Goal: Task Accomplishment & Management: Manage account settings

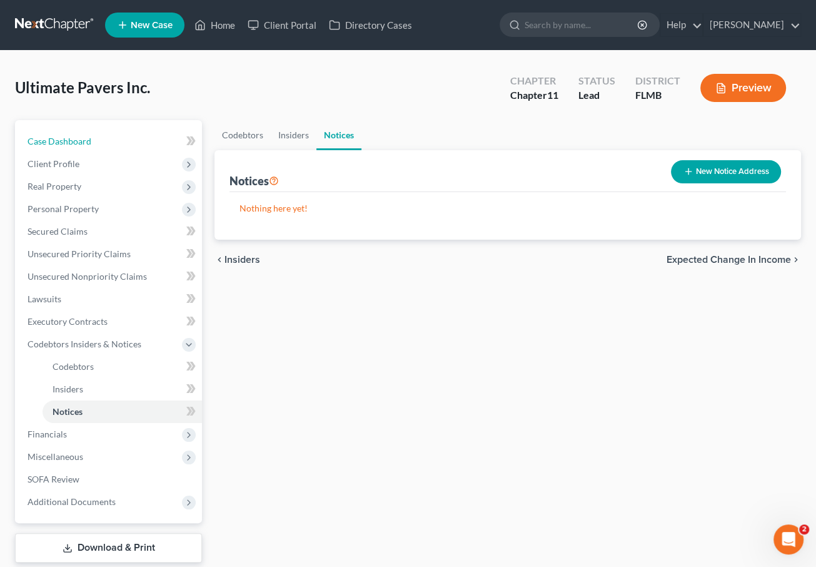
click at [90, 138] on link "Case Dashboard" at bounding box center [110, 141] width 184 height 23
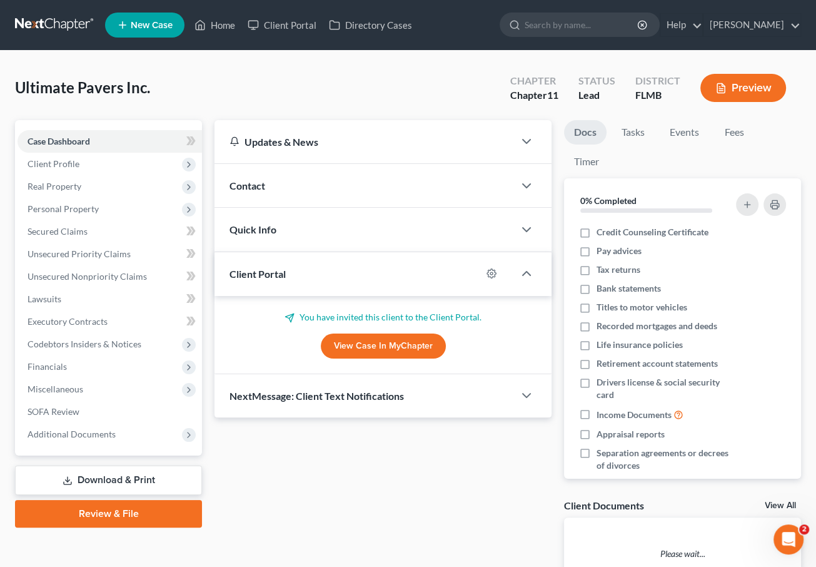
click at [100, 168] on span "Client Profile" at bounding box center [110, 164] width 184 height 23
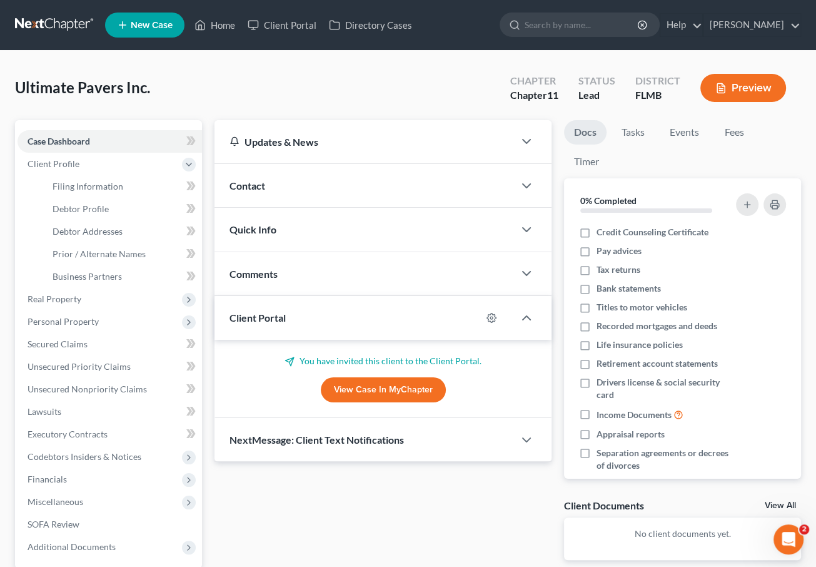
click at [79, 291] on span "Real Property" at bounding box center [110, 299] width 184 height 23
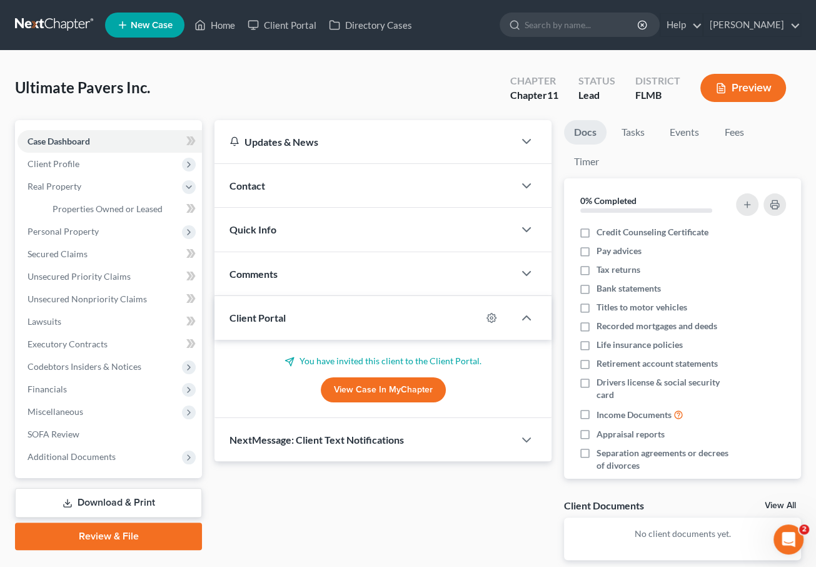
click at [89, 224] on span "Personal Property" at bounding box center [110, 231] width 184 height 23
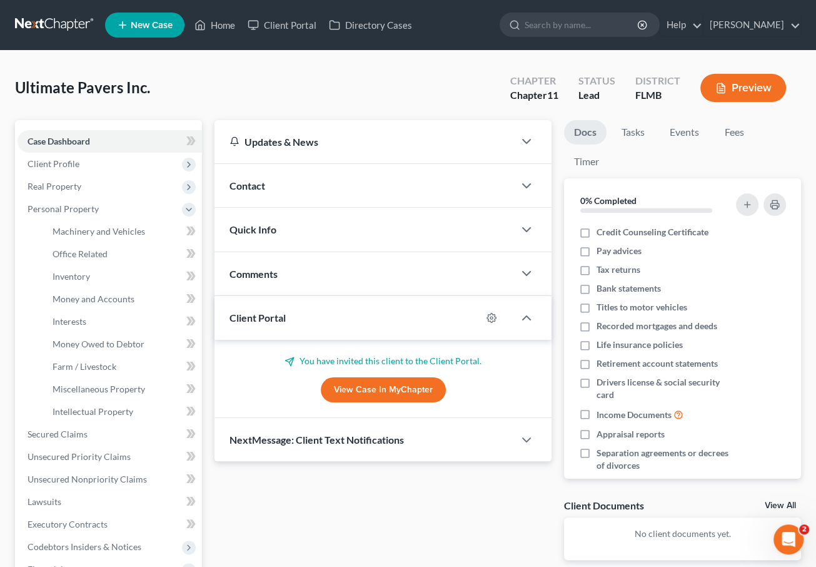
click at [740, 88] on button "Preview" at bounding box center [743, 88] width 86 height 28
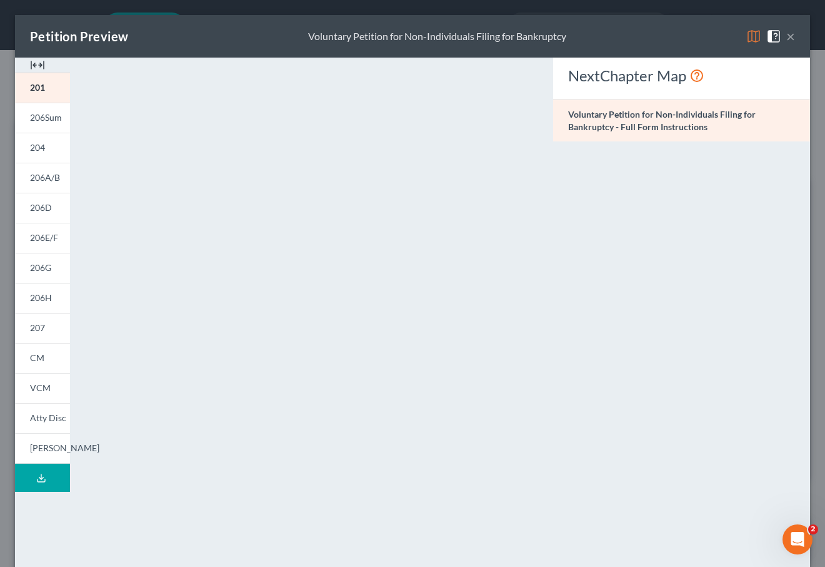
click at [787, 34] on button "×" at bounding box center [791, 36] width 9 height 15
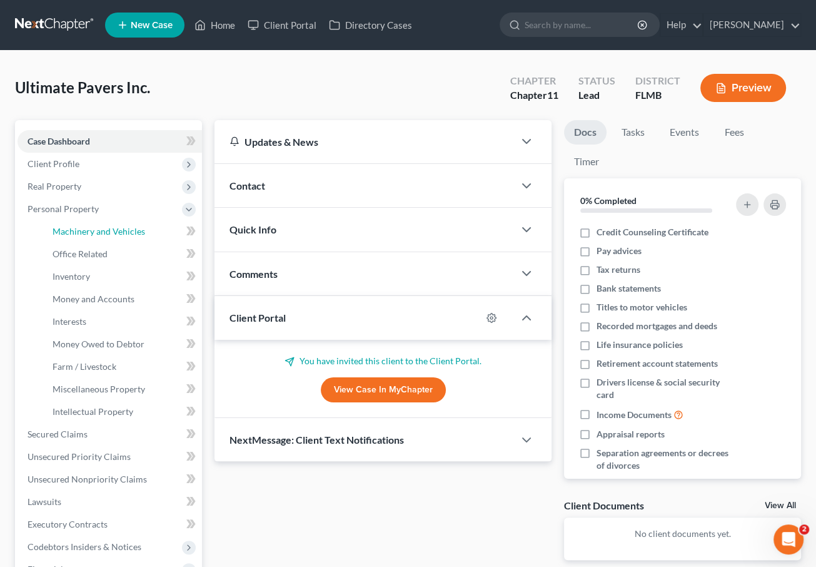
click at [110, 228] on span "Machinery and Vehicles" at bounding box center [99, 231] width 93 height 11
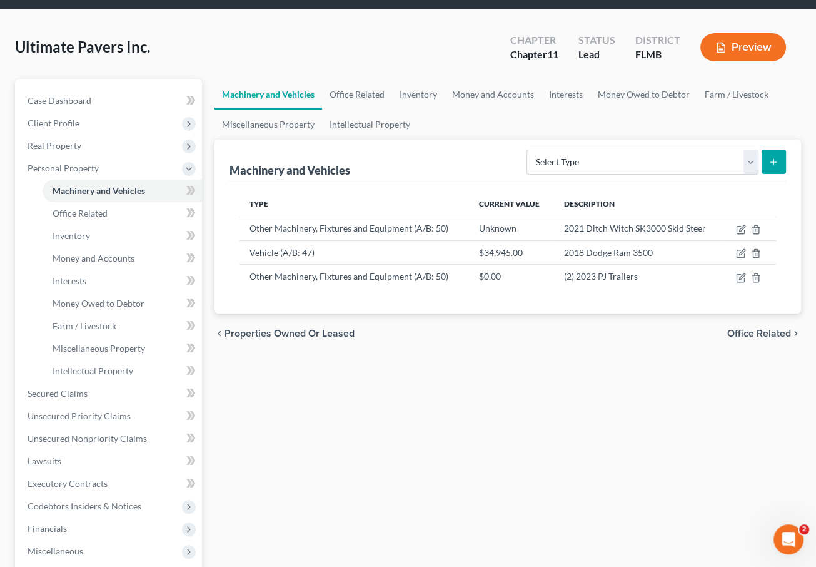
scroll to position [63, 0]
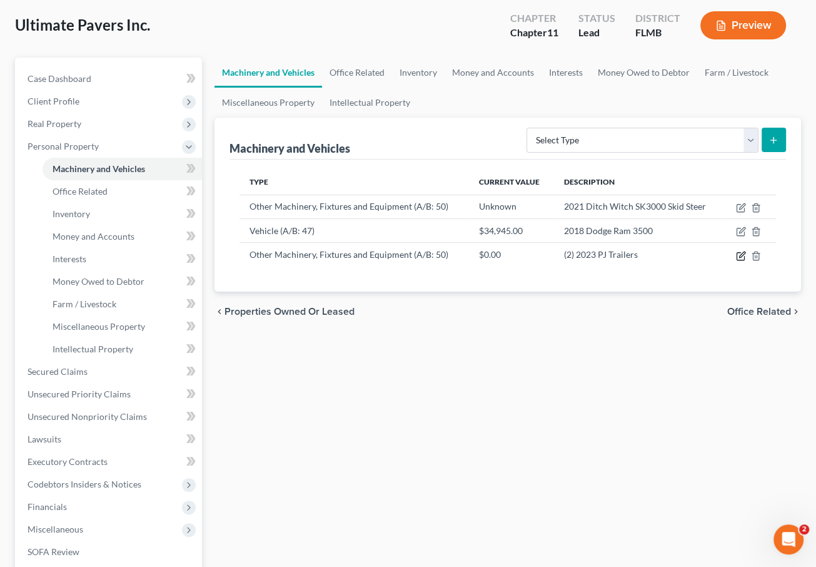
click at [742, 254] on icon "button" at bounding box center [742, 254] width 6 height 6
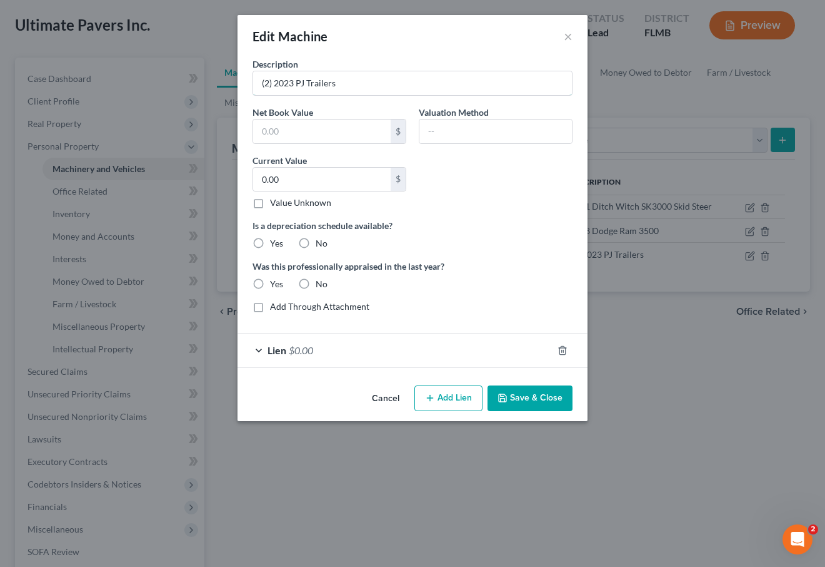
click at [270, 85] on input "(2) 2023 PJ Trailers" at bounding box center [412, 83] width 319 height 24
click at [408, 97] on div "Description 2023 PJ Trailers Net Book Value $ Valuation Method Current Value 0.…" at bounding box center [412, 190] width 333 height 265
click at [390, 79] on input "2023 PJ Trailers" at bounding box center [412, 83] width 319 height 24
click at [321, 83] on input "2023 PJ Trailers with two c" at bounding box center [412, 83] width 319 height 24
click at [391, 85] on input "2023 PJ Trailer with two c" at bounding box center [412, 83] width 319 height 24
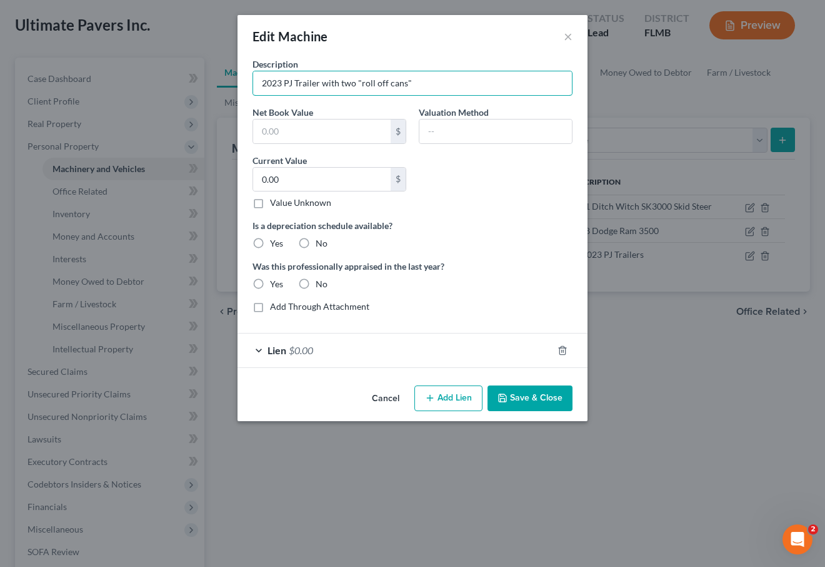
type input "2023 PJ Trailer with two "roll off cans""
click at [553, 397] on button "Save & Close" at bounding box center [530, 398] width 85 height 26
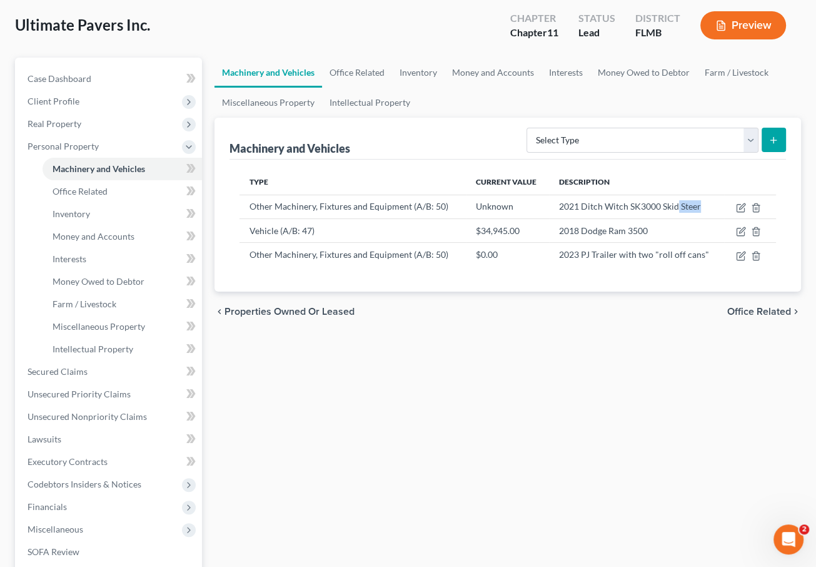
drag, startPoint x: 705, startPoint y: 209, endPoint x: 679, endPoint y: 209, distance: 26.3
click at [679, 209] on td "2021 Ditch Witch SK3000 Skid Steer" at bounding box center [637, 206] width 176 height 24
click at [708, 201] on td "2021 Ditch Witch SK3000 Skid Steer" at bounding box center [637, 206] width 176 height 24
click at [705, 204] on td "2021 Ditch Witch SK3000 Skid Steer" at bounding box center [637, 206] width 176 height 24
click at [702, 203] on td "2021 Ditch Witch SK3000 Skid Steer" at bounding box center [637, 206] width 176 height 24
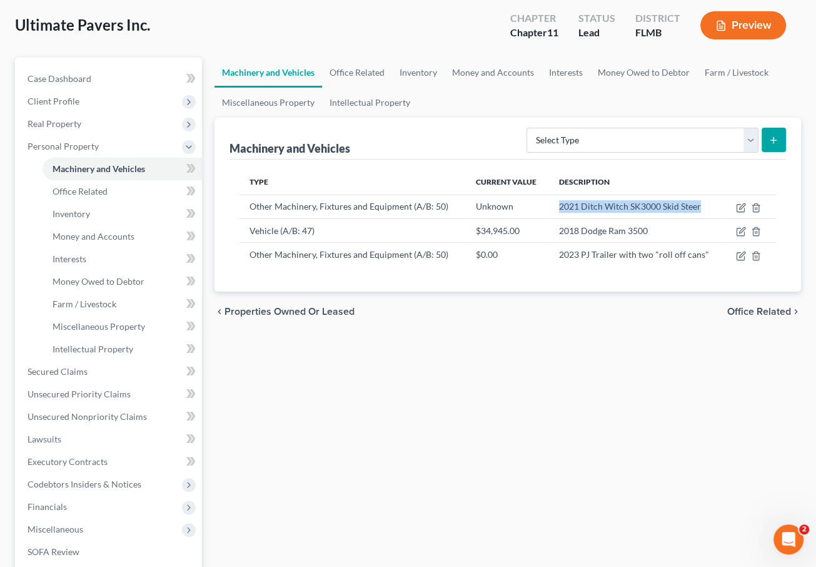
drag, startPoint x: 702, startPoint y: 206, endPoint x: 520, endPoint y: 196, distance: 182.9
click at [520, 196] on tr "Other Machinery, Fixtures and Equipment (A/B: 50) Unknown 2021 Ditch Witch SK30…" at bounding box center [507, 206] width 536 height 24
drag, startPoint x: 654, startPoint y: 229, endPoint x: 540, endPoint y: 221, distance: 114.1
click at [540, 221] on tr "Vehicle (A/B: 47) $34,945.00 2018 Dodge Ram 3500" at bounding box center [507, 230] width 536 height 24
click at [603, 286] on div "Type Current Value Description Other Machinery, Fixtures and Equipment (A/B: 50…" at bounding box center [507, 225] width 556 height 132
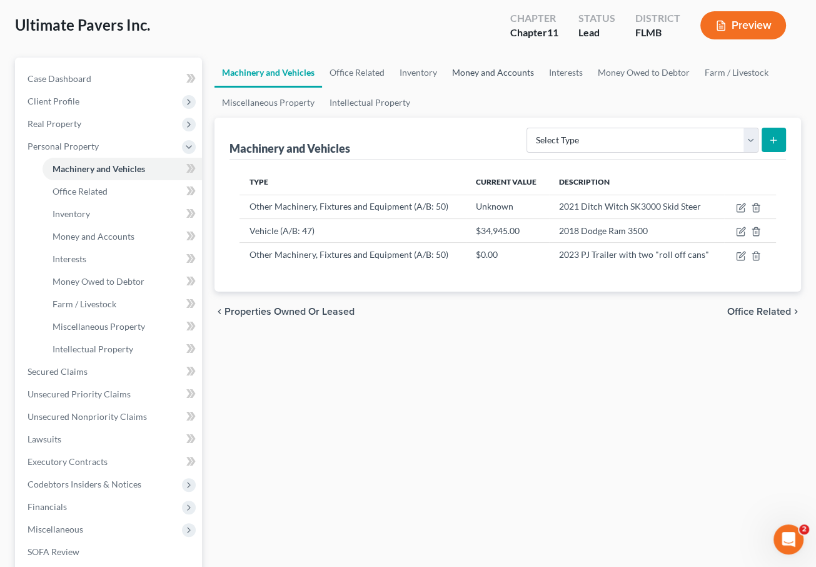
click at [497, 72] on link "Money and Accounts" at bounding box center [493, 73] width 97 height 30
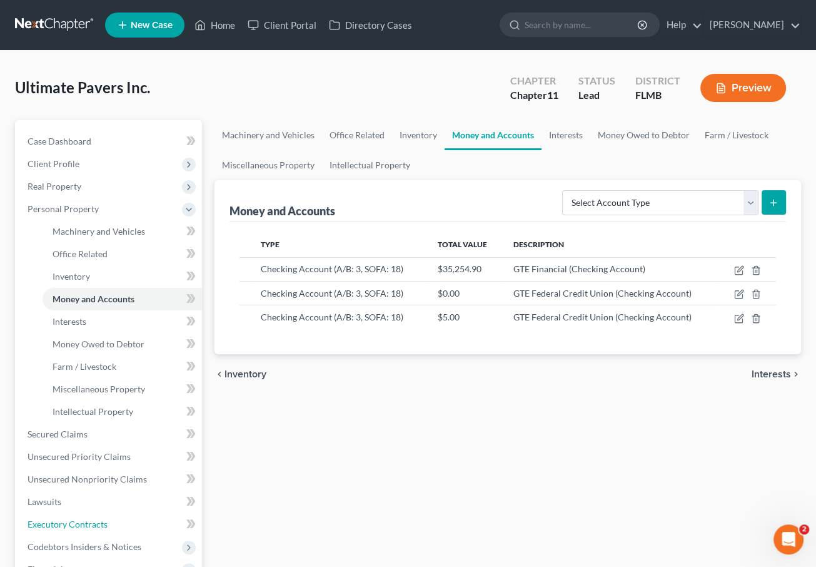
click at [68, 518] on span "Executory Contracts" at bounding box center [68, 523] width 80 height 11
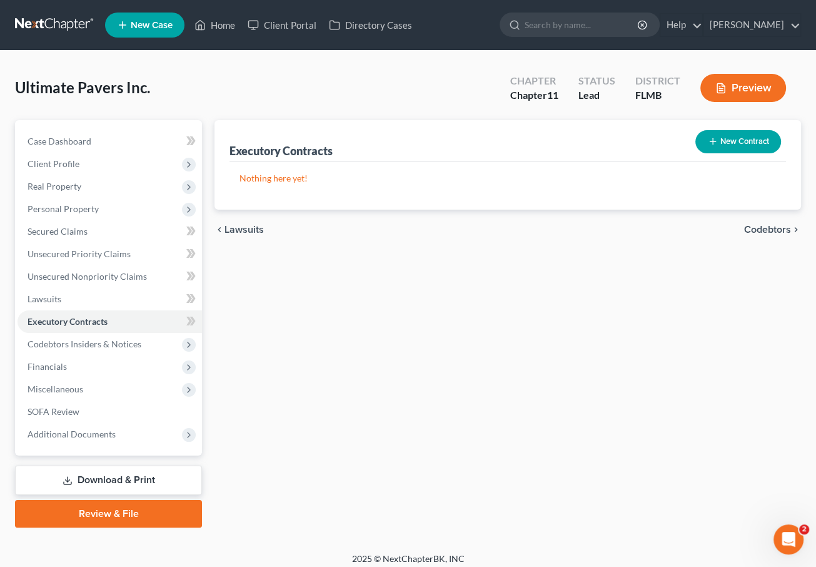
click at [737, 137] on button "New Contract" at bounding box center [738, 141] width 86 height 23
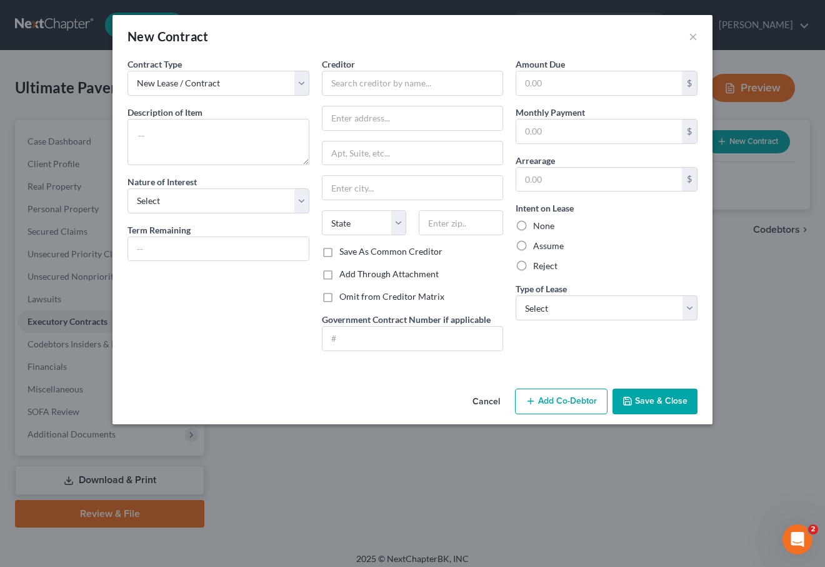
drag, startPoint x: 679, startPoint y: 34, endPoint x: 698, endPoint y: 34, distance: 18.8
click at [678, 34] on div "New Contract ×" at bounding box center [413, 36] width 600 height 43
click at [696, 35] on button "×" at bounding box center [693, 36] width 9 height 15
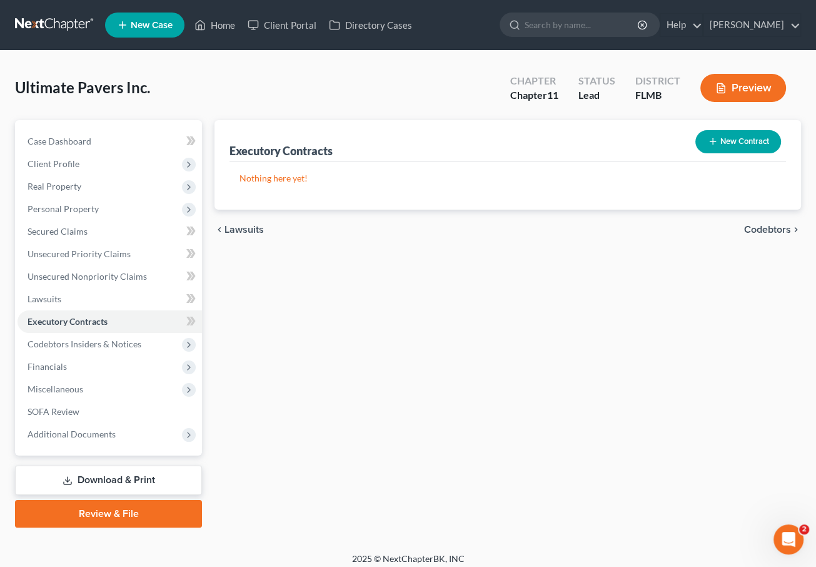
click at [734, 141] on button "New Contract" at bounding box center [738, 141] width 86 height 23
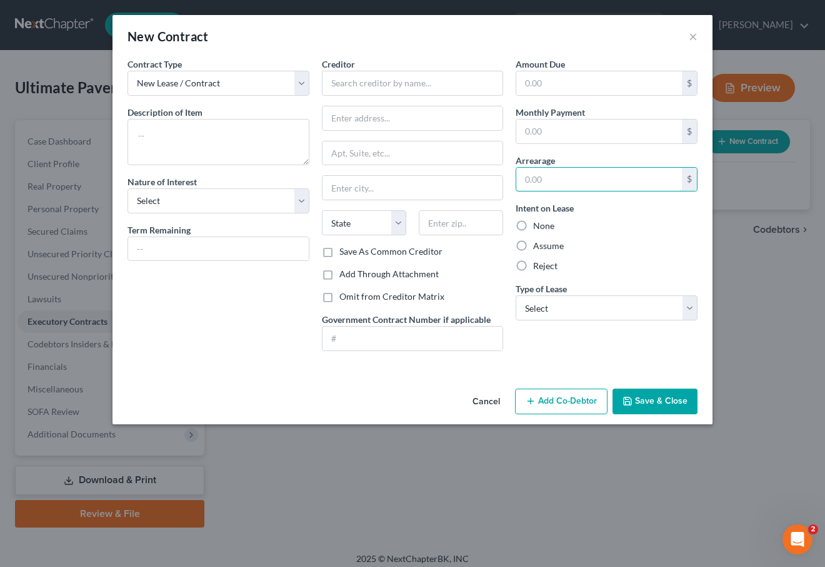
click at [575, 182] on input "text" at bounding box center [599, 180] width 166 height 24
drag, startPoint x: 503, startPoint y: 401, endPoint x: 493, endPoint y: 400, distance: 9.6
click at [501, 401] on button "Cancel" at bounding box center [487, 402] width 48 height 25
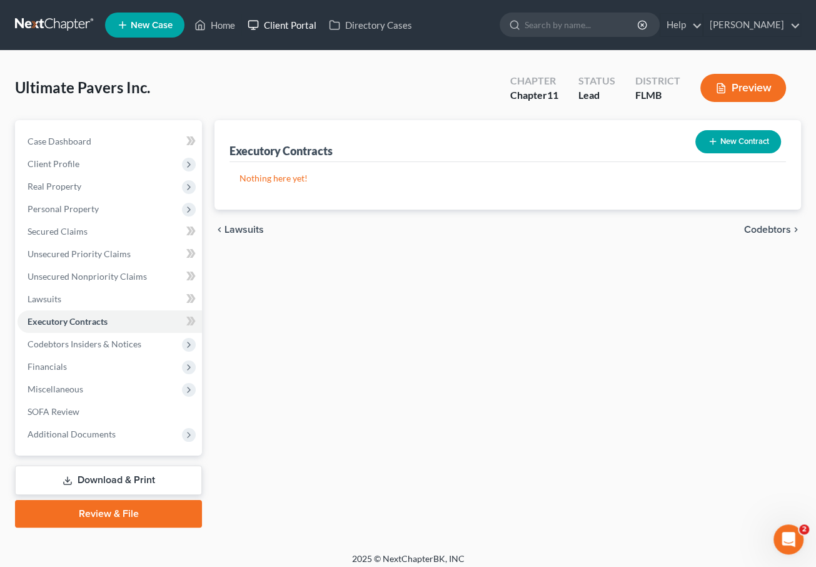
click at [283, 25] on link "Client Portal" at bounding box center [281, 25] width 81 height 23
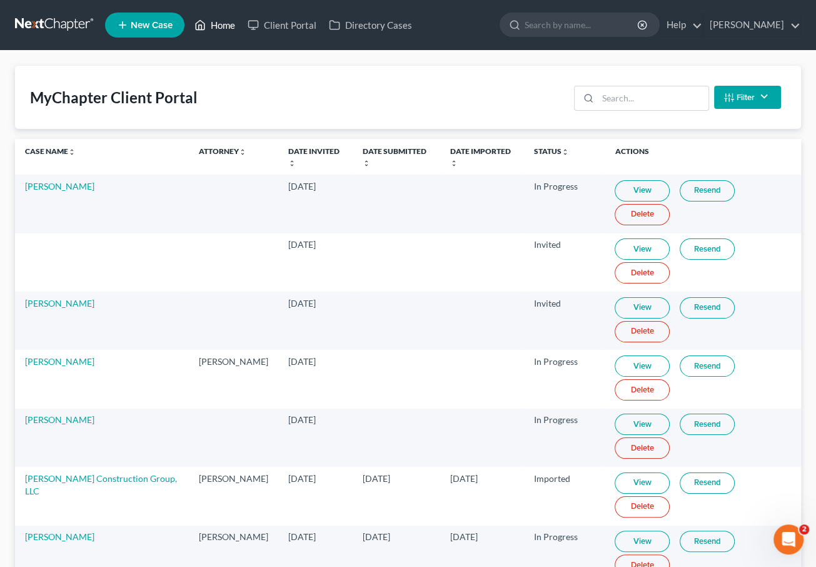
click at [231, 29] on link "Home" at bounding box center [214, 25] width 53 height 23
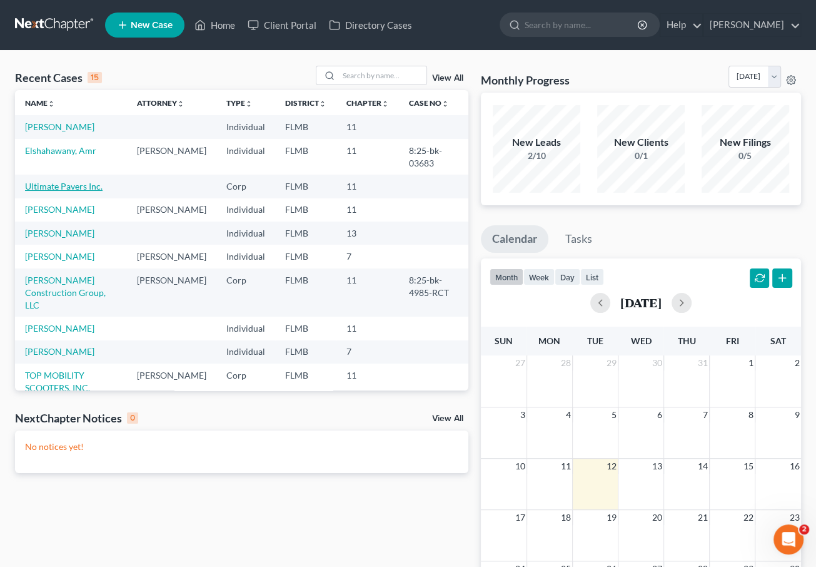
click at [65, 187] on link "Ultimate Pavers Inc." at bounding box center [64, 186] width 78 height 11
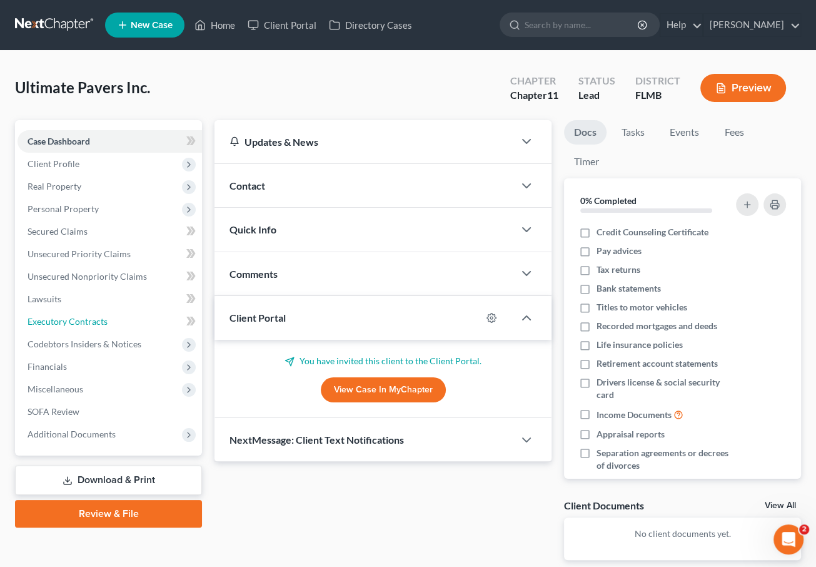
click at [95, 318] on span "Executory Contracts" at bounding box center [68, 321] width 80 height 11
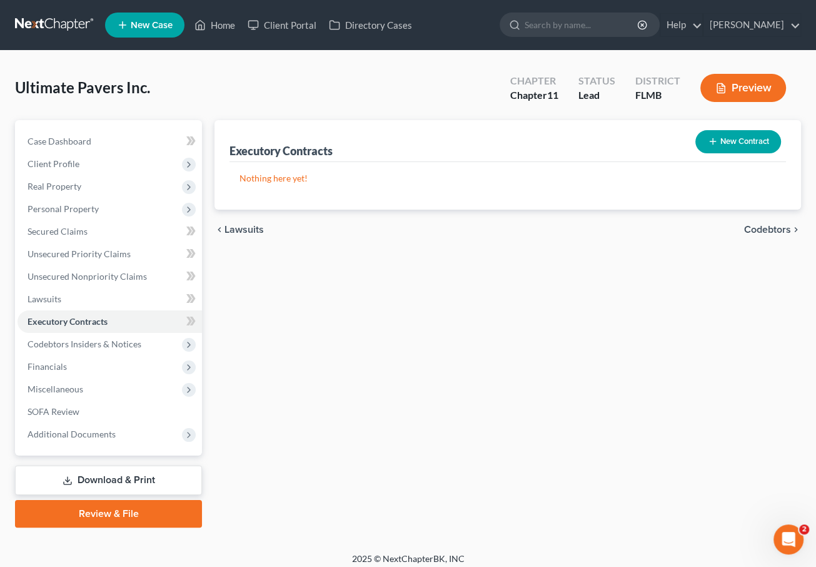
click at [728, 135] on button "New Contract" at bounding box center [738, 141] width 86 height 23
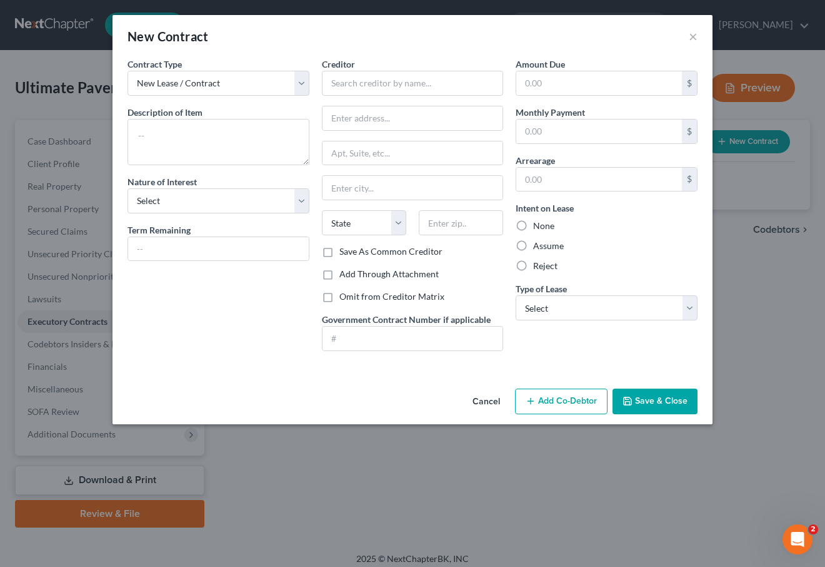
click at [533, 249] on label "Assume" at bounding box center [548, 245] width 31 height 13
click at [538, 248] on input "Assume" at bounding box center [542, 243] width 8 height 8
radio input "true"
click at [205, 91] on select "New Lease / Contract New Timeshare" at bounding box center [219, 83] width 182 height 25
click at [128, 71] on select "New Lease / Contract New Timeshare" at bounding box center [219, 83] width 182 height 25
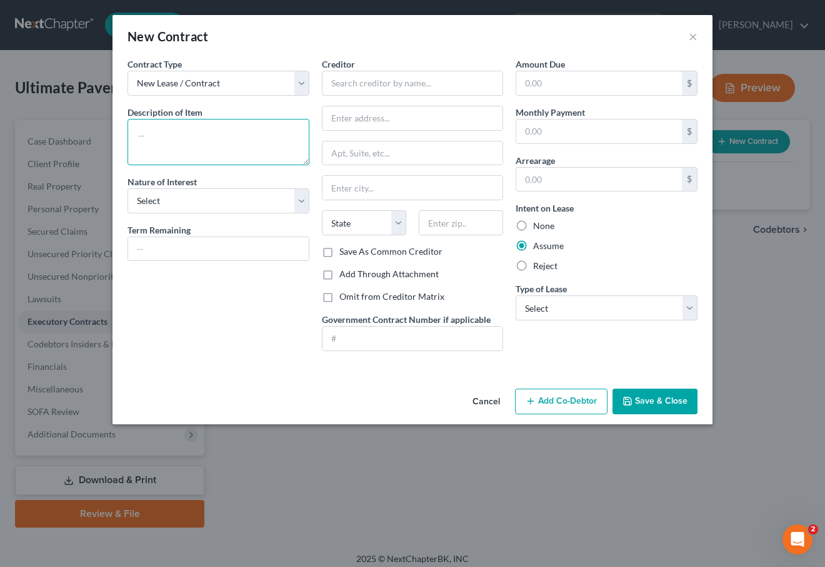
click at [169, 148] on textarea at bounding box center [219, 142] width 182 height 46
type textarea "Freedom Boat Club Membership"
click at [199, 202] on select "Select Purchaser Agent Lessor Lessee" at bounding box center [219, 200] width 182 height 25
click at [208, 319] on div "Contract Type New Lease / Contract New Timeshare Description of non-residential…" at bounding box center [218, 209] width 194 height 303
click at [190, 252] on input "text" at bounding box center [218, 249] width 181 height 24
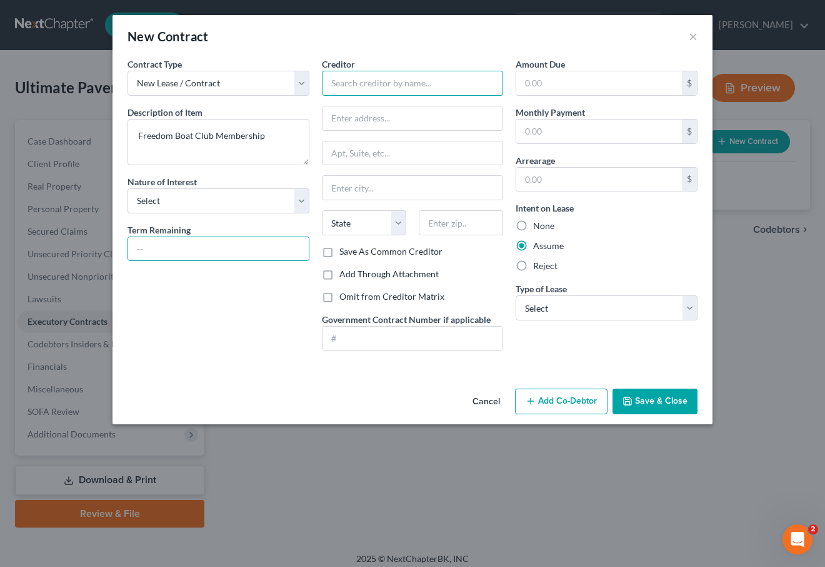
drag, startPoint x: 383, startPoint y: 79, endPoint x: 400, endPoint y: 79, distance: 16.9
click at [383, 79] on input "text" at bounding box center [413, 83] width 182 height 25
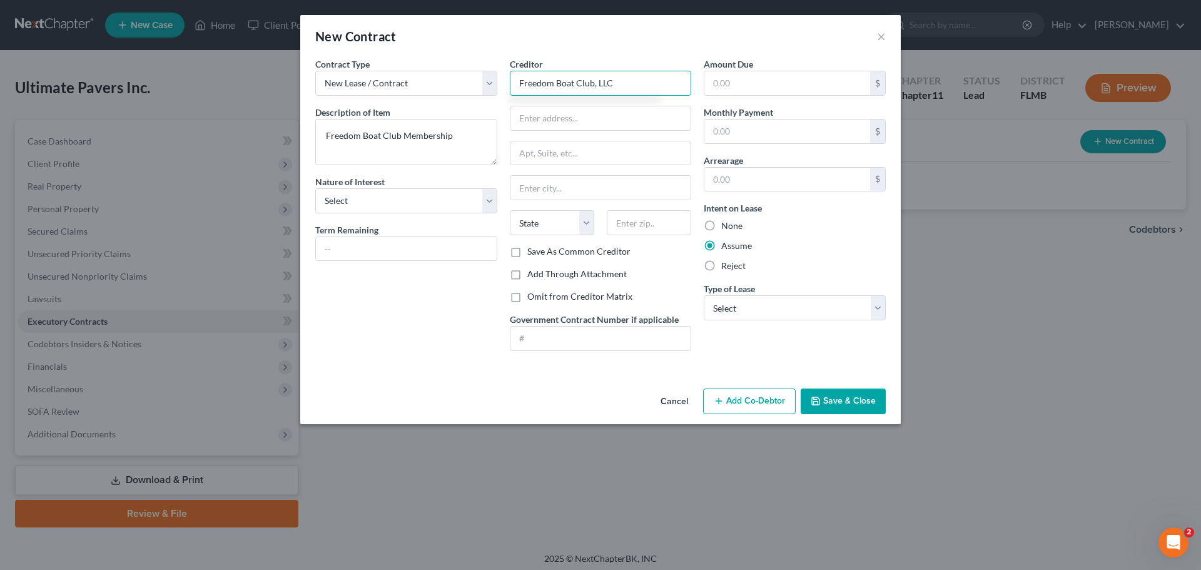
type input "Freedom Boat Club, LLC"
paste input "[STREET_ADDRESS]"
type input "[STREET_ADDRESS]"
click at [627, 224] on input "text" at bounding box center [649, 222] width 84 height 25
click at [661, 285] on div "Creditor * Freedom Boat Club, LLC [STREET_ADDRESS] State [US_STATE] AK AR AZ CA…" at bounding box center [600, 209] width 194 height 303
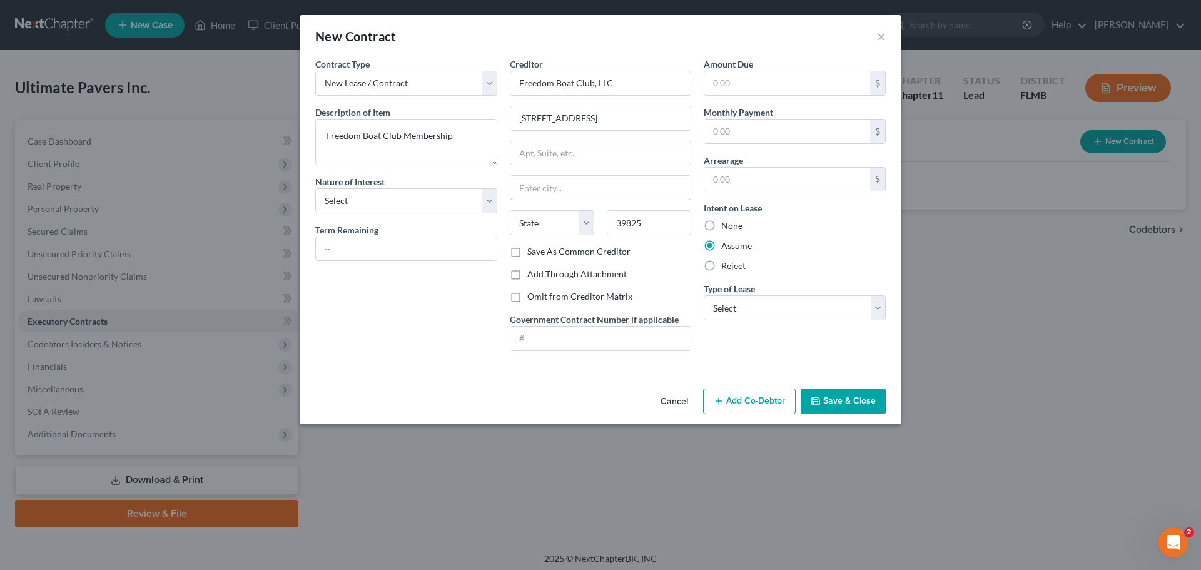
click at [613, 184] on input "text" at bounding box center [600, 188] width 181 height 24
click at [478, 292] on div "Contract Type New Lease / Contract New Timeshare Description of non-residential…" at bounding box center [406, 209] width 194 height 303
drag, startPoint x: 649, startPoint y: 226, endPoint x: 441, endPoint y: 226, distance: 208.2
click at [444, 223] on div "Contract Type New Lease / Contract New Timeshare Description of non-residential…" at bounding box center [600, 209] width 583 height 303
type input "34285"
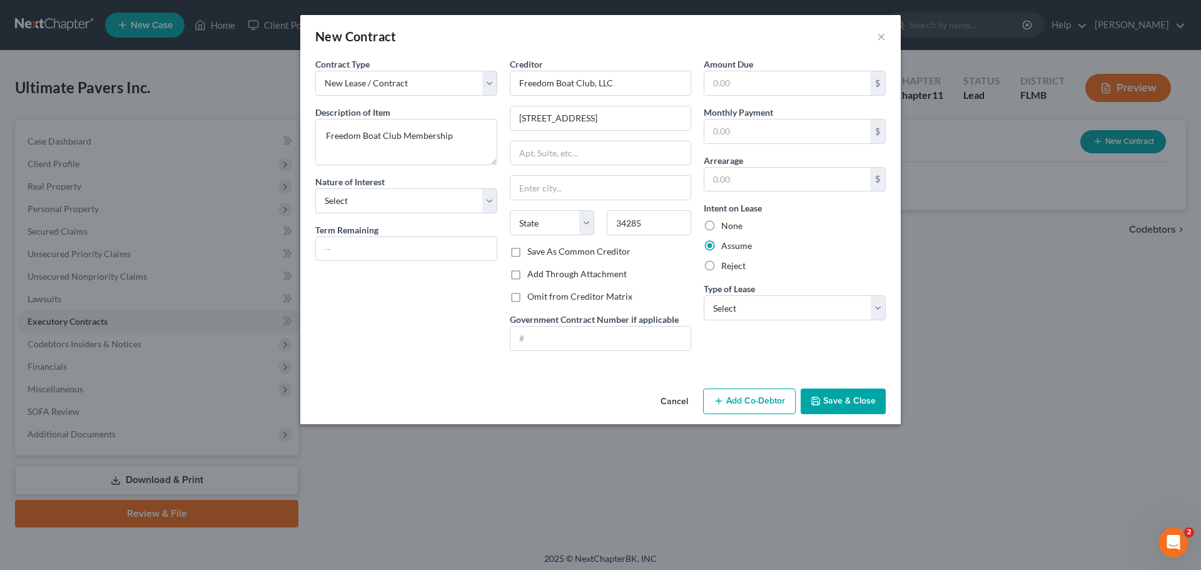
click at [435, 322] on div "Contract Type New Lease / Contract New Timeshare Description of non-residential…" at bounding box center [406, 209] width 194 height 303
type input "[GEOGRAPHIC_DATA]"
select select "9"
click at [757, 135] on input "text" at bounding box center [787, 131] width 166 height 24
type input "300"
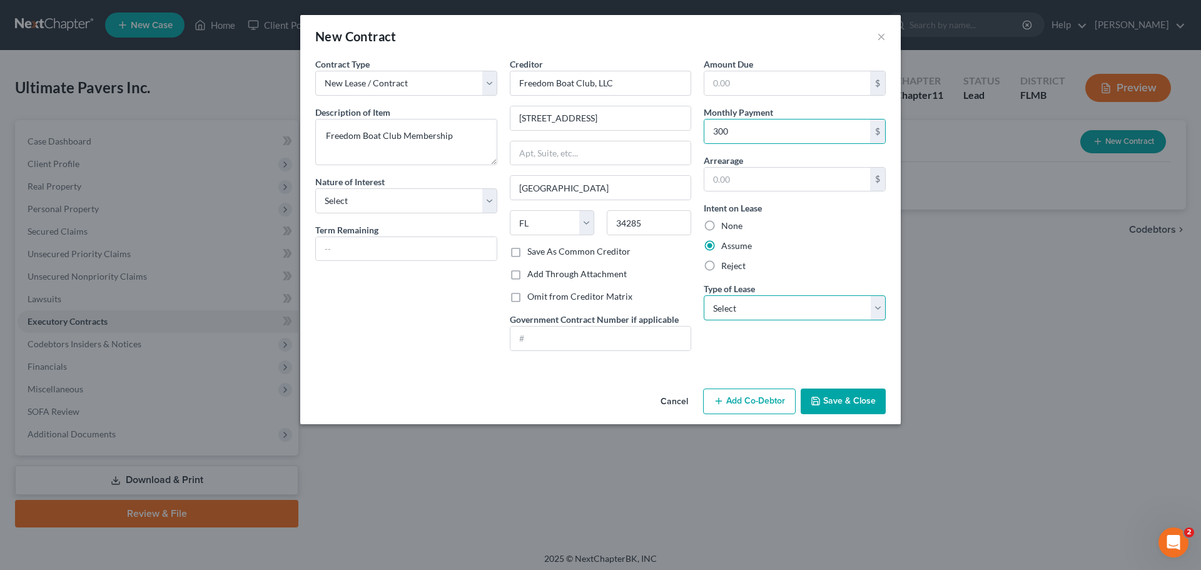
click at [759, 314] on select "Select Real Estate Car Other" at bounding box center [794, 307] width 182 height 25
select select "2"
click at [703, 295] on select "Select Real Estate Car Other" at bounding box center [794, 307] width 182 height 25
click at [815, 395] on button "Save & Close" at bounding box center [842, 401] width 85 height 26
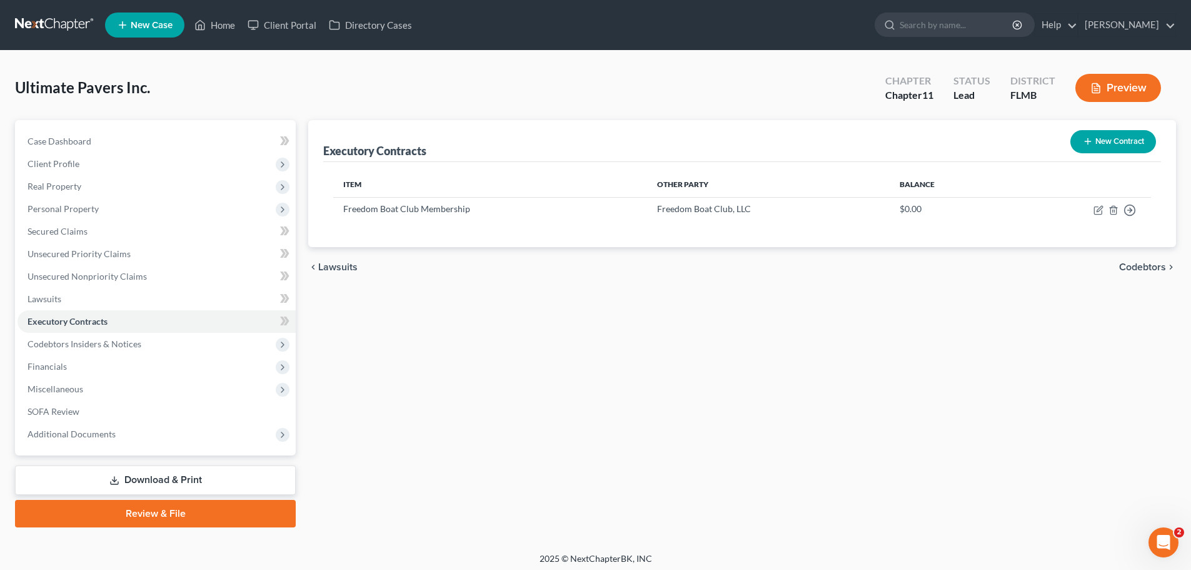
click at [815, 81] on button "Preview" at bounding box center [1118, 88] width 86 height 28
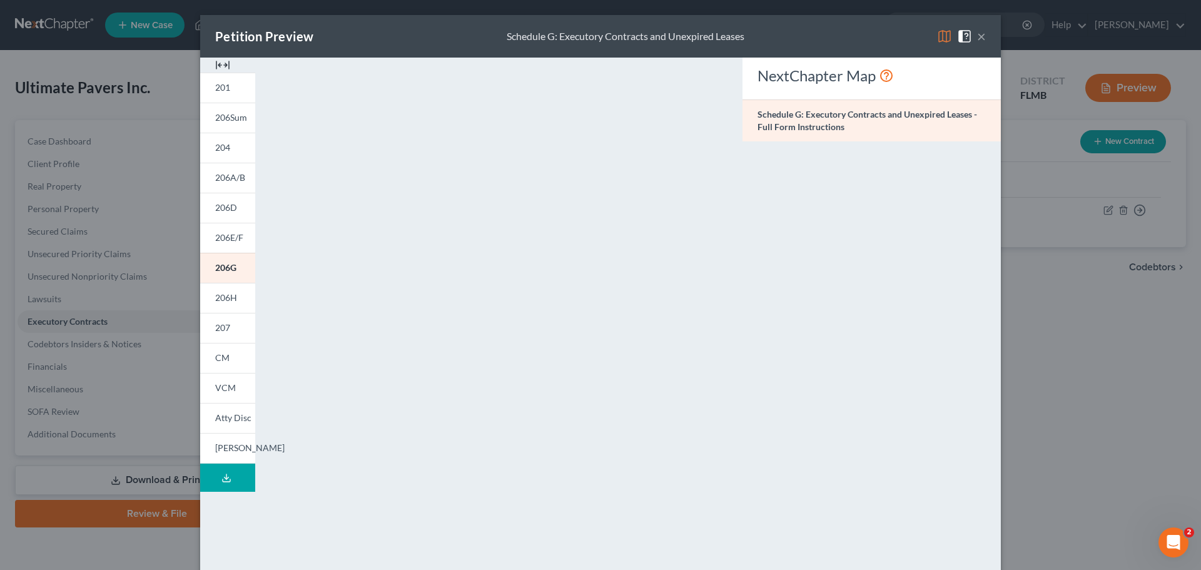
click at [231, 355] on link "CM" at bounding box center [227, 358] width 55 height 30
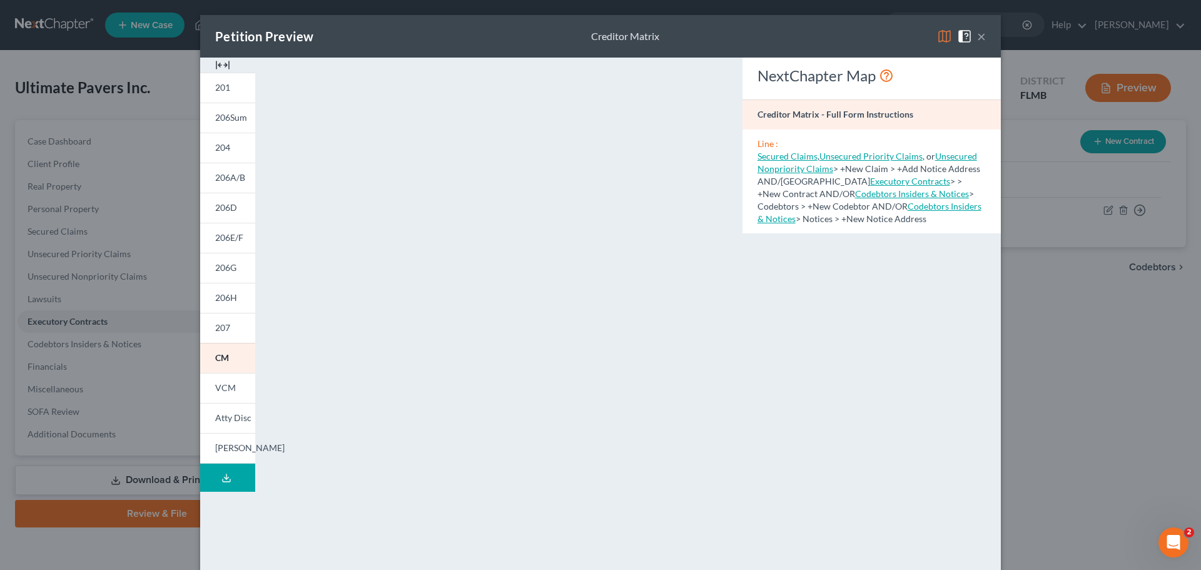
click at [815, 36] on button "×" at bounding box center [981, 36] width 9 height 15
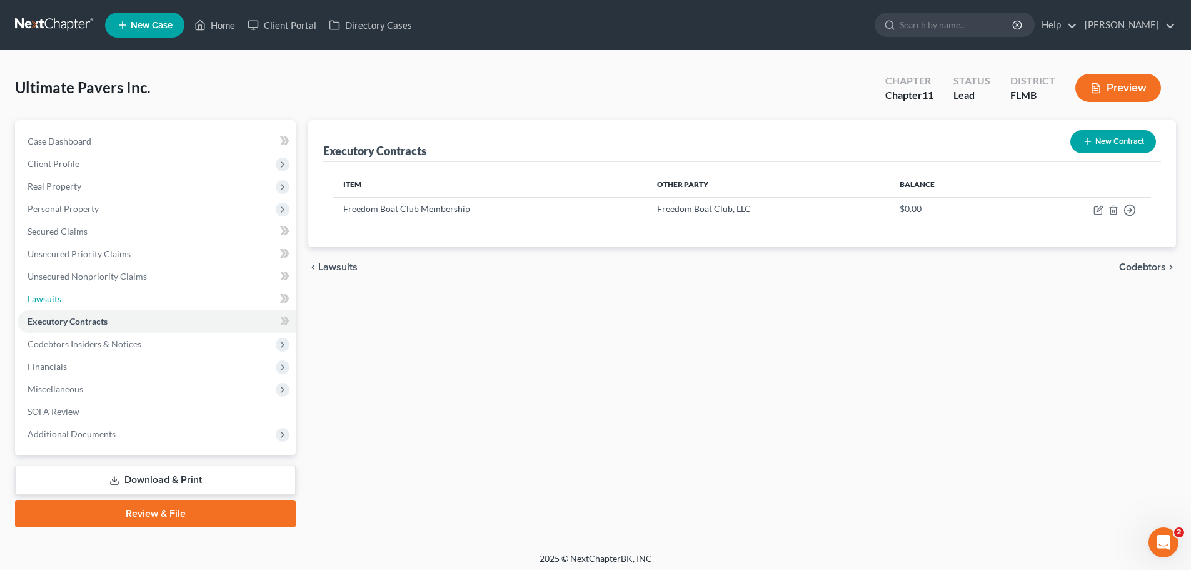
click at [71, 297] on link "Lawsuits" at bounding box center [157, 299] width 278 height 23
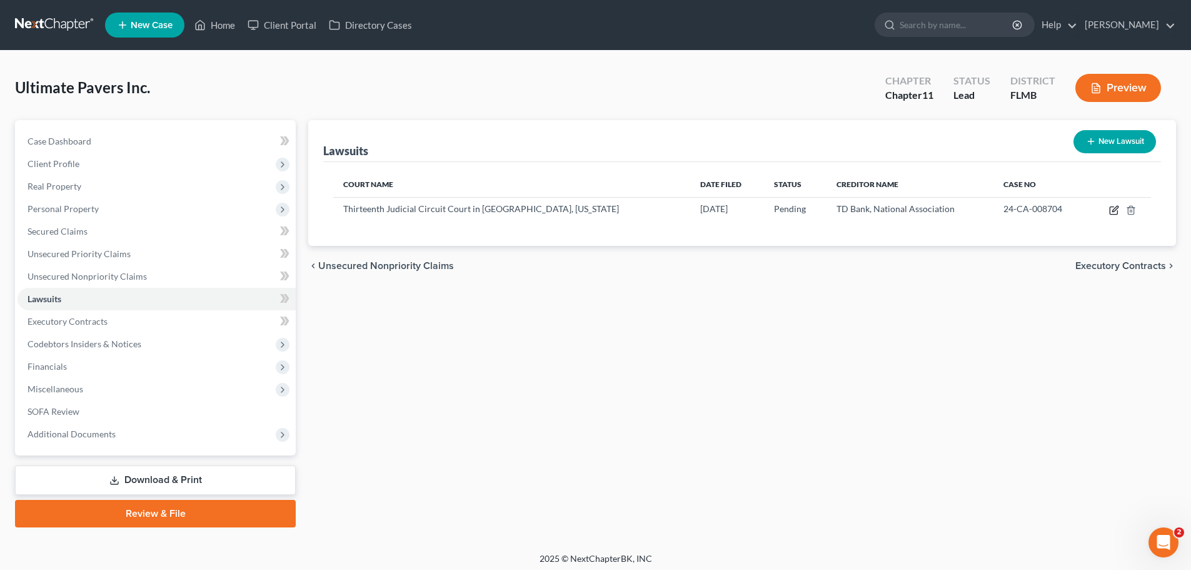
click at [815, 208] on icon "button" at bounding box center [1114, 210] width 10 height 10
select select "9"
select select "0"
select select "3"
select select "33"
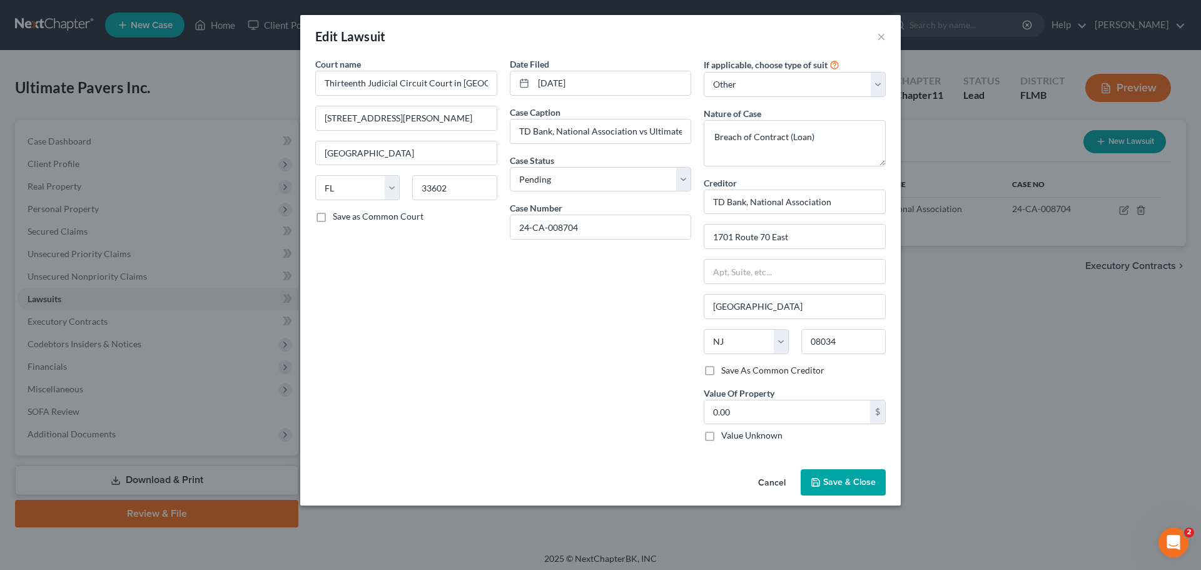
click at [815, 482] on span "Save & Close" at bounding box center [849, 481] width 53 height 11
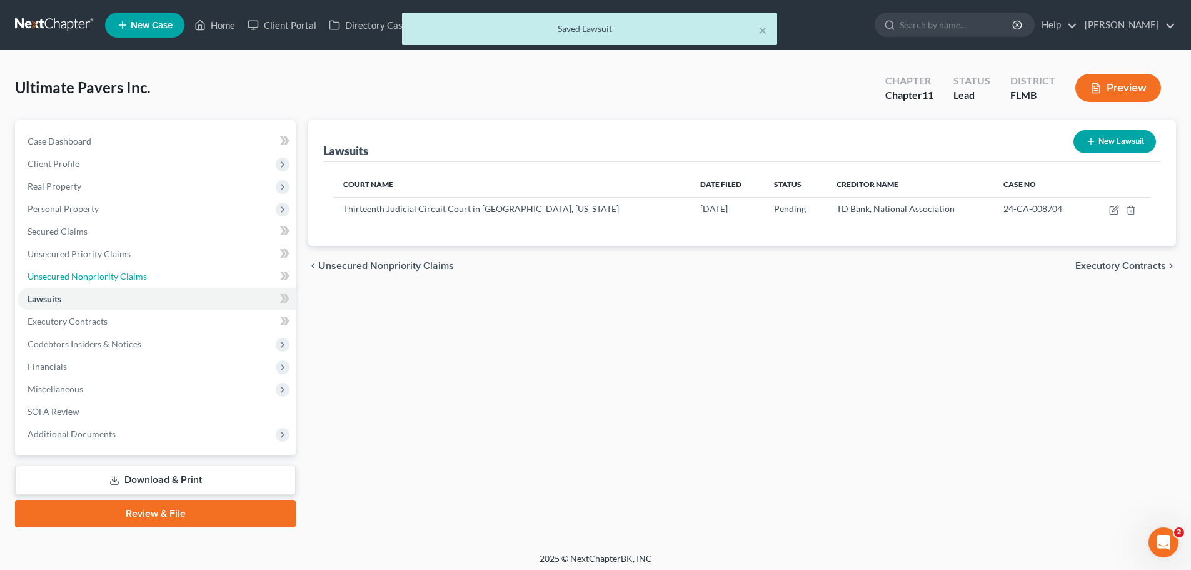
click at [77, 273] on span "Unsecured Nonpriority Claims" at bounding box center [87, 276] width 119 height 11
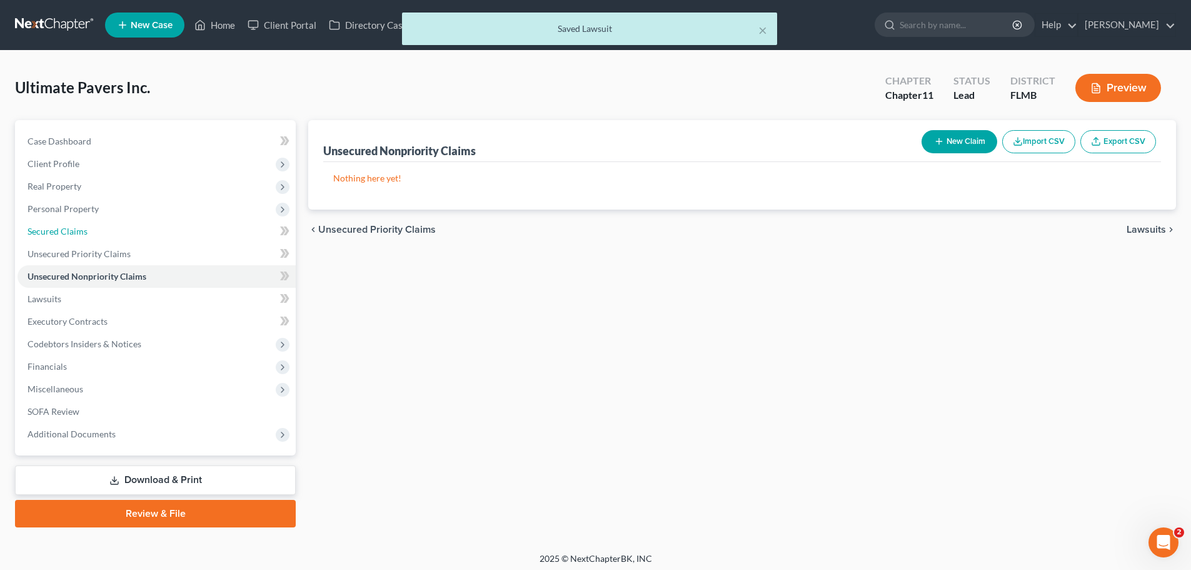
click at [83, 233] on span "Secured Claims" at bounding box center [58, 231] width 60 height 11
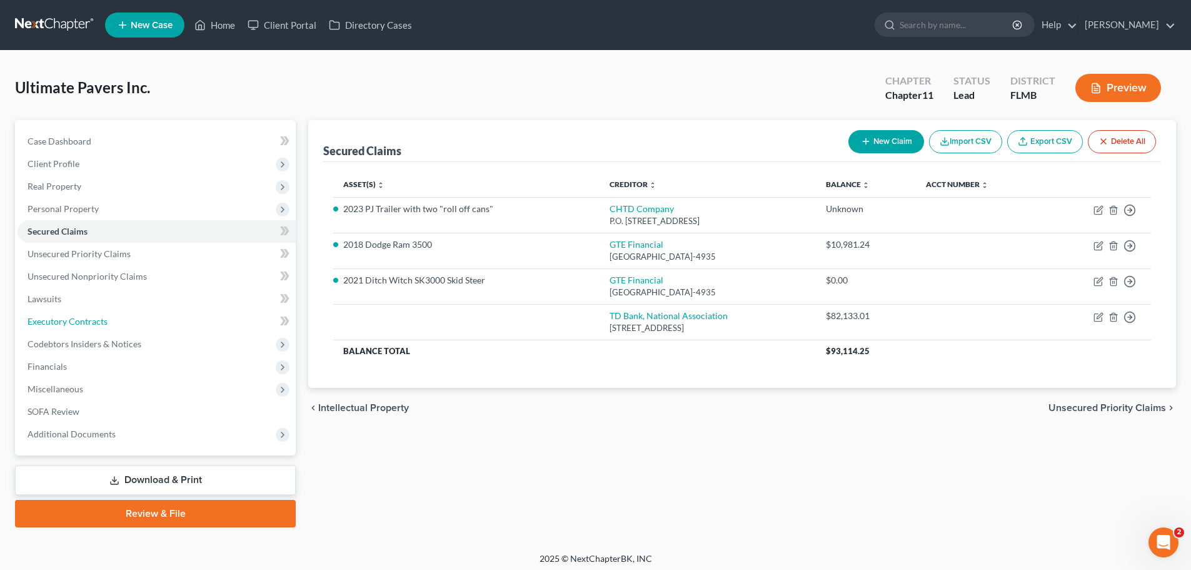
click at [66, 325] on span "Executory Contracts" at bounding box center [68, 321] width 80 height 11
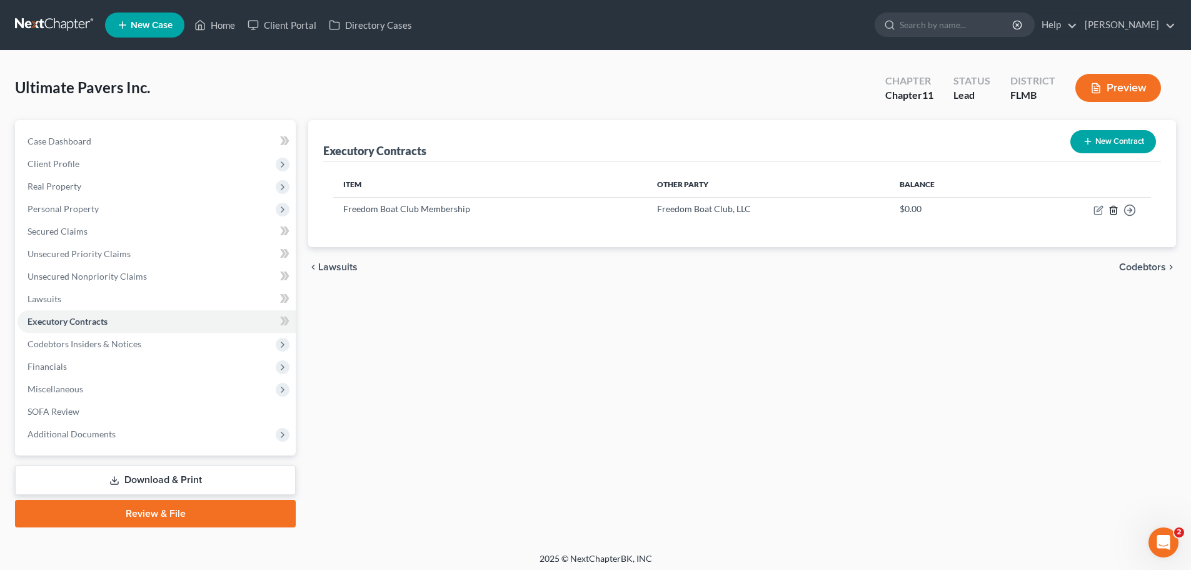
click at [815, 206] on icon "button" at bounding box center [1114, 210] width 10 height 10
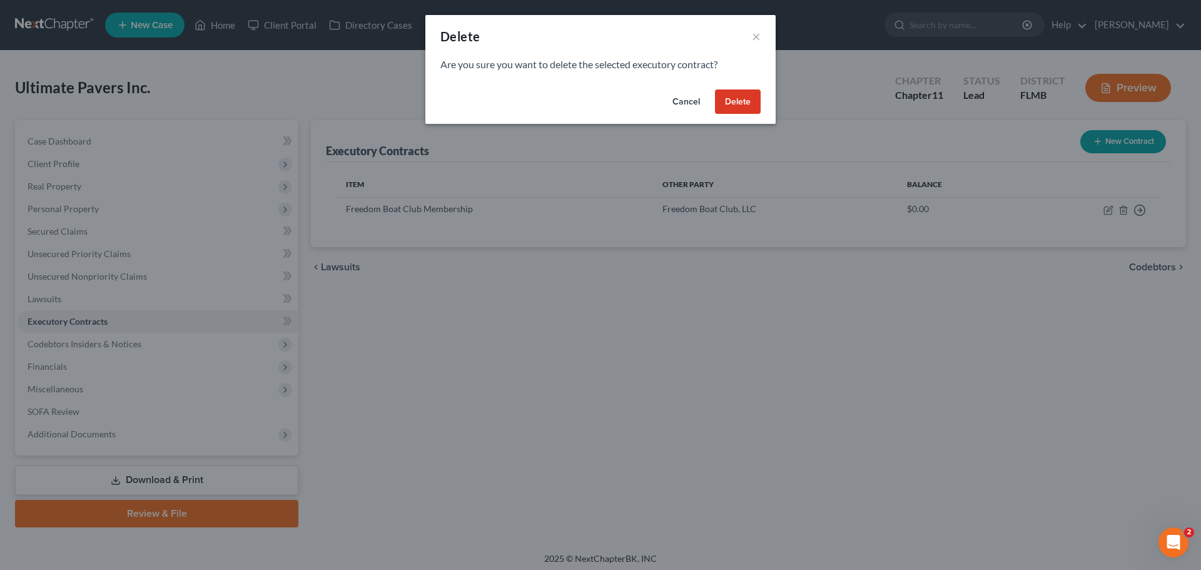
click at [725, 98] on button "Delete" at bounding box center [738, 101] width 46 height 25
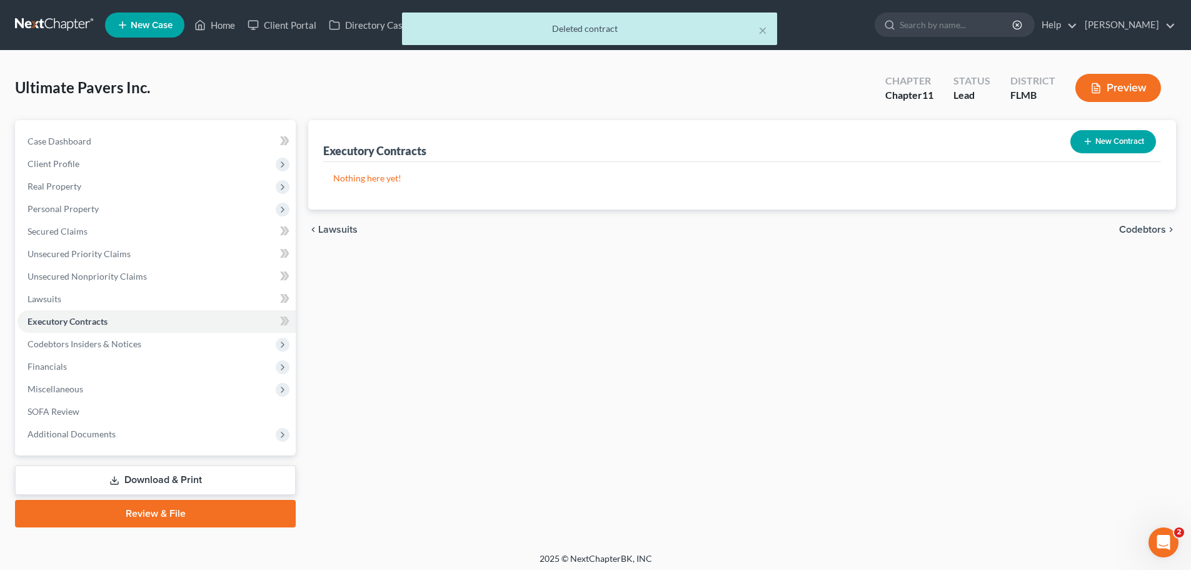
click at [207, 32] on div "× Deleted contract" at bounding box center [589, 32] width 1191 height 39
click at [760, 29] on button "×" at bounding box center [762, 30] width 9 height 15
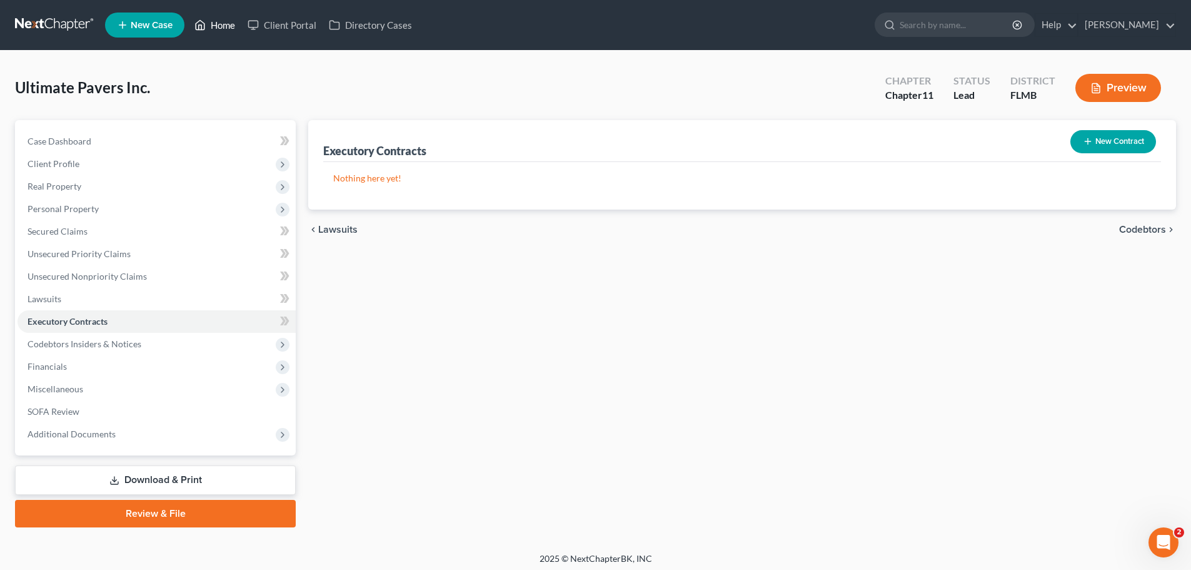
click at [226, 23] on link "Home" at bounding box center [214, 25] width 53 height 23
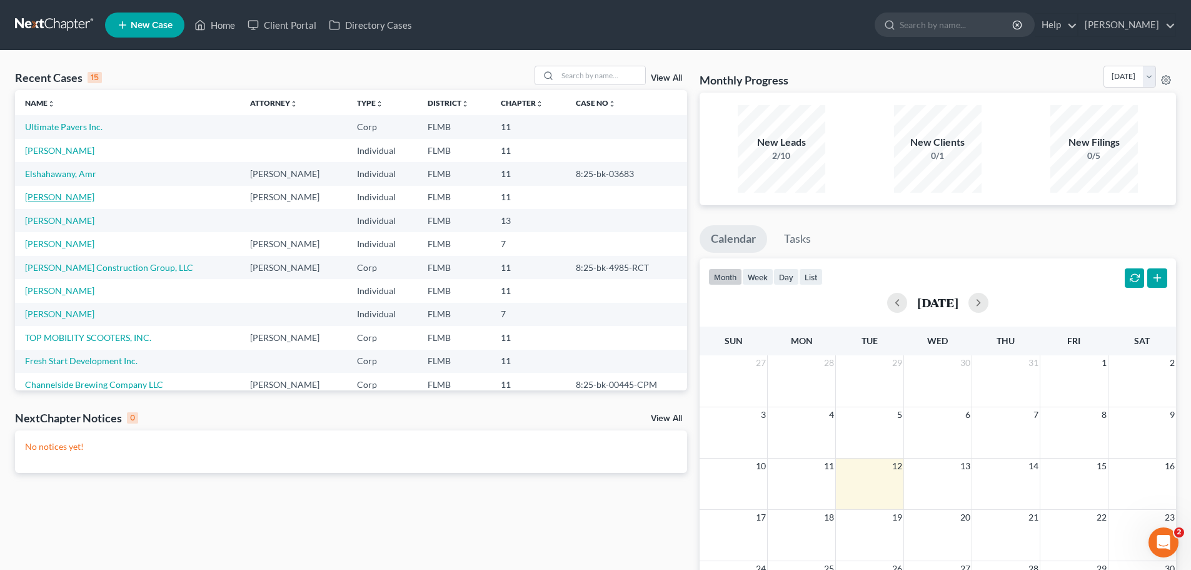
click at [69, 196] on link "[PERSON_NAME]" at bounding box center [59, 196] width 69 height 11
select select "17"
select select "6"
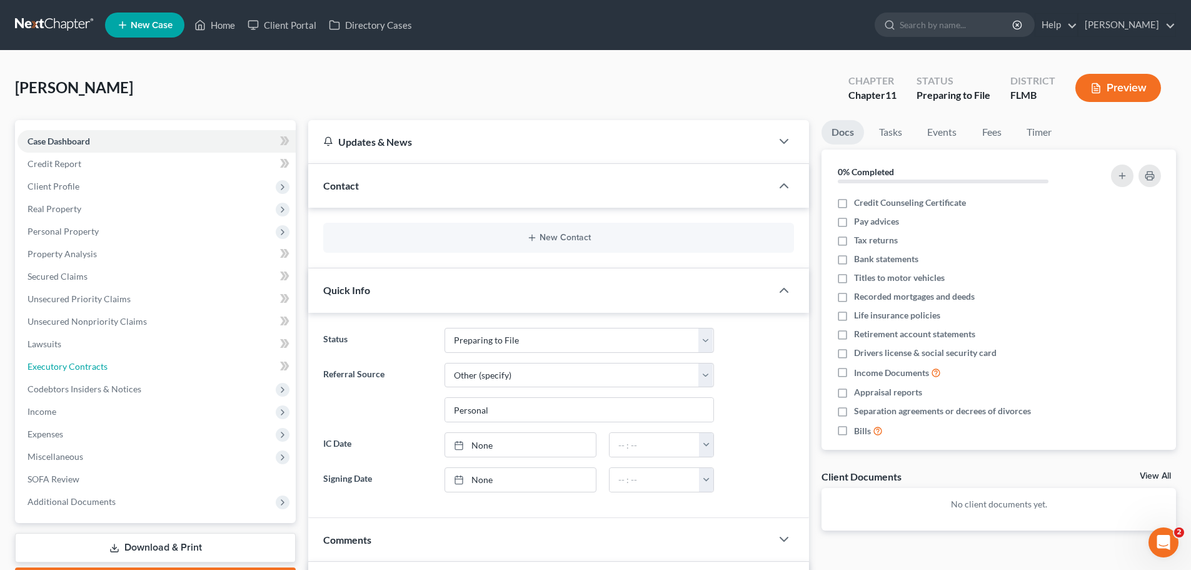
click at [60, 365] on span "Executory Contracts" at bounding box center [68, 366] width 80 height 11
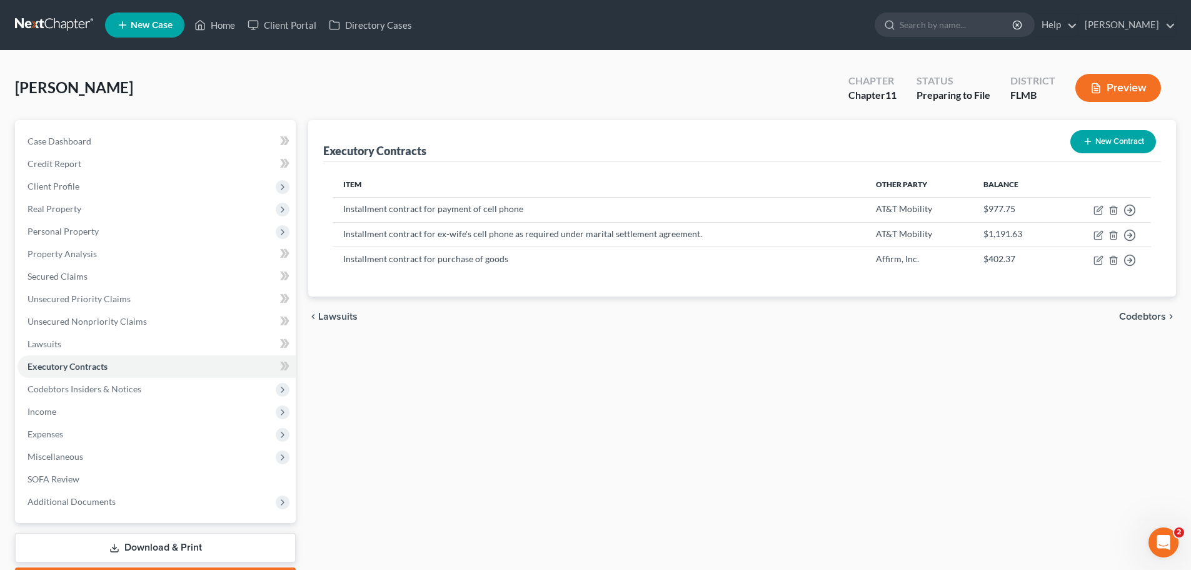
click at [815, 148] on button "New Contract" at bounding box center [1113, 141] width 86 height 23
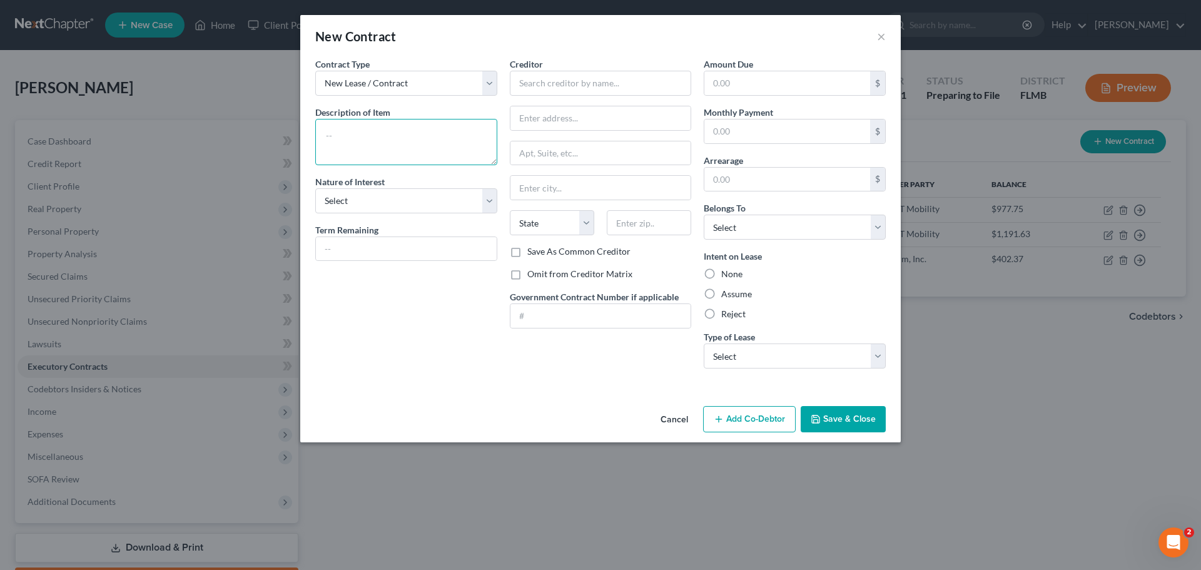
click at [421, 139] on textarea at bounding box center [406, 142] width 182 height 46
click at [423, 81] on select "New Lease / Contract New Timeshare" at bounding box center [406, 83] width 182 height 25
click at [315, 71] on select "New Lease / Contract New Timeshare" at bounding box center [406, 83] width 182 height 25
click at [437, 149] on textarea at bounding box center [406, 142] width 182 height 46
type textarea "Boat Sharing Membership"
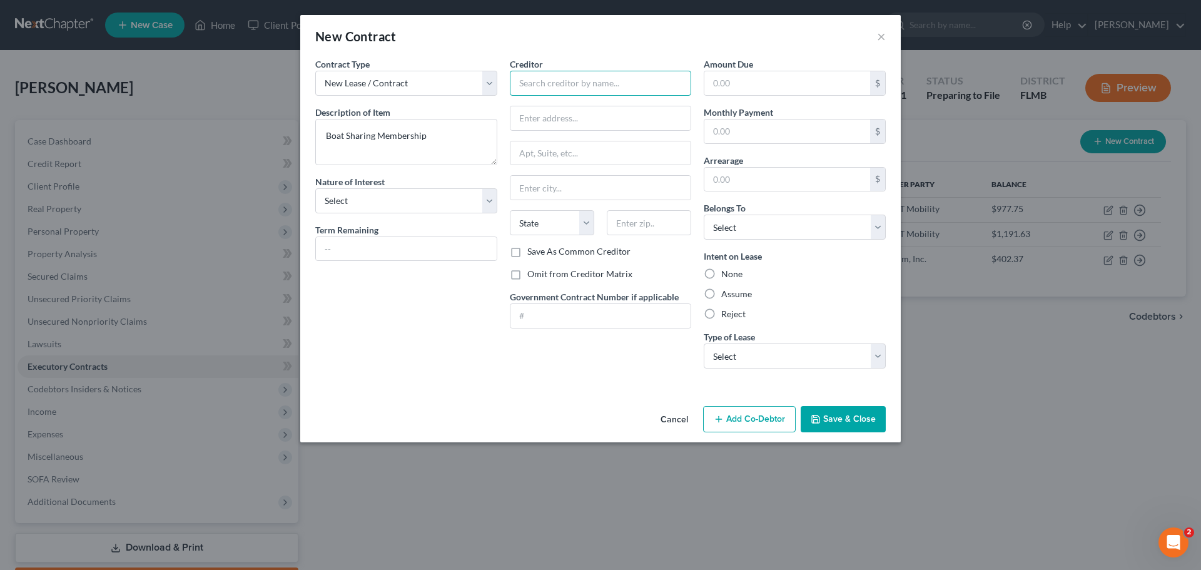
click at [548, 83] on input "text" at bounding box center [601, 83] width 182 height 25
type input "Freedom Boat Club, LLC"
click at [606, 116] on input "text" at bounding box center [600, 118] width 181 height 24
paste input "[STREET_ADDRESS]"
type input "[STREET_ADDRESS]"
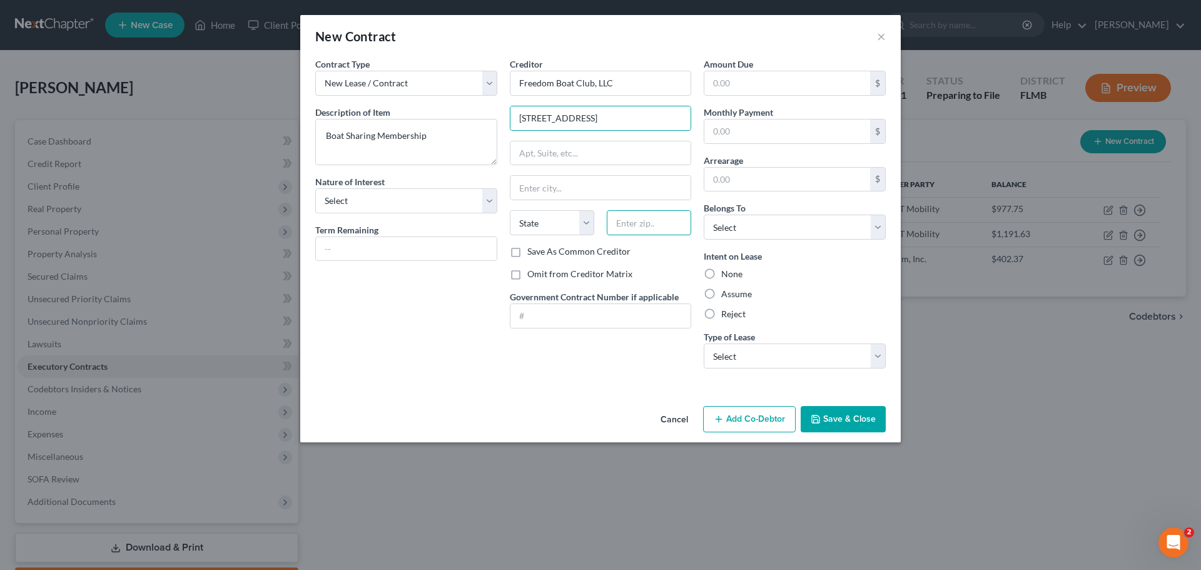
click at [638, 223] on input "text" at bounding box center [649, 222] width 84 height 25
type input "34285"
click at [566, 399] on div "Contract Type New Lease / Contract New Timeshare Description of non-residential…" at bounding box center [600, 229] width 600 height 343
type input "[GEOGRAPHIC_DATA]"
select select "9"
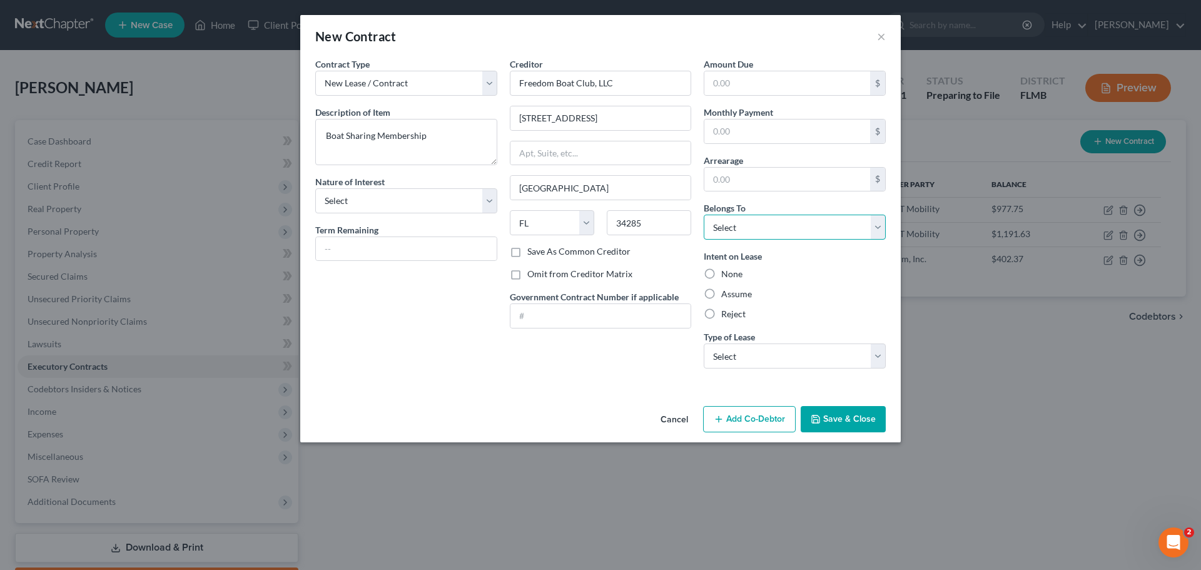
click at [774, 227] on select "Select Debtor 1 Only Debtor 2 Only Debtor 1 And Debtor 2 Only At Least One Of T…" at bounding box center [794, 226] width 182 height 25
select select "0"
click at [703, 214] on select "Select Debtor 1 Only Debtor 2 Only Debtor 1 And Debtor 2 Only At Least One Of T…" at bounding box center [794, 226] width 182 height 25
drag, startPoint x: 763, startPoint y: 124, endPoint x: 772, endPoint y: 136, distance: 14.3
click at [763, 124] on input "text" at bounding box center [787, 131] width 166 height 24
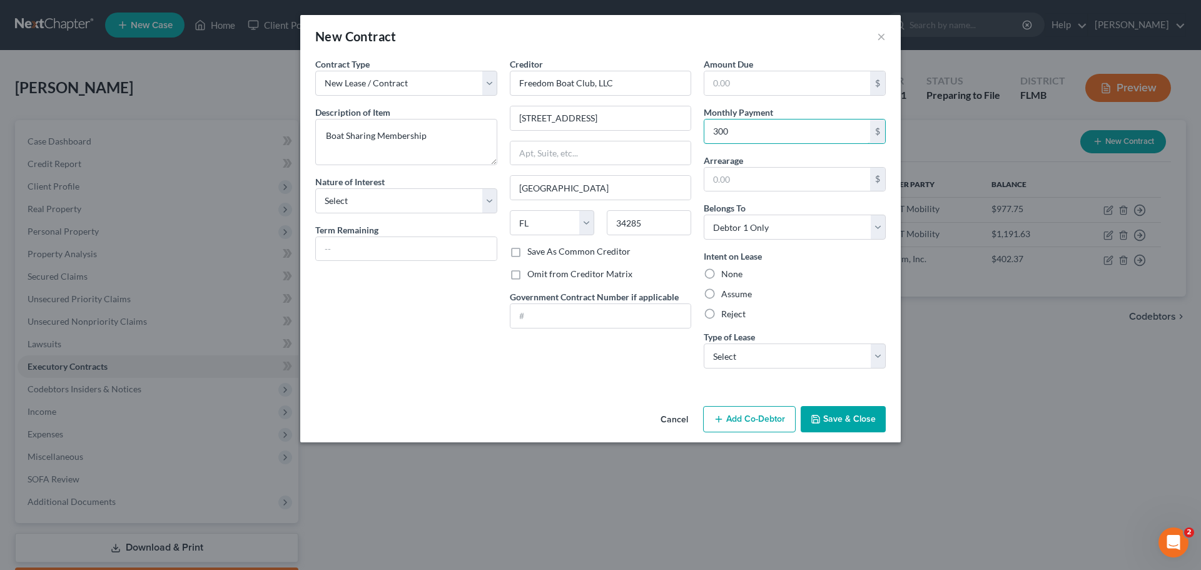
type input "300"
click at [792, 300] on div "Assume" at bounding box center [794, 294] width 182 height 13
click at [721, 295] on label "Assume" at bounding box center [736, 294] width 31 height 13
click at [726, 295] on input "Assume" at bounding box center [730, 292] width 8 height 8
radio input "true"
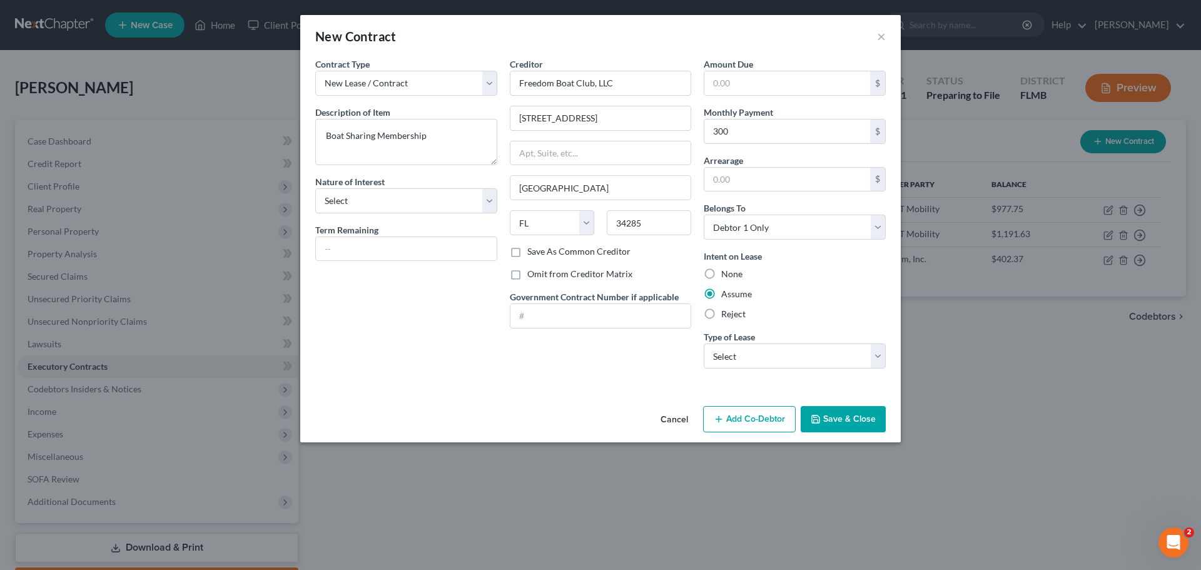
click at [740, 370] on div "Amount Due $ Monthly Payment 300 $ Arrearage $ Belongs To * Select Debtor 1 Onl…" at bounding box center [794, 218] width 194 height 321
click at [735, 358] on select "Select Real Estate Car Other" at bounding box center [794, 355] width 182 height 25
select select "2"
click at [703, 343] on select "Select Real Estate Car Other" at bounding box center [794, 355] width 182 height 25
click at [409, 208] on select "Select Purchaser Agent Lessor Lessee" at bounding box center [406, 200] width 182 height 25
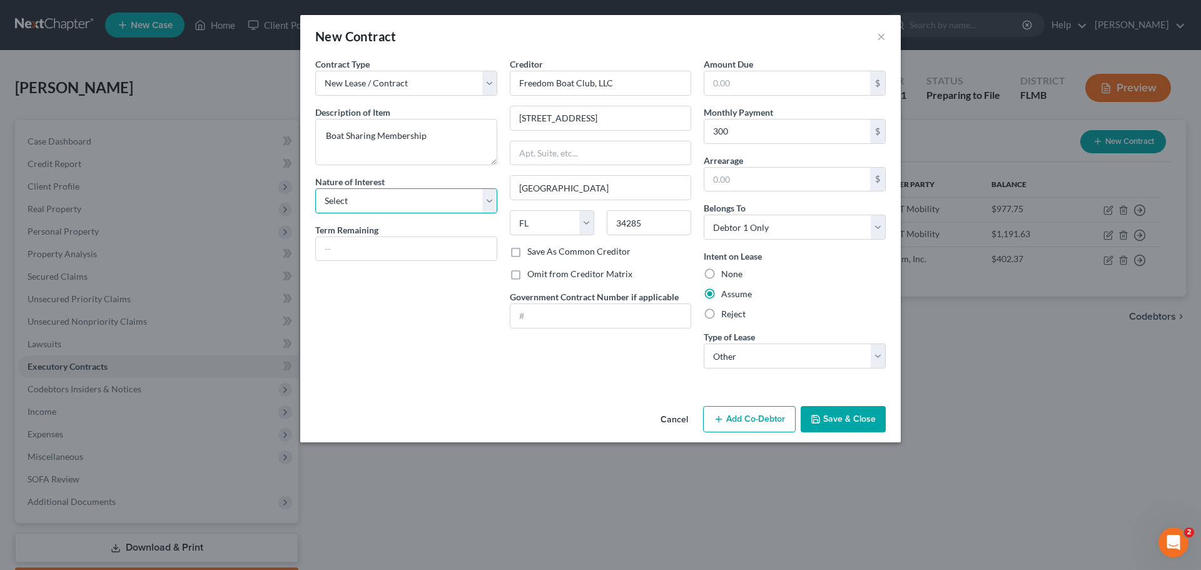
click at [419, 196] on select "Select Purchaser Agent Lessor Lessee" at bounding box center [406, 200] width 182 height 25
drag, startPoint x: 796, startPoint y: 407, endPoint x: 831, endPoint y: 413, distance: 35.5
click at [798, 407] on div "Cancel Add Co-Debtor Save & Close" at bounding box center [600, 421] width 600 height 41
click at [815, 420] on button "Save & Close" at bounding box center [842, 419] width 85 height 26
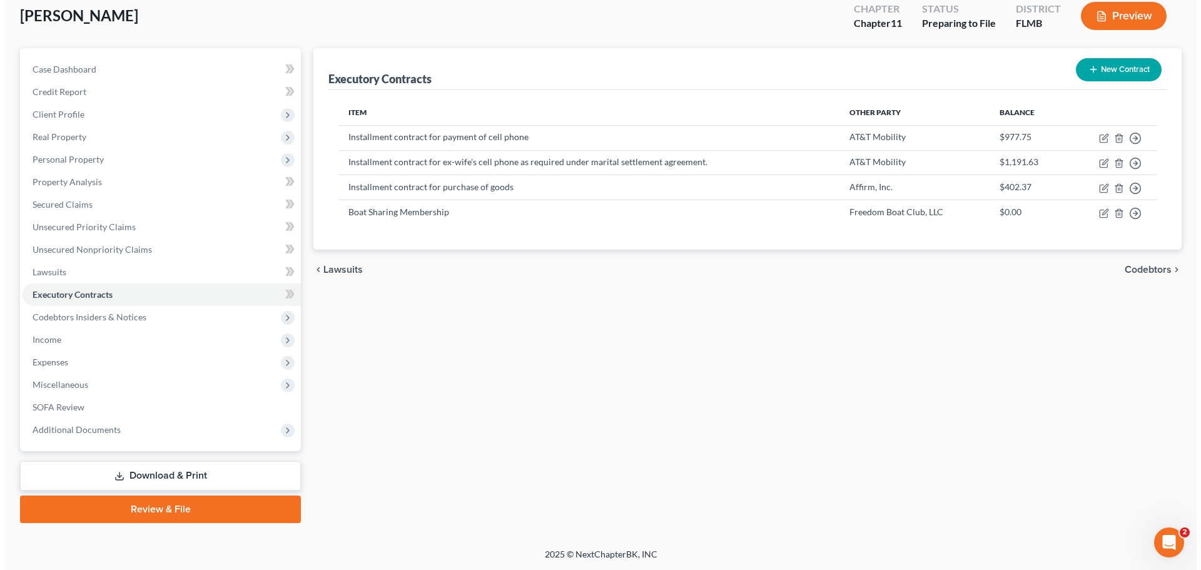
scroll to position [73, 0]
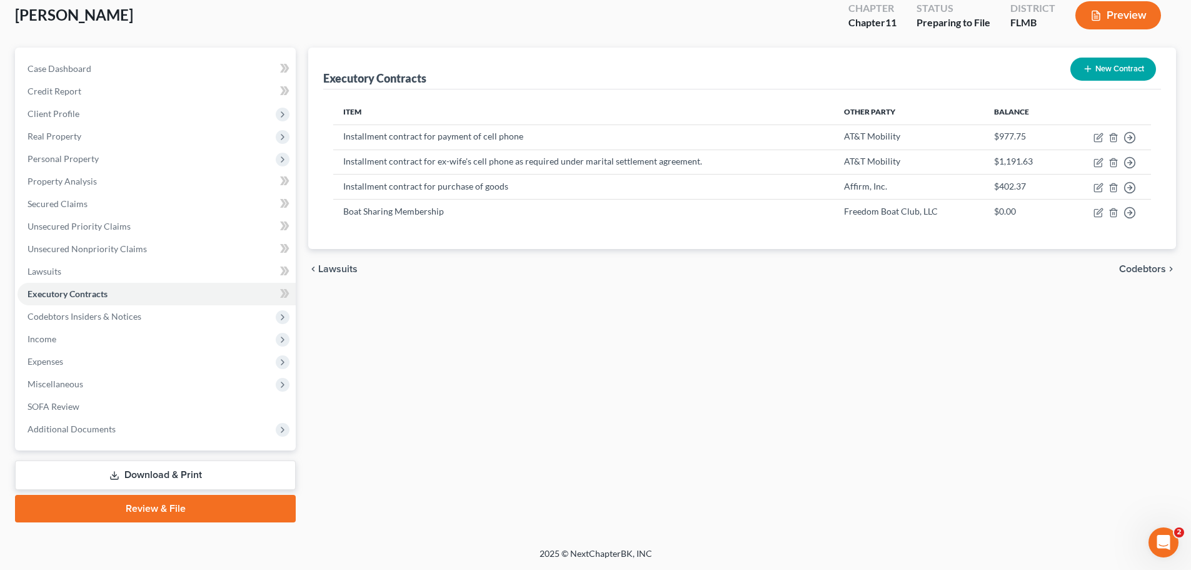
click at [815, 17] on button "Preview" at bounding box center [1118, 15] width 86 height 28
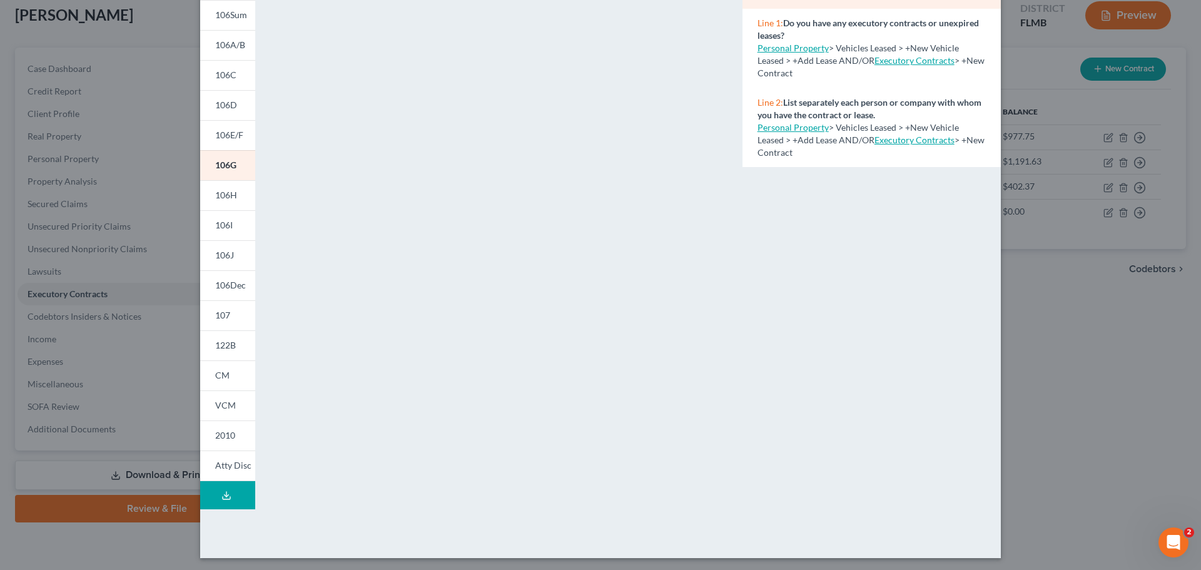
scroll to position [136, 0]
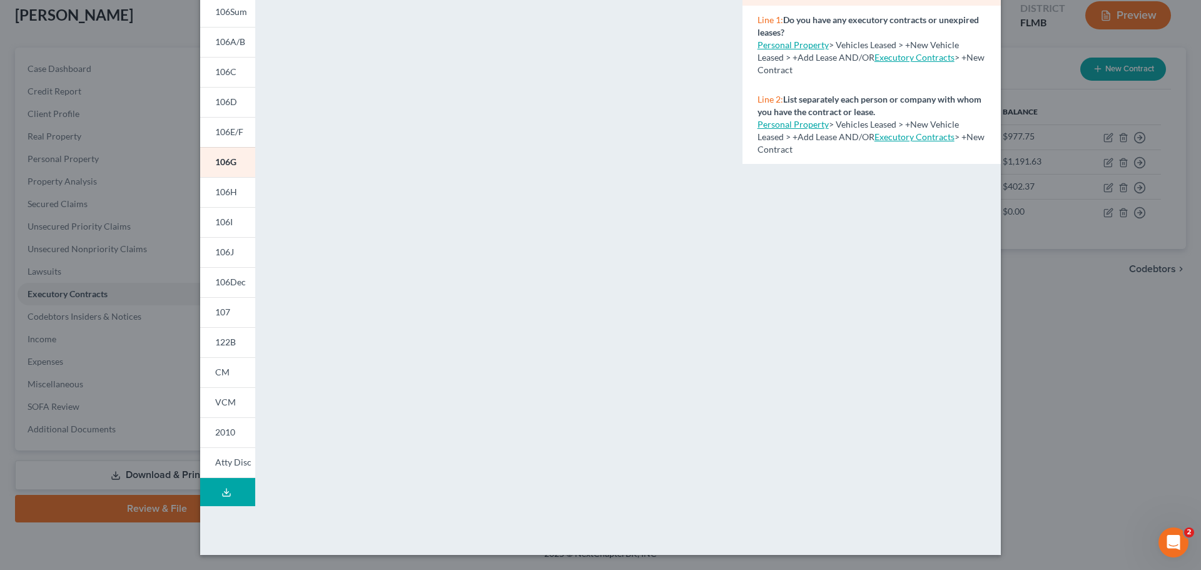
click at [216, 368] on span "CM" at bounding box center [222, 371] width 14 height 11
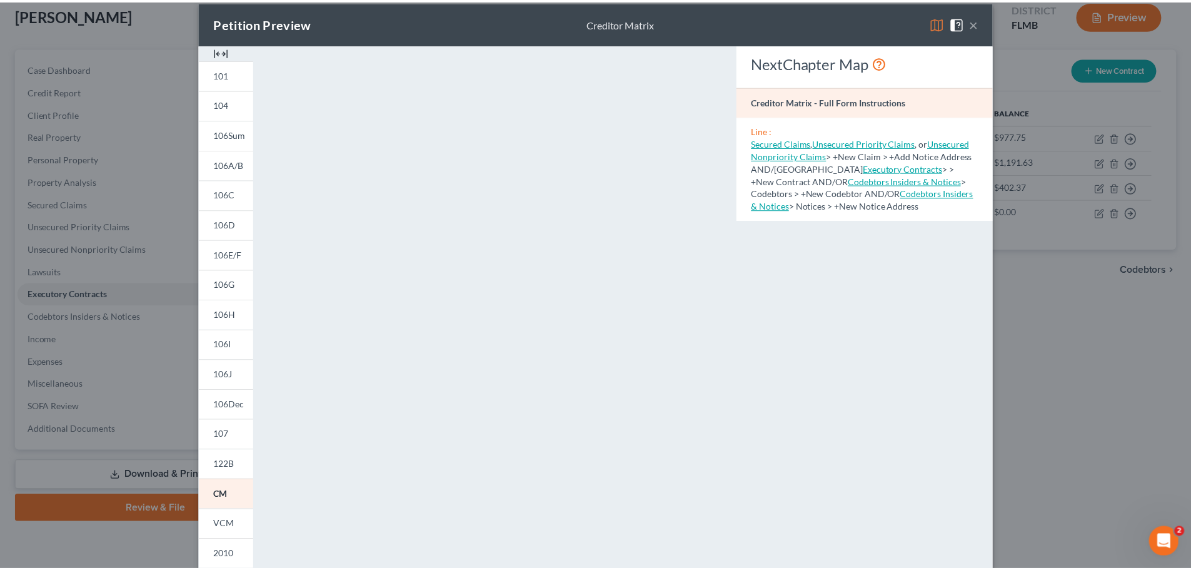
scroll to position [0, 0]
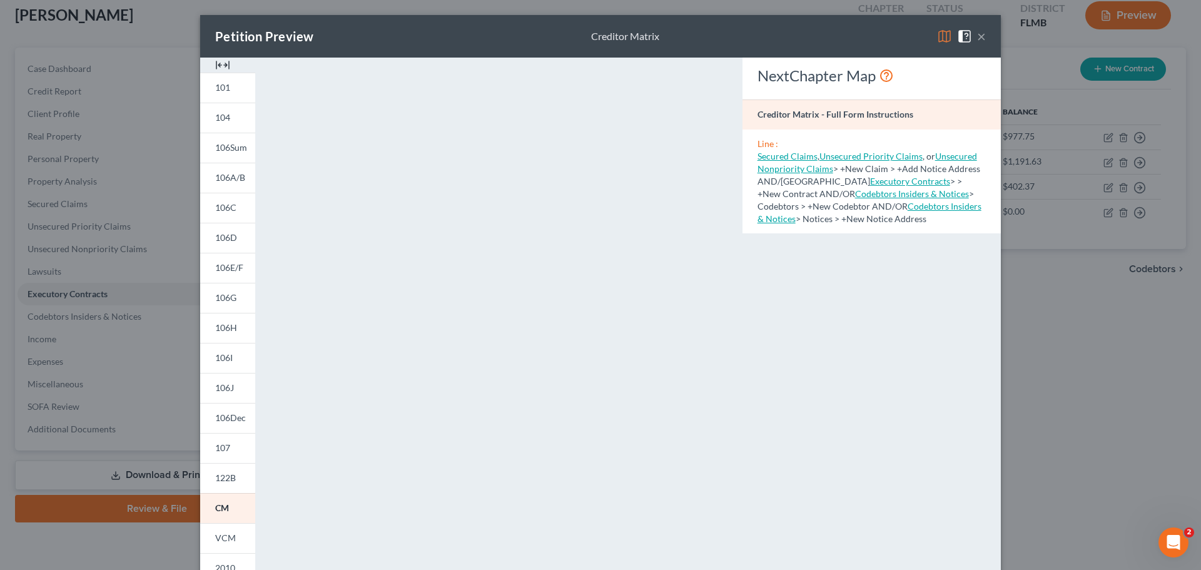
click at [815, 36] on button "×" at bounding box center [981, 36] width 9 height 15
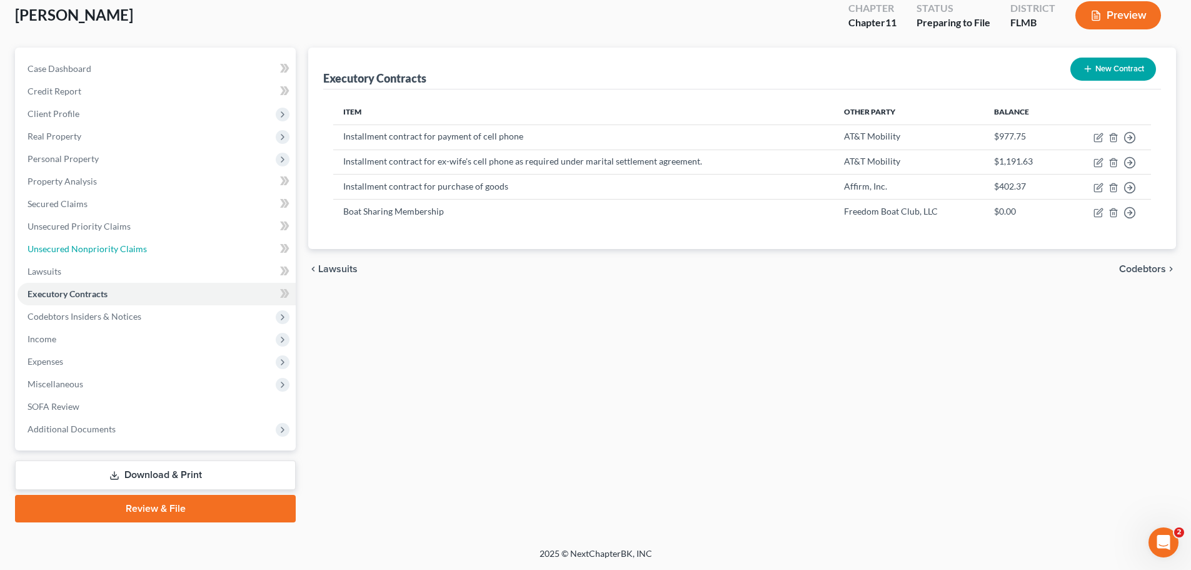
click at [89, 251] on span "Unsecured Nonpriority Claims" at bounding box center [87, 248] width 119 height 11
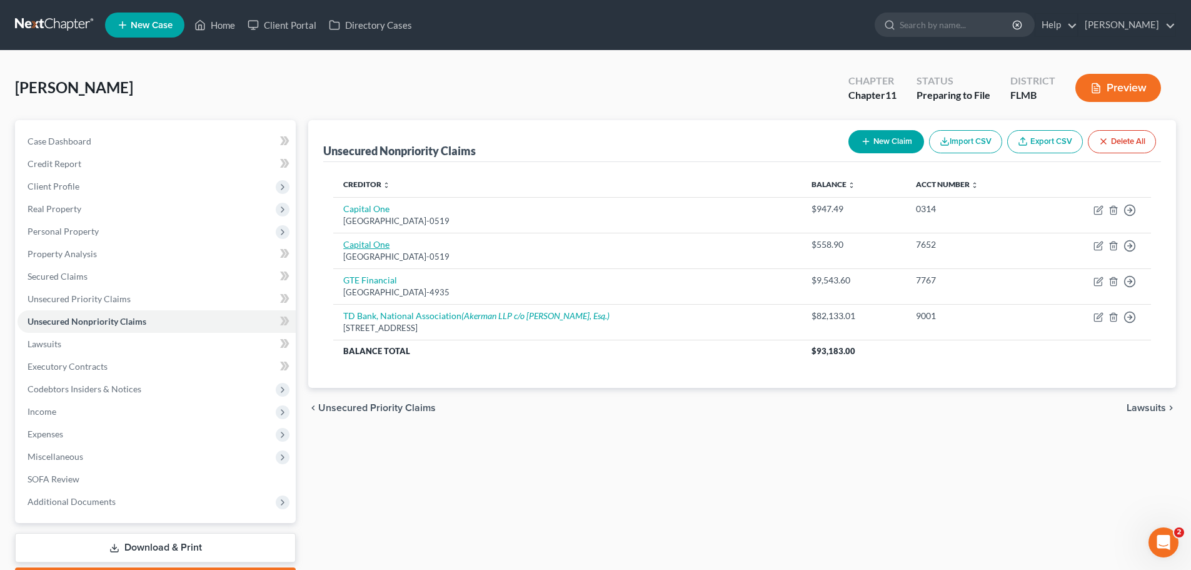
click at [373, 246] on link "Capital One" at bounding box center [366, 244] width 46 height 11
select select "4"
select select "2"
select select "0"
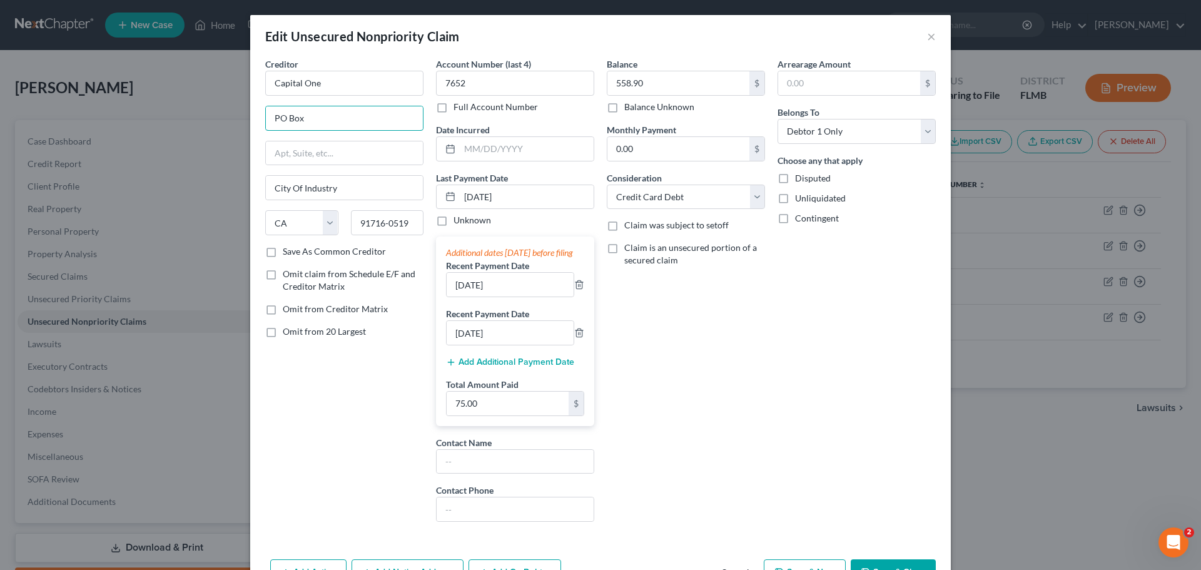
click at [323, 123] on input "PO Box" at bounding box center [344, 118] width 157 height 24
type input "PO Box 74935"
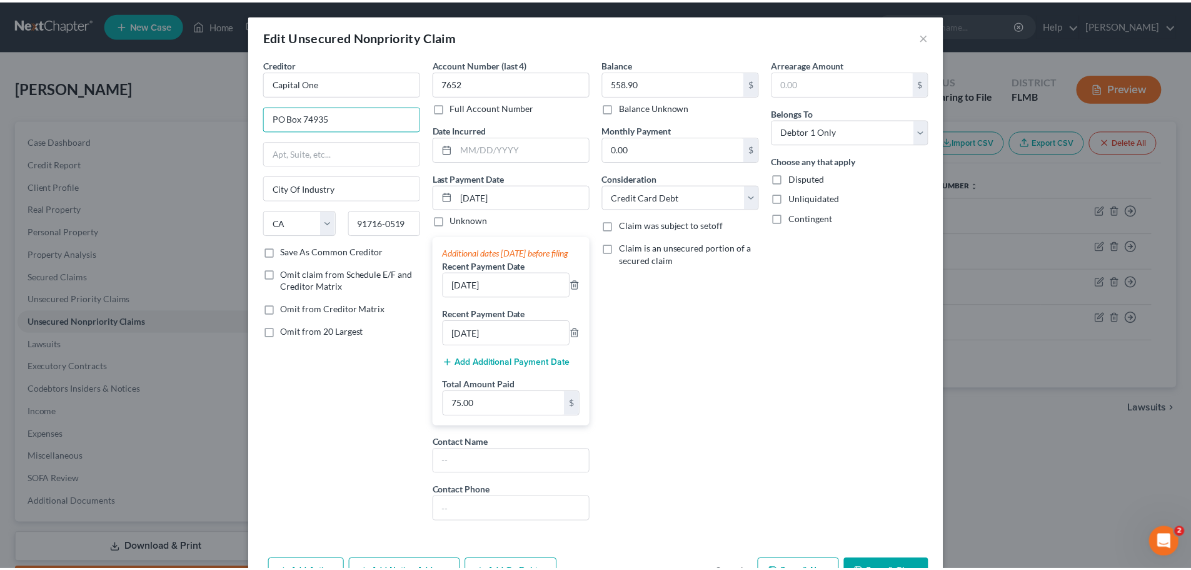
scroll to position [89, 0]
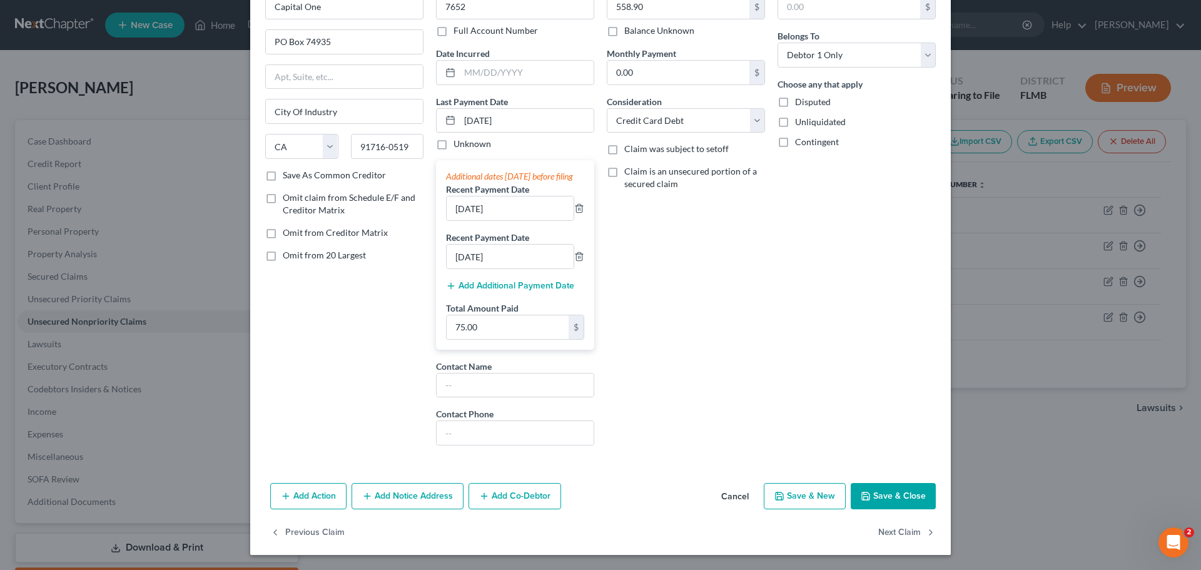
click at [815, 492] on button "Save & Close" at bounding box center [892, 496] width 85 height 26
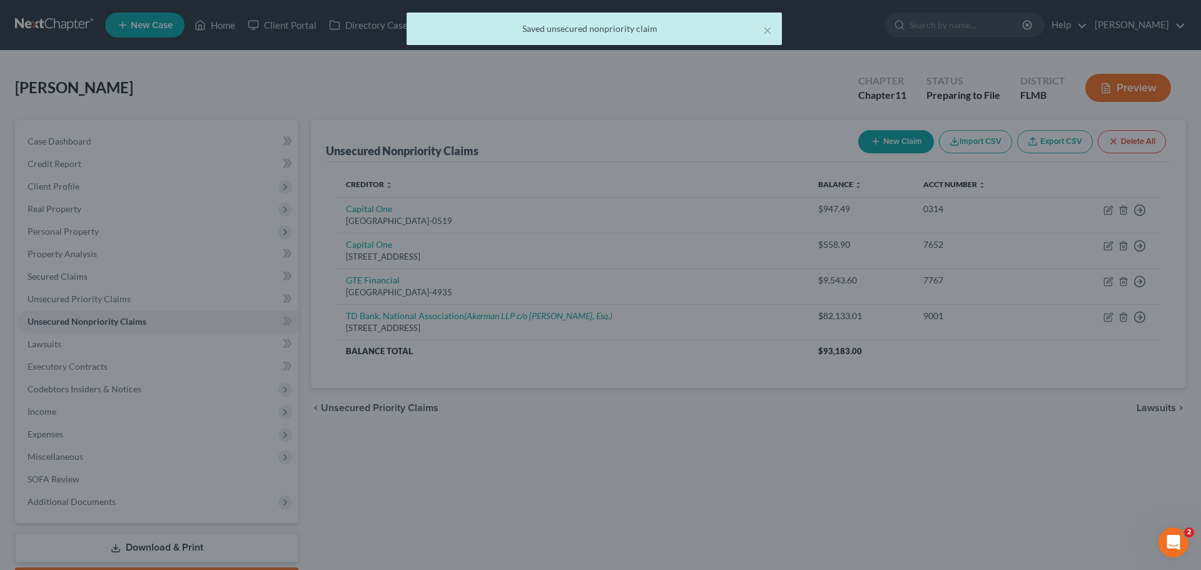
type input "0"
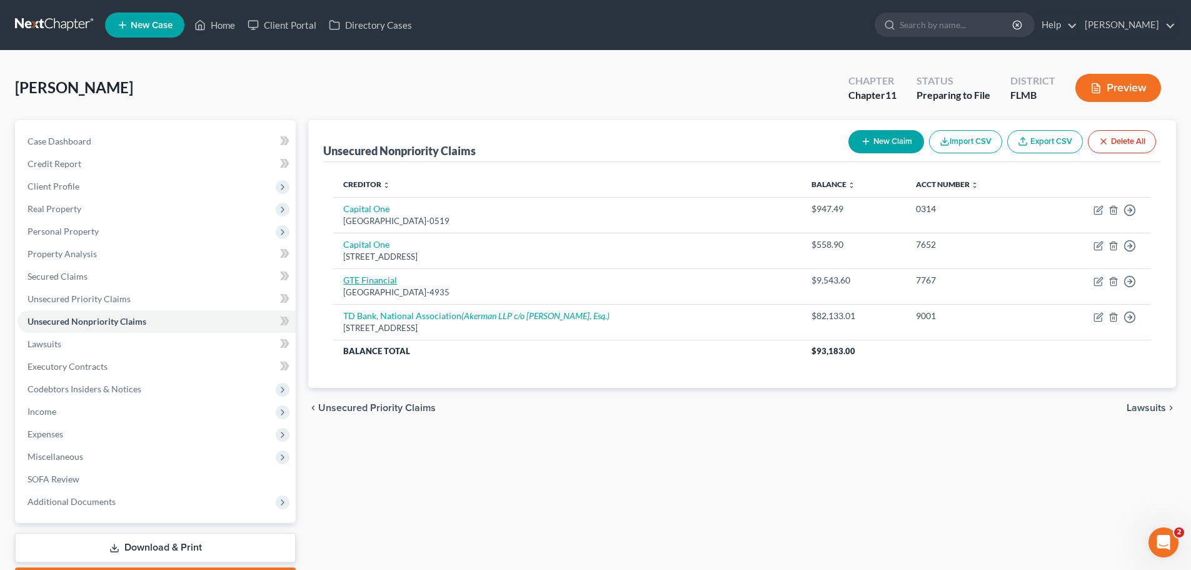
click at [368, 282] on link "GTE Financial" at bounding box center [370, 279] width 54 height 11
select select "14"
select select "2"
select select "0"
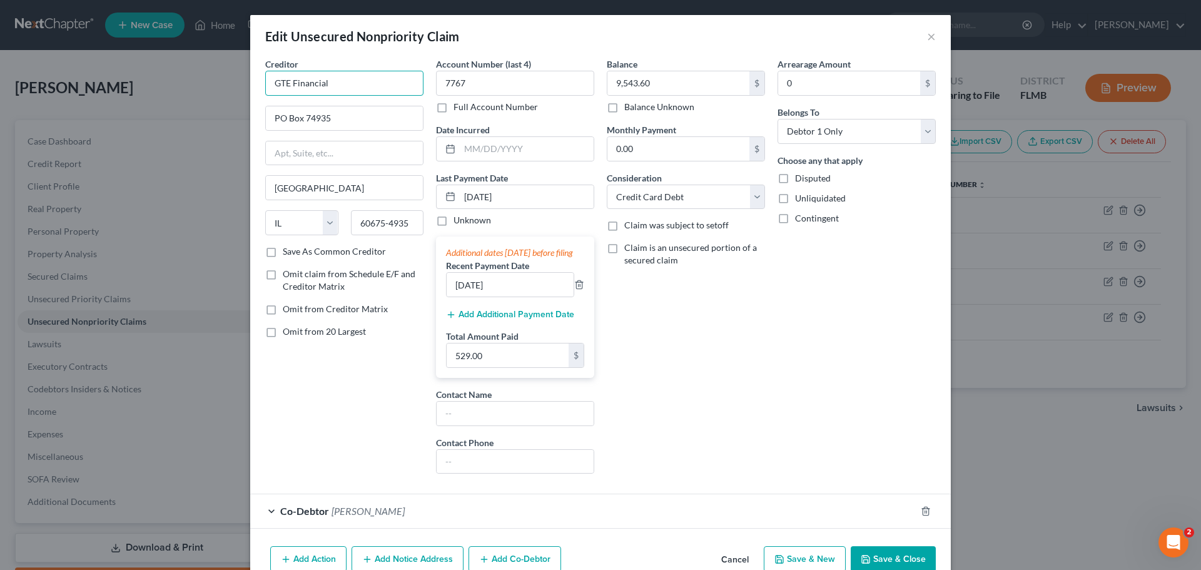
drag, startPoint x: 335, startPoint y: 86, endPoint x: 287, endPoint y: 86, distance: 47.5
click at [287, 86] on input "GTE Financial" at bounding box center [344, 83] width 158 height 25
type input "GTE Federal Credit Union"
click at [337, 191] on input "[GEOGRAPHIC_DATA]" at bounding box center [344, 188] width 157 height 24
drag, startPoint x: 339, startPoint y: 188, endPoint x: 130, endPoint y: 179, distance: 209.1
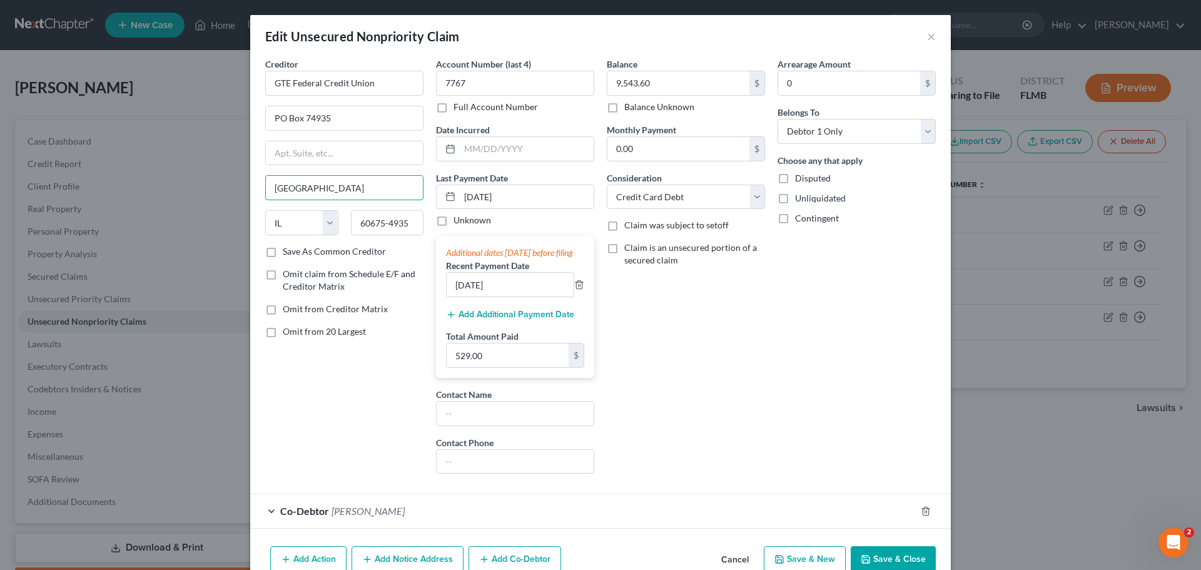
click at [130, 179] on div "Edit Unsecured Nonpriority Claim × Creditor * GTE Federal Credit Union PO Box 7…" at bounding box center [600, 285] width 1201 height 570
drag, startPoint x: 412, startPoint y: 228, endPoint x: 229, endPoint y: 207, distance: 184.4
click at [229, 207] on div "Edit Unsecured Nonpriority Claim × Creditor * GTE Federal Credit Union PO Box 7…" at bounding box center [600, 285] width 1201 height 570
drag, startPoint x: 340, startPoint y: 120, endPoint x: 121, endPoint y: 122, distance: 218.2
click at [99, 104] on div "Edit Unsecured Nonpriority Claim × Creditor * GTE Federal Credit Union PO Box 7…" at bounding box center [600, 285] width 1201 height 570
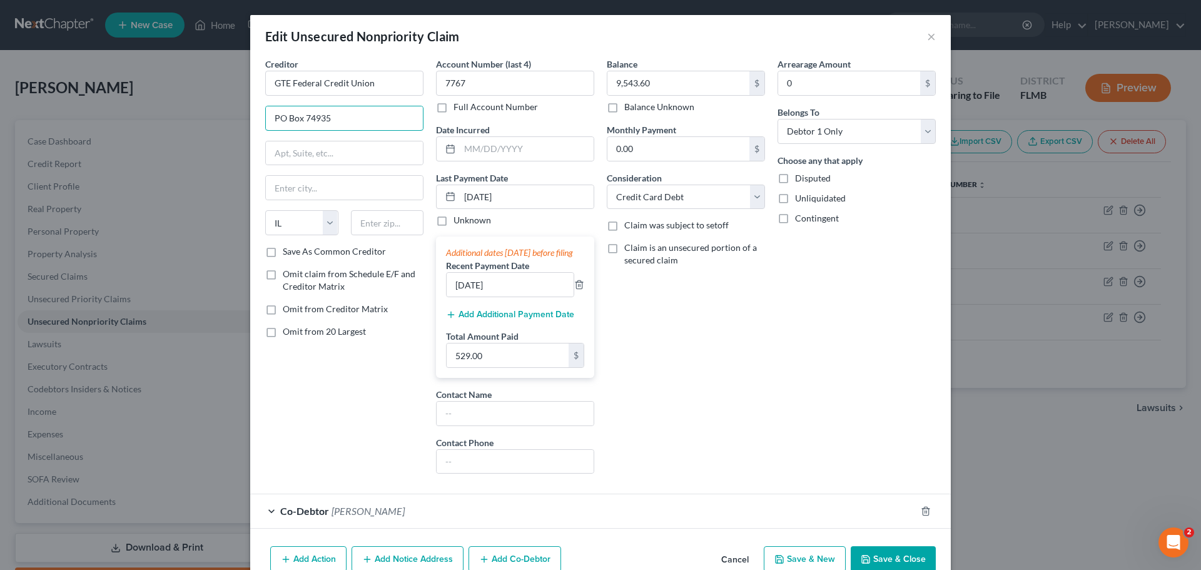
click at [326, 118] on input "PO Box 74935" at bounding box center [344, 118] width 157 height 24
click at [345, 118] on input "PO Box 74935" at bounding box center [344, 118] width 157 height 24
drag, startPoint x: 345, startPoint y: 118, endPoint x: 329, endPoint y: 120, distance: 15.7
click at [329, 120] on input "PO Box 74935" at bounding box center [344, 118] width 157 height 24
type input "PO Box 172599"
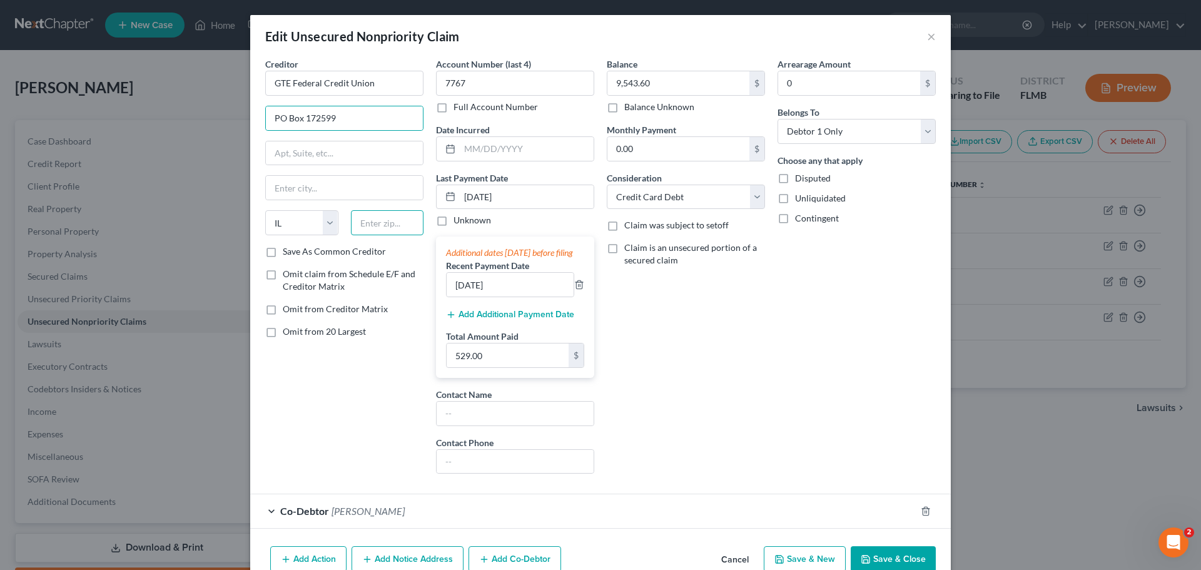
click at [380, 226] on input "text" at bounding box center [387, 222] width 73 height 25
type input "33672"
click at [365, 402] on div "Creditor * GTE Federal Credit Union PO Box 172599 State [US_STATE] AK AR AZ CA …" at bounding box center [344, 271] width 171 height 426
type input "[GEOGRAPHIC_DATA]"
select select "9"
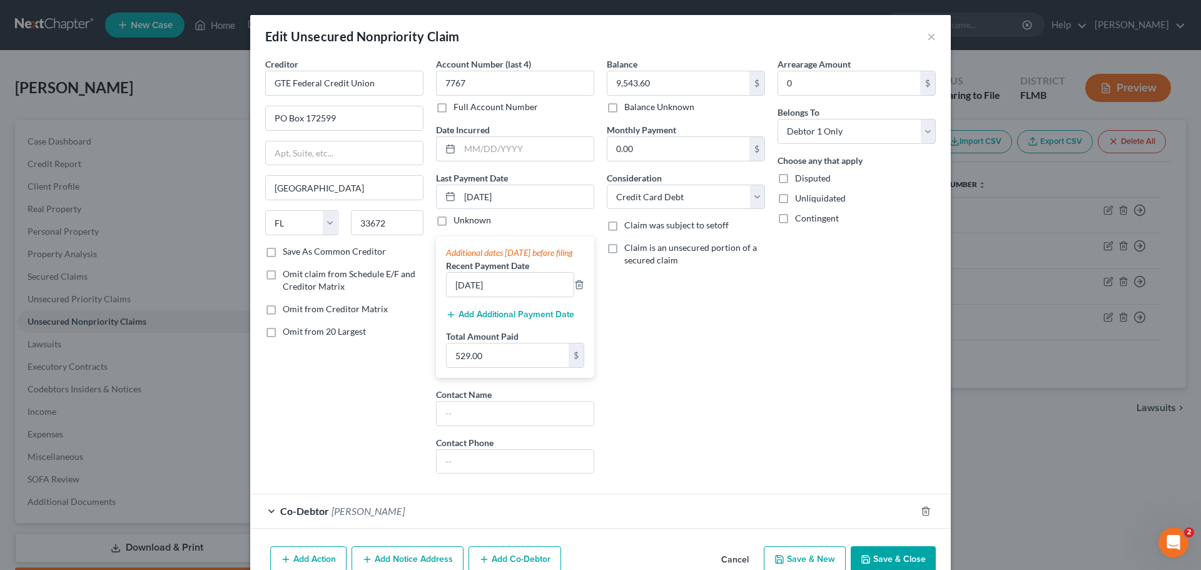
click at [815, 561] on button "Save & Close" at bounding box center [892, 559] width 85 height 26
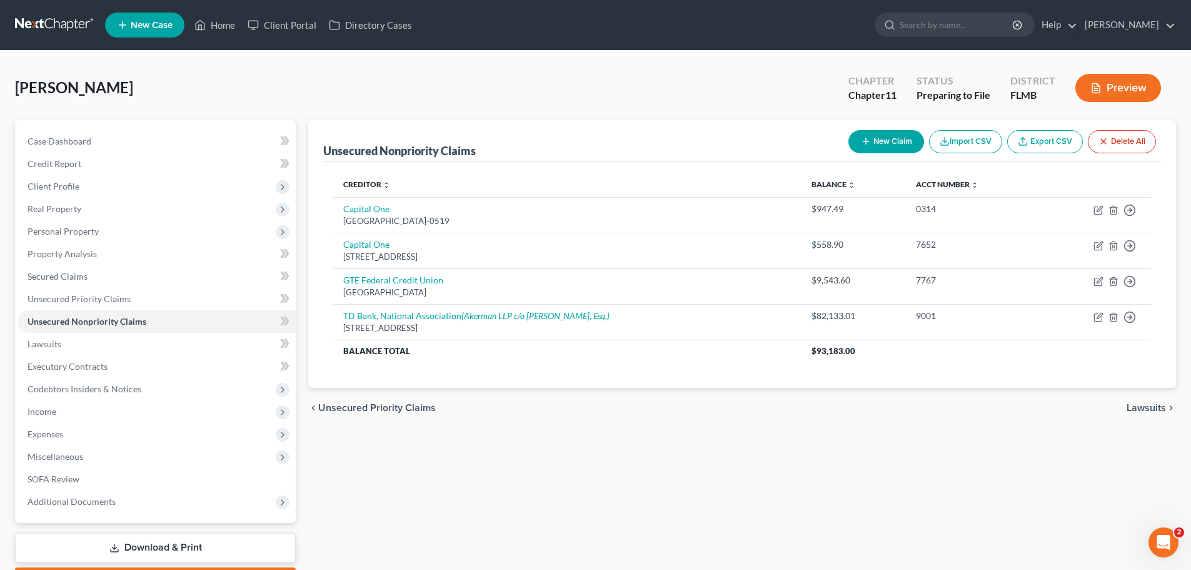
click at [77, 223] on span "Personal Property" at bounding box center [157, 231] width 278 height 23
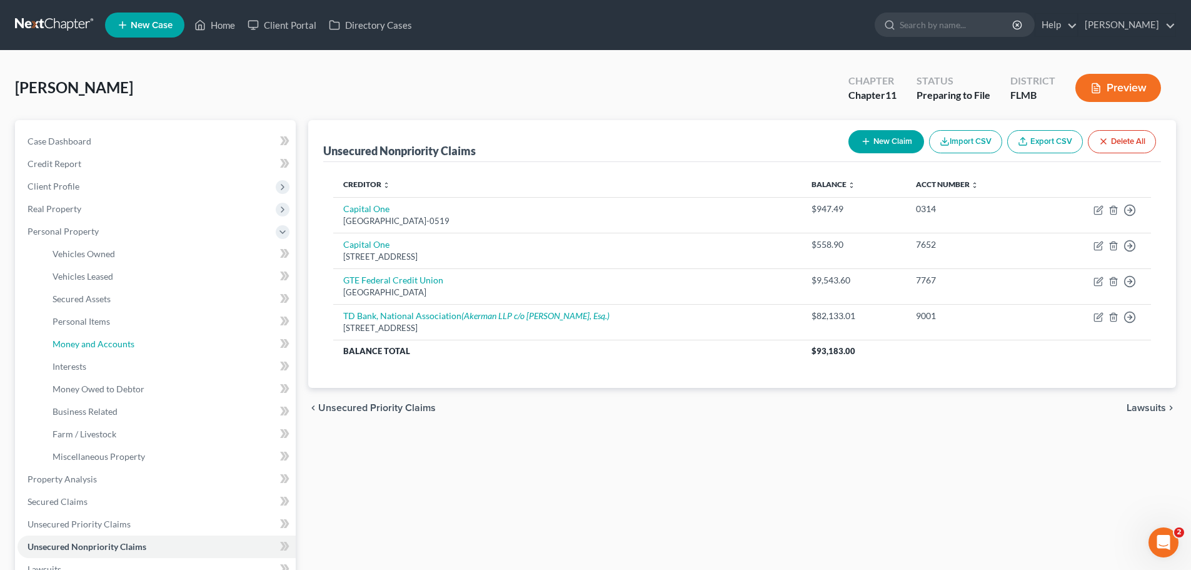
click at [79, 350] on link "Money and Accounts" at bounding box center [169, 344] width 253 height 23
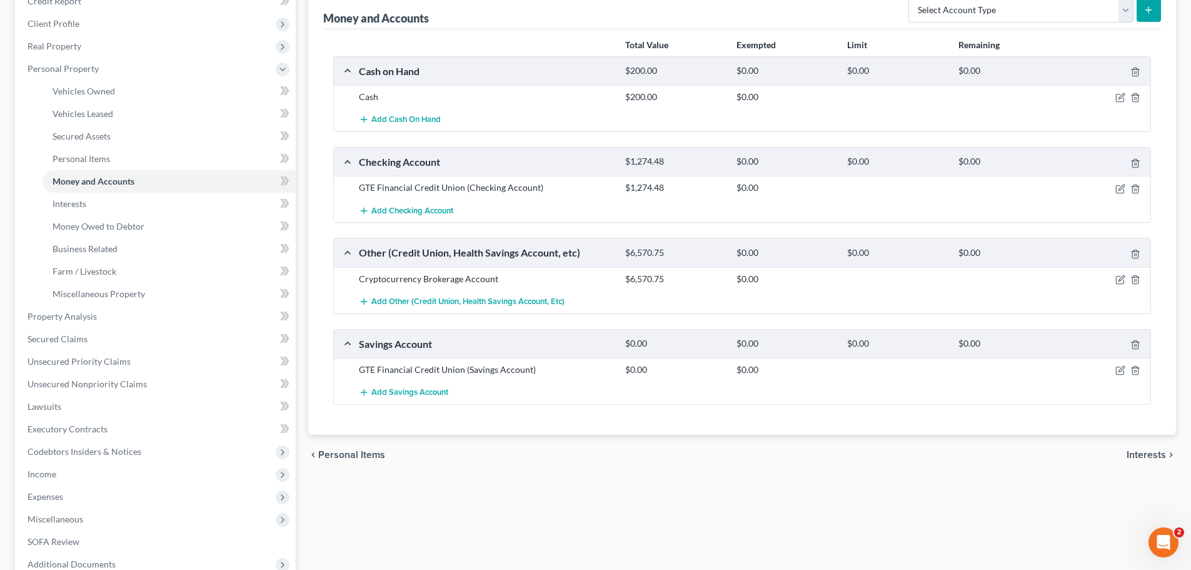
scroll to position [188, 0]
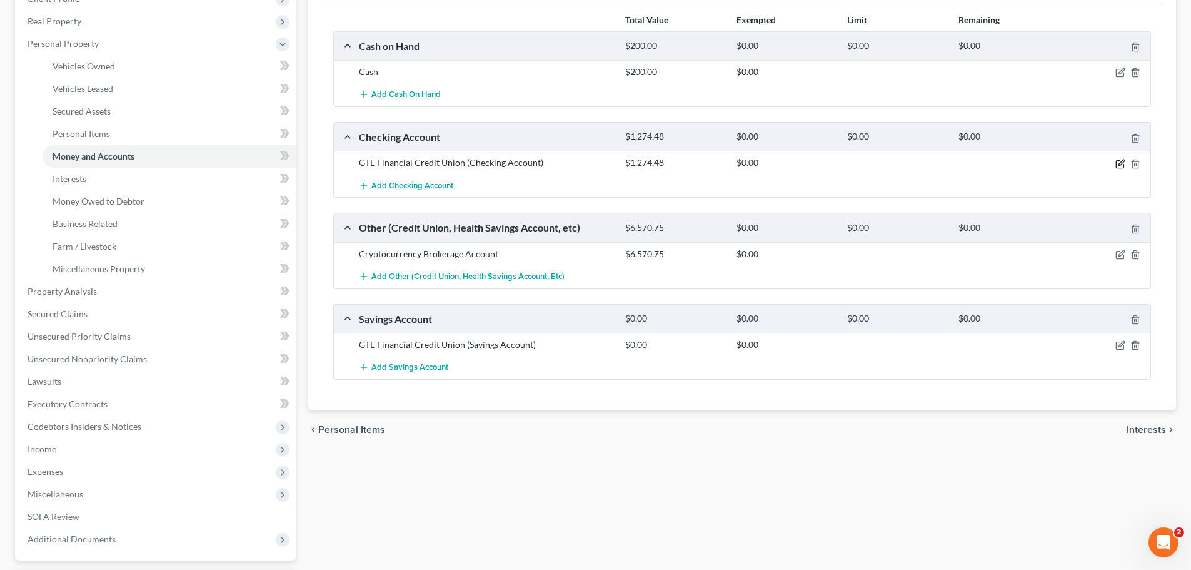
click at [815, 163] on icon "button" at bounding box center [1122, 162] width 6 height 6
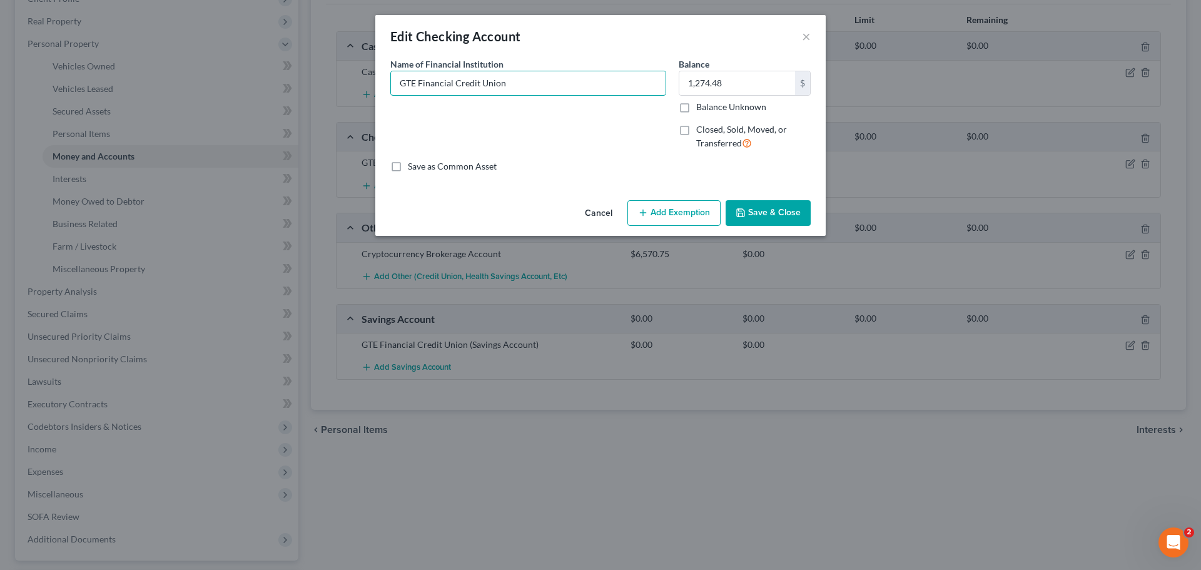
click at [421, 87] on input "GTE Financial Credit Union" at bounding box center [528, 83] width 274 height 24
type input "GTE Federal Credit Union"
click at [787, 213] on button "Save & Close" at bounding box center [767, 213] width 85 height 26
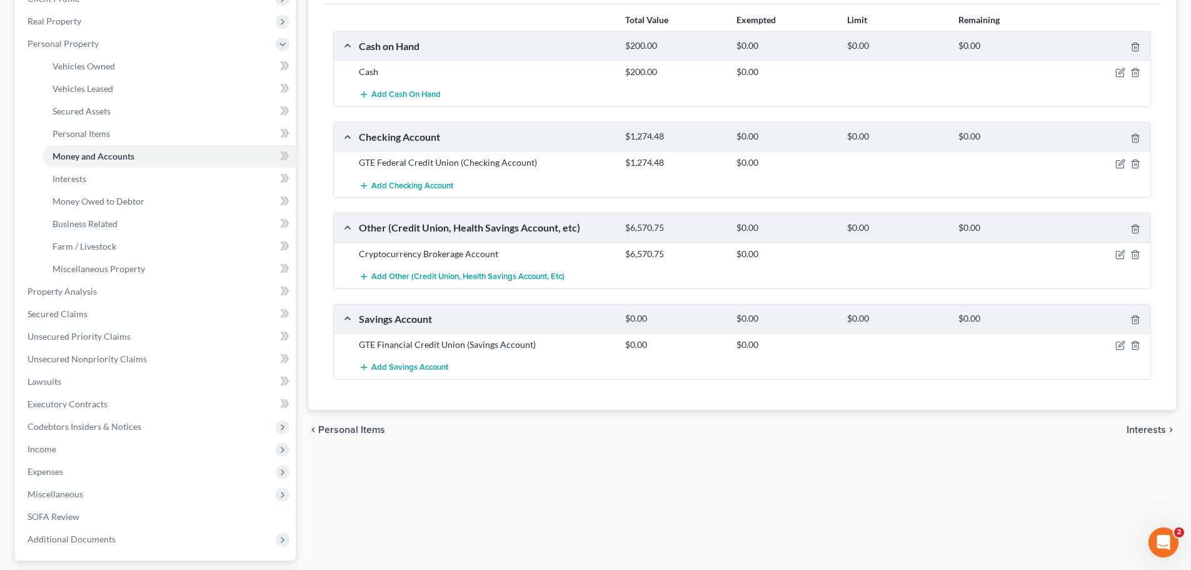
click at [815, 339] on div at bounding box center [1107, 344] width 89 height 13
click at [815, 347] on icon "button" at bounding box center [1122, 344] width 6 height 6
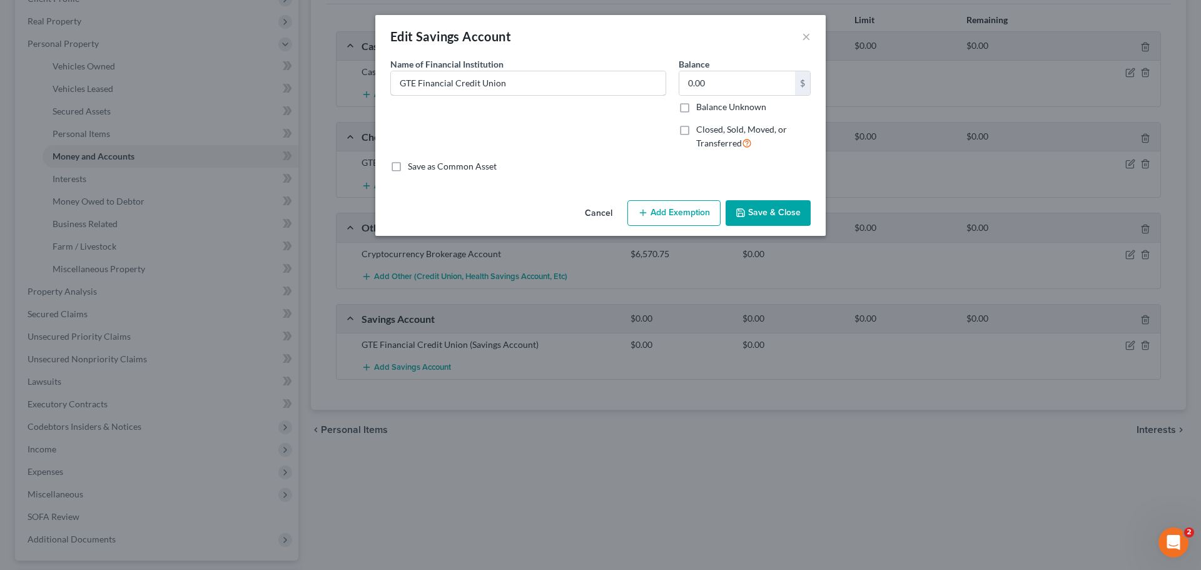
click at [439, 86] on input "GTE Financial Credit Union" at bounding box center [528, 83] width 274 height 24
type input "GTE Federal Credit Union"
click at [794, 206] on button "Save & Close" at bounding box center [767, 213] width 85 height 26
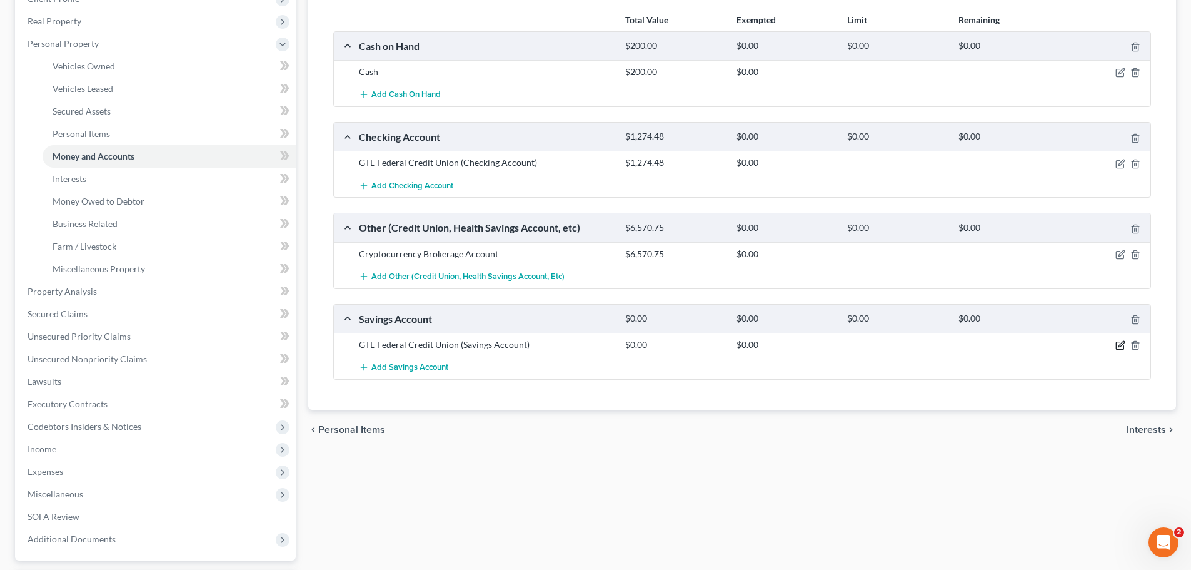
click at [815, 340] on icon "button" at bounding box center [1120, 345] width 10 height 10
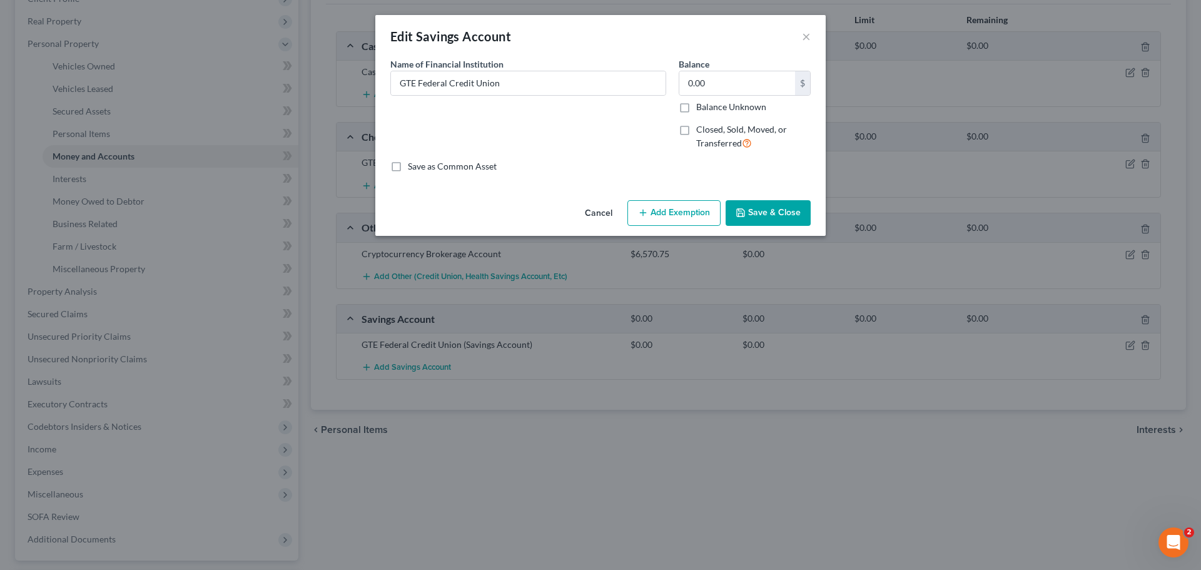
click at [788, 209] on button "Save & Close" at bounding box center [767, 213] width 85 height 26
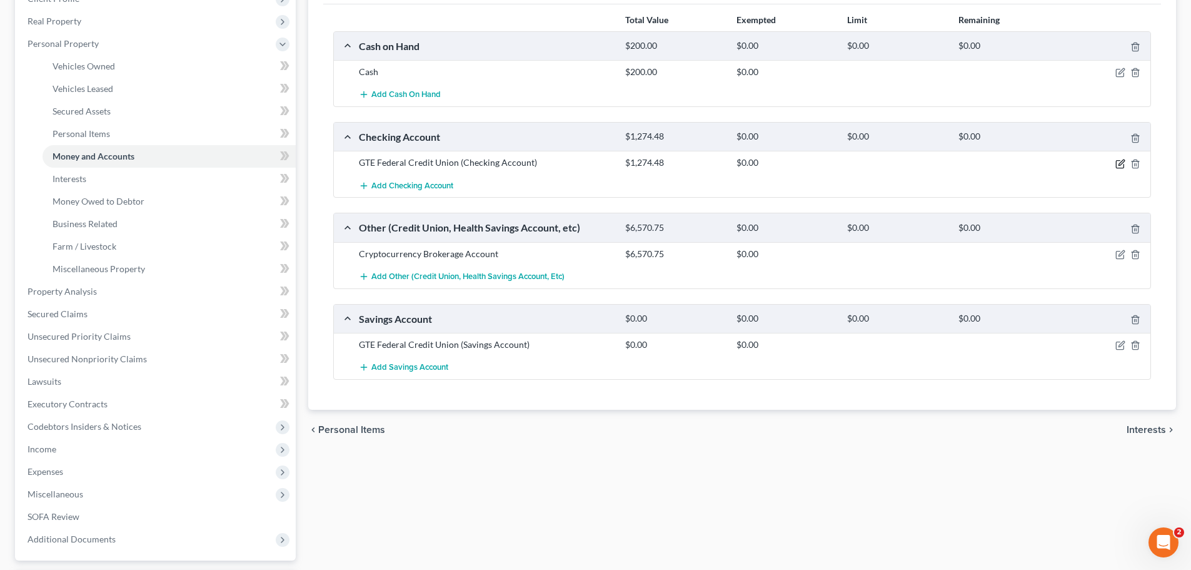
click at [815, 161] on icon "button" at bounding box center [1120, 164] width 10 height 10
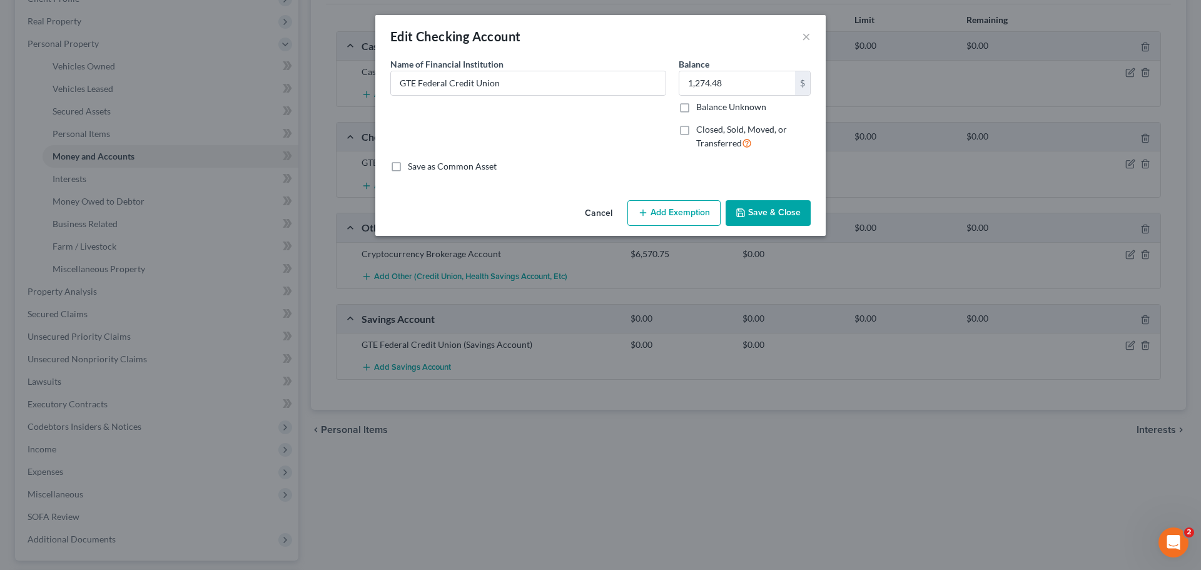
click at [780, 205] on button "Save & Close" at bounding box center [767, 213] width 85 height 26
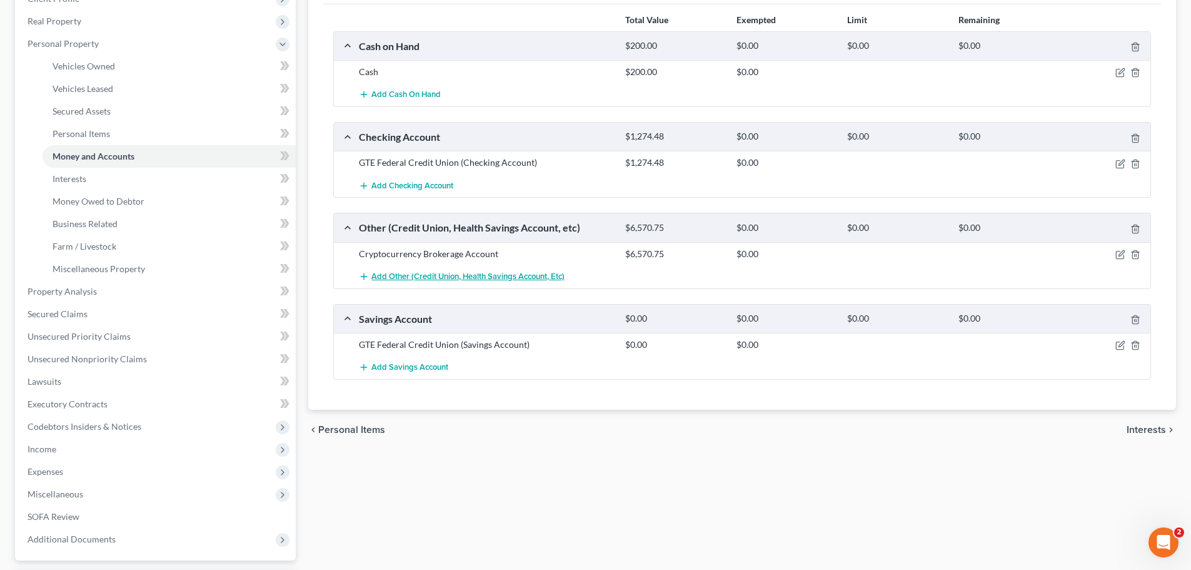
click at [459, 281] on span "Add Other (Credit Union, Health Savings Account, etc)" at bounding box center [467, 276] width 193 height 10
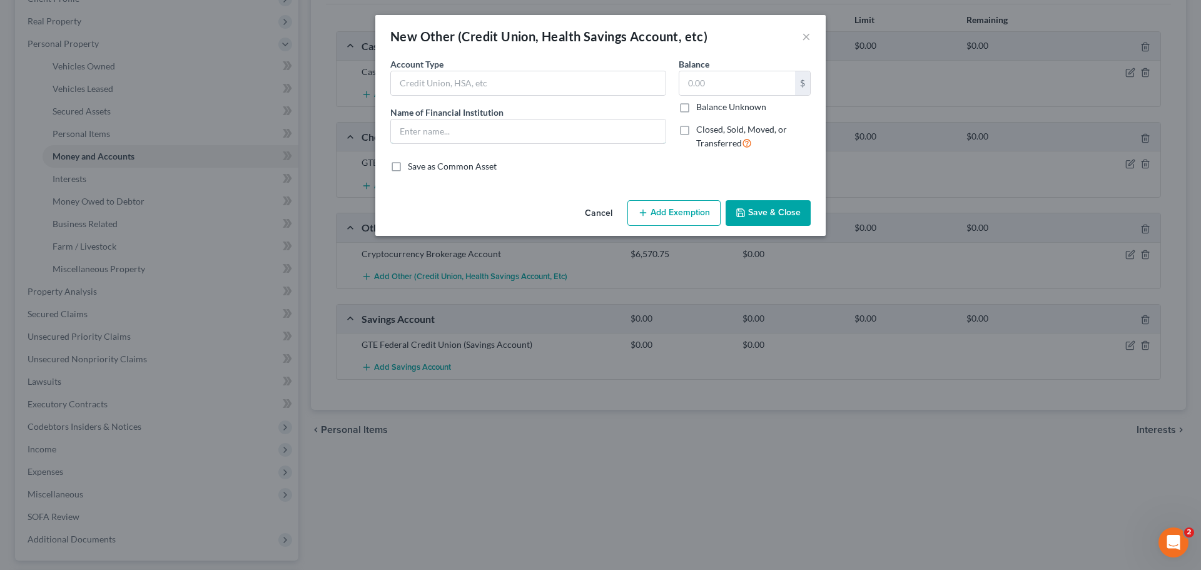
drag, startPoint x: 498, startPoint y: 136, endPoint x: 496, endPoint y: 123, distance: 13.4
click at [498, 136] on input "text" at bounding box center [528, 131] width 274 height 24
click at [482, 79] on input "text" at bounding box center [528, 83] width 274 height 24
type input "Member Owner Share"
type input "GTE Federal Credit Union"
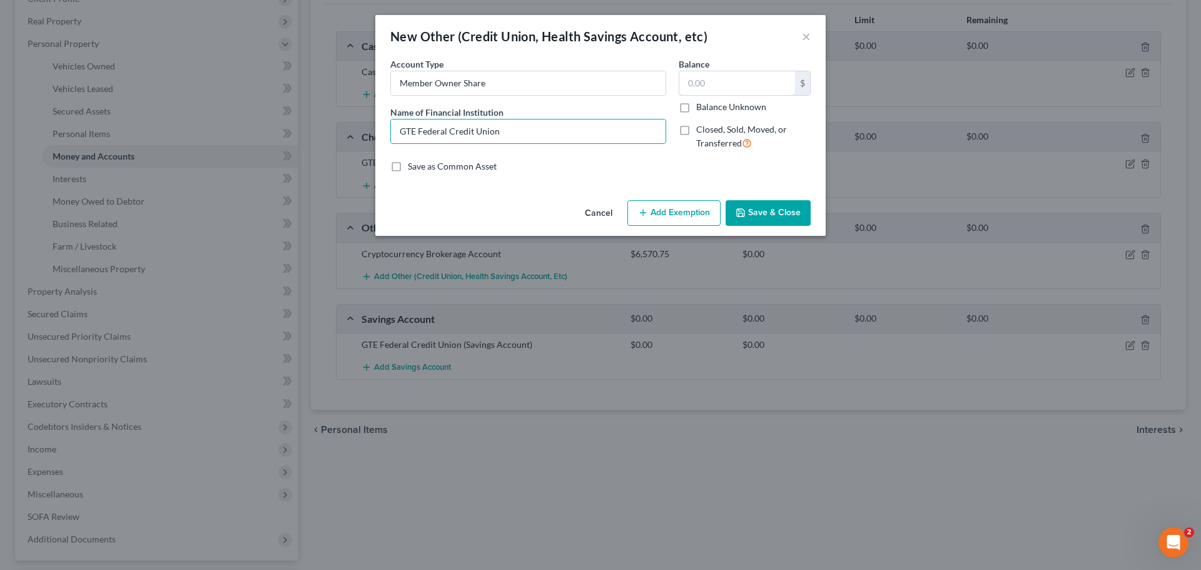
click at [717, 83] on input "text" at bounding box center [737, 83] width 116 height 24
type input "5"
click at [773, 213] on button "Save & Close" at bounding box center [767, 213] width 85 height 26
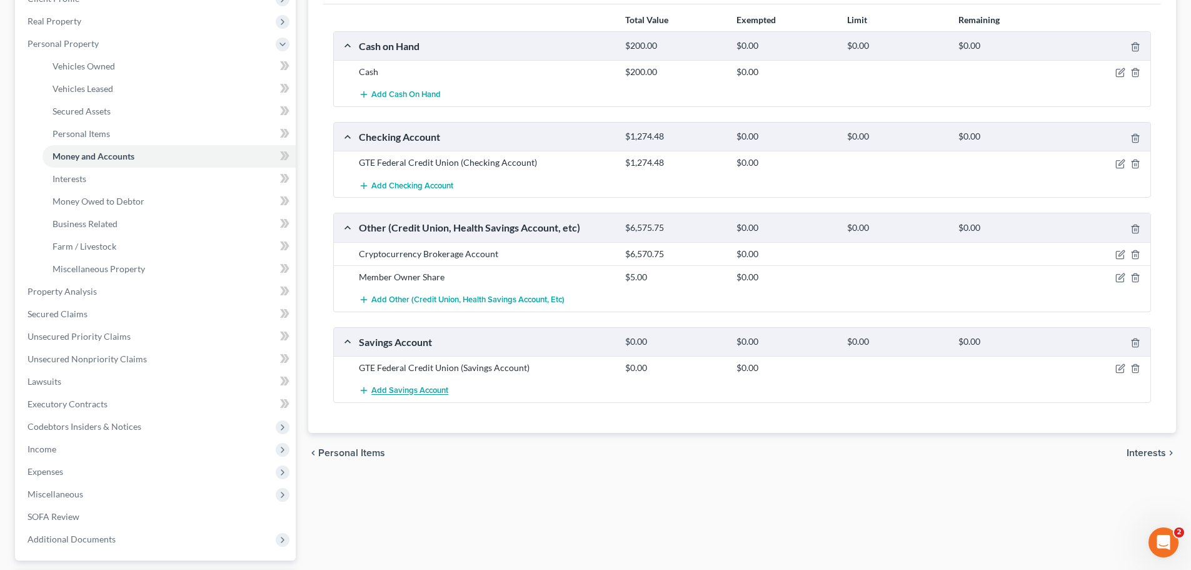
click at [426, 394] on span "Add Savings Account" at bounding box center [409, 391] width 77 height 10
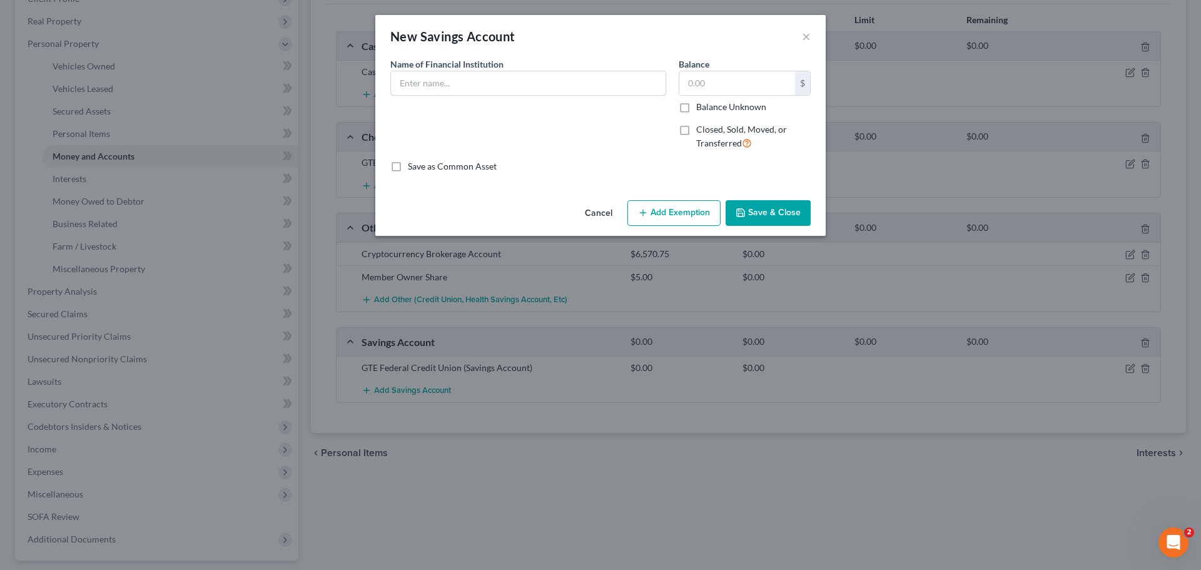
click at [466, 82] on input "text" at bounding box center [528, 83] width 274 height 24
type input "GTE Federal Credit Union"
click at [731, 79] on input "text" at bounding box center [737, 83] width 116 height 24
type input "370"
click at [760, 213] on button "Save & Close" at bounding box center [767, 213] width 85 height 26
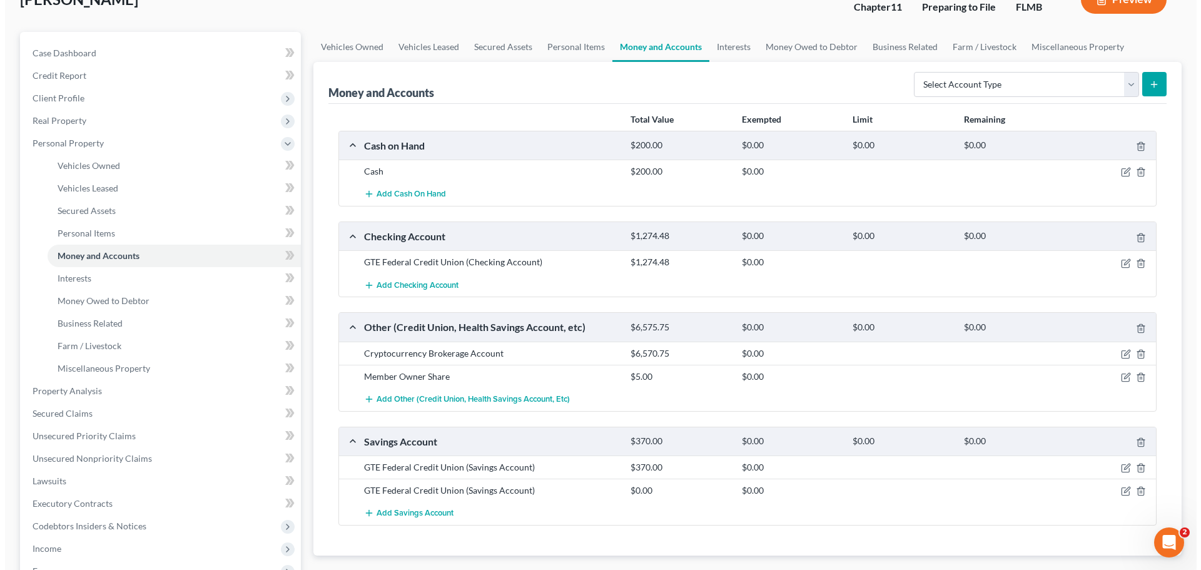
scroll to position [0, 0]
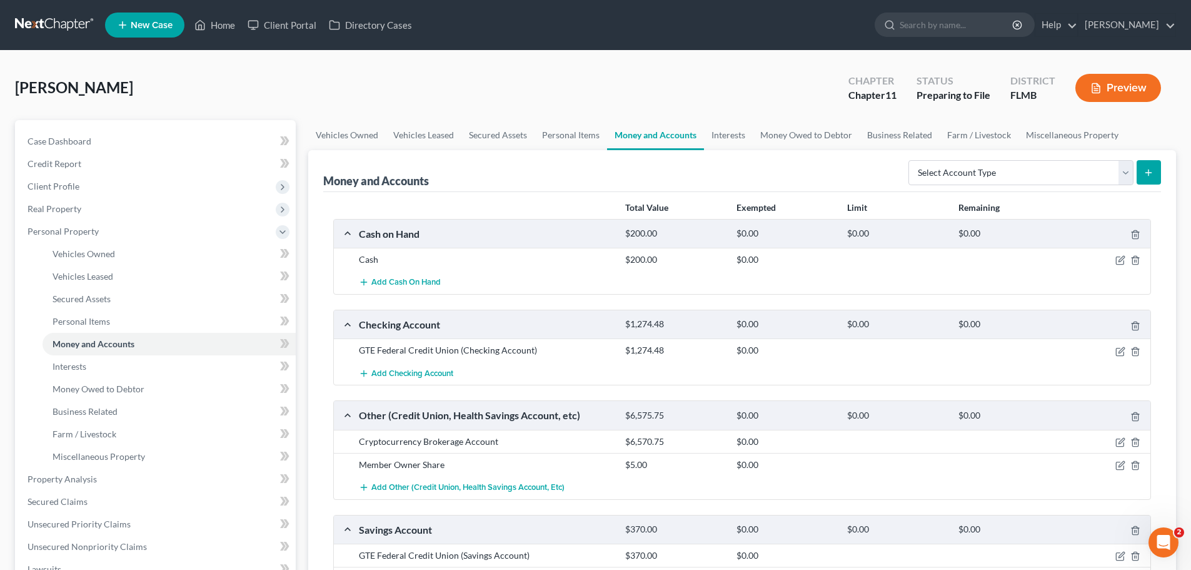
click at [815, 90] on button "Preview" at bounding box center [1118, 88] width 86 height 28
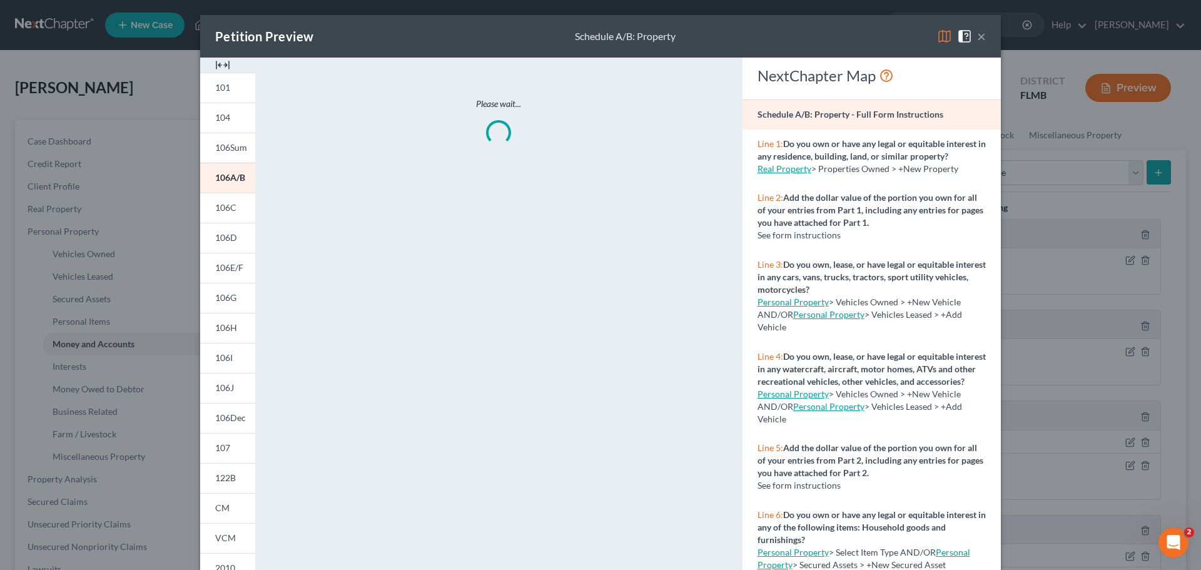
scroll to position [124, 0]
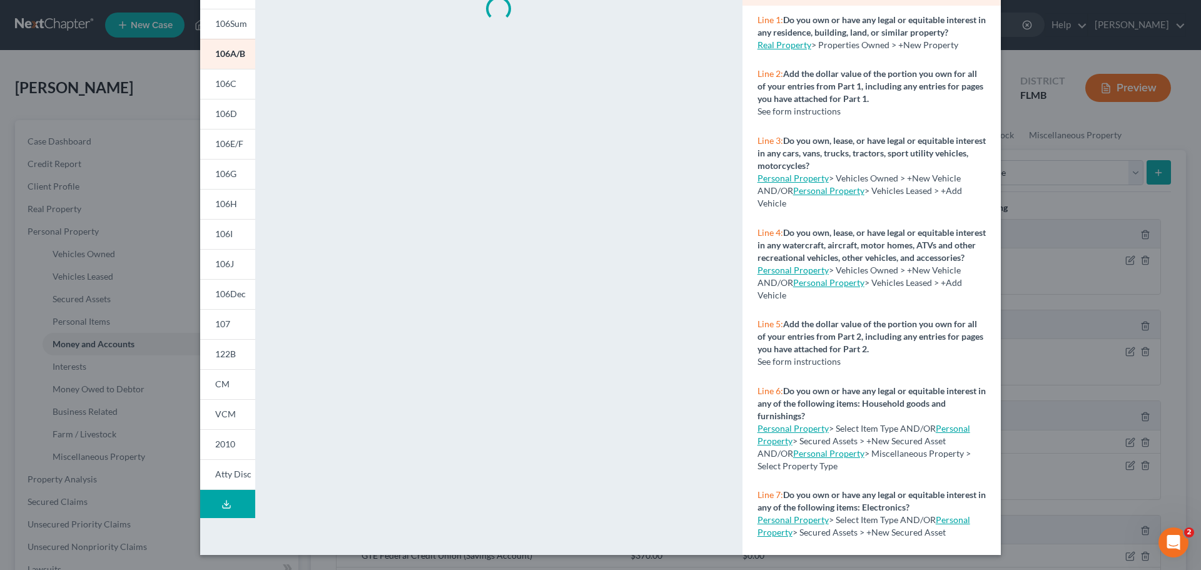
click at [217, 386] on span "CM" at bounding box center [222, 383] width 14 height 11
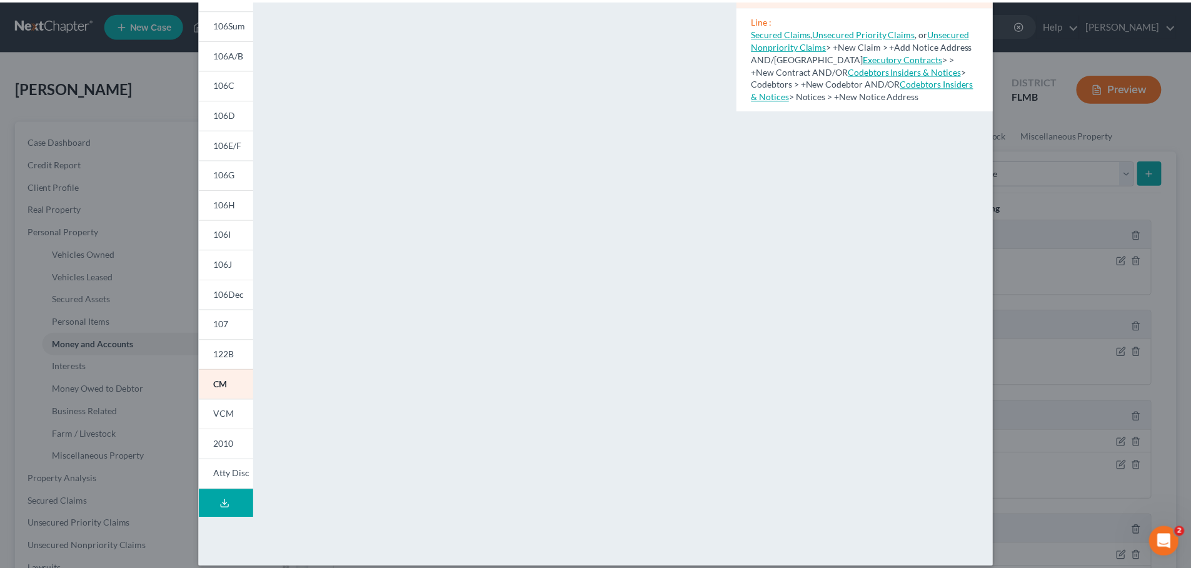
scroll to position [0, 0]
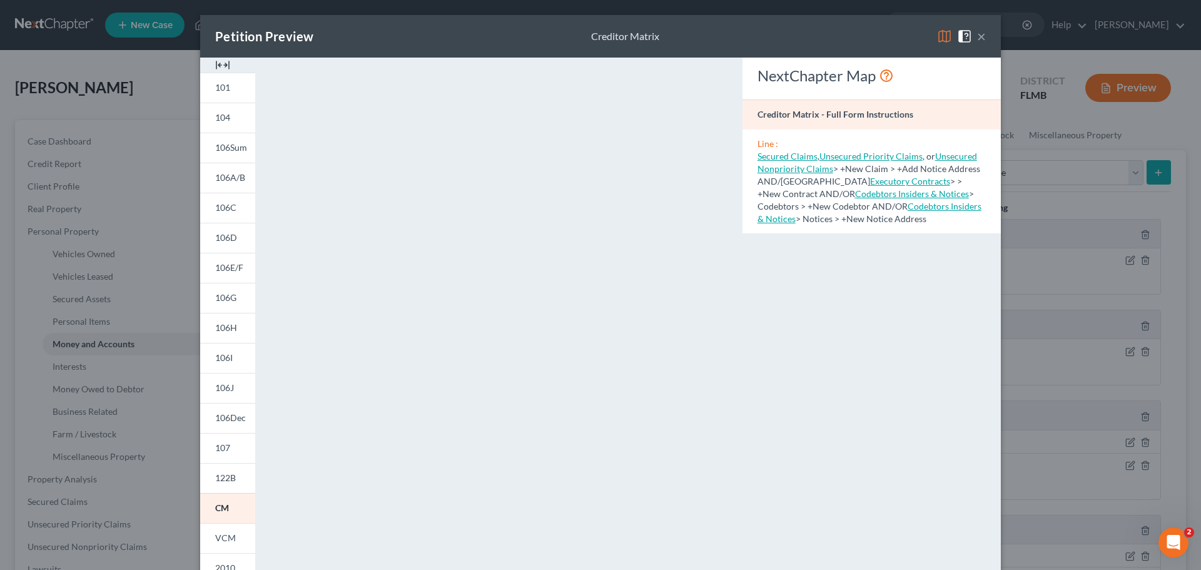
click at [815, 32] on button "×" at bounding box center [981, 36] width 9 height 15
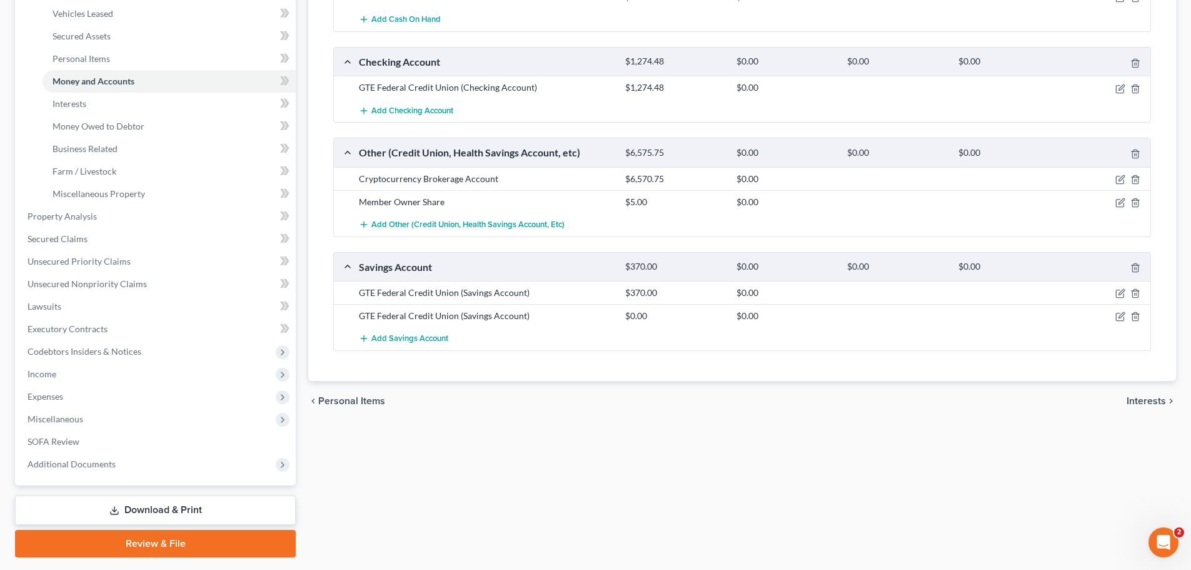
scroll to position [298, 0]
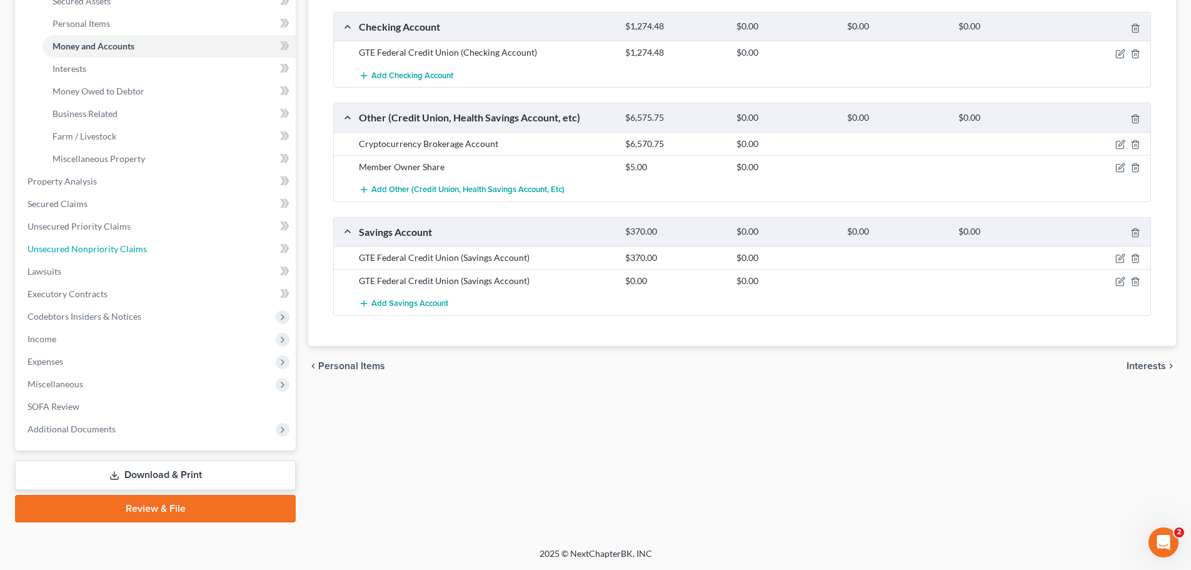
click at [88, 254] on link "Unsecured Nonpriority Claims" at bounding box center [157, 249] width 278 height 23
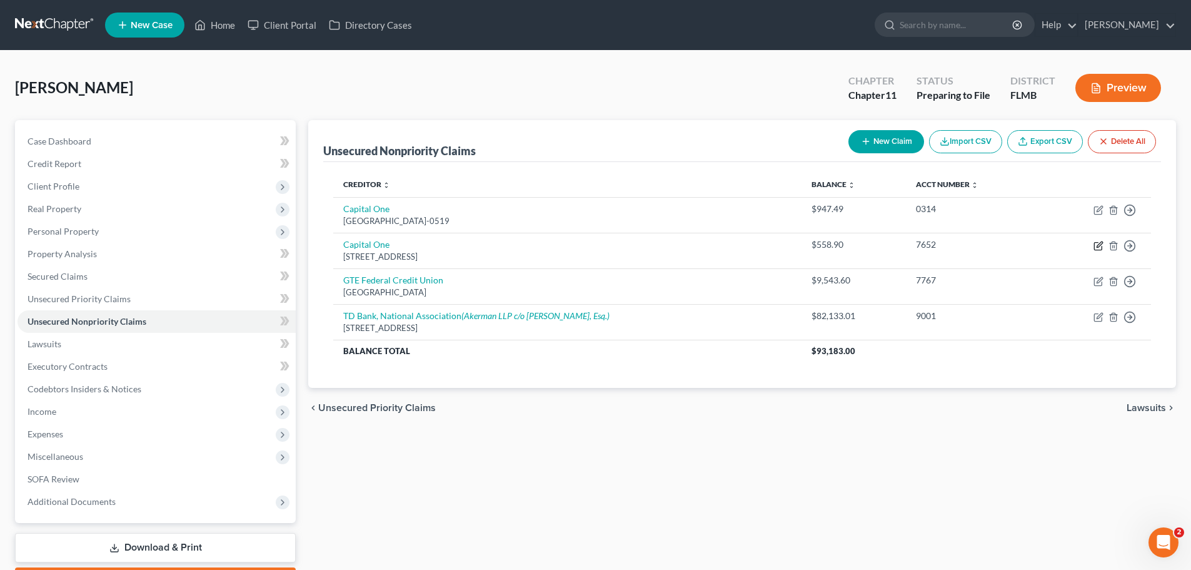
click at [815, 244] on icon "button" at bounding box center [1100, 244] width 6 height 6
select select "4"
select select "2"
select select "0"
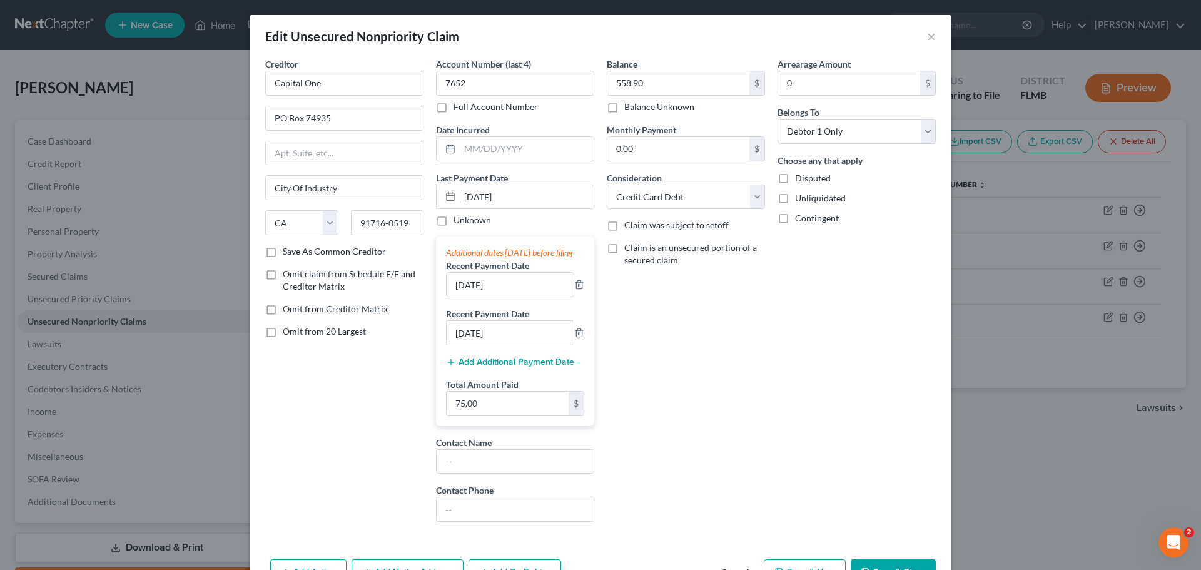
drag, startPoint x: 350, startPoint y: 131, endPoint x: 336, endPoint y: 125, distance: 15.7
click at [328, 129] on div "Creditor * Capital One PO Box 74935 City Of Industry State [US_STATE] AK AR AZ …" at bounding box center [344, 152] width 158 height 188
click at [336, 125] on input "PO Box 74935" at bounding box center [344, 118] width 157 height 24
drag, startPoint x: 347, startPoint y: 116, endPoint x: 334, endPoint y: 108, distance: 15.4
click at [297, 116] on input "PO Box 74935" at bounding box center [344, 118] width 157 height 24
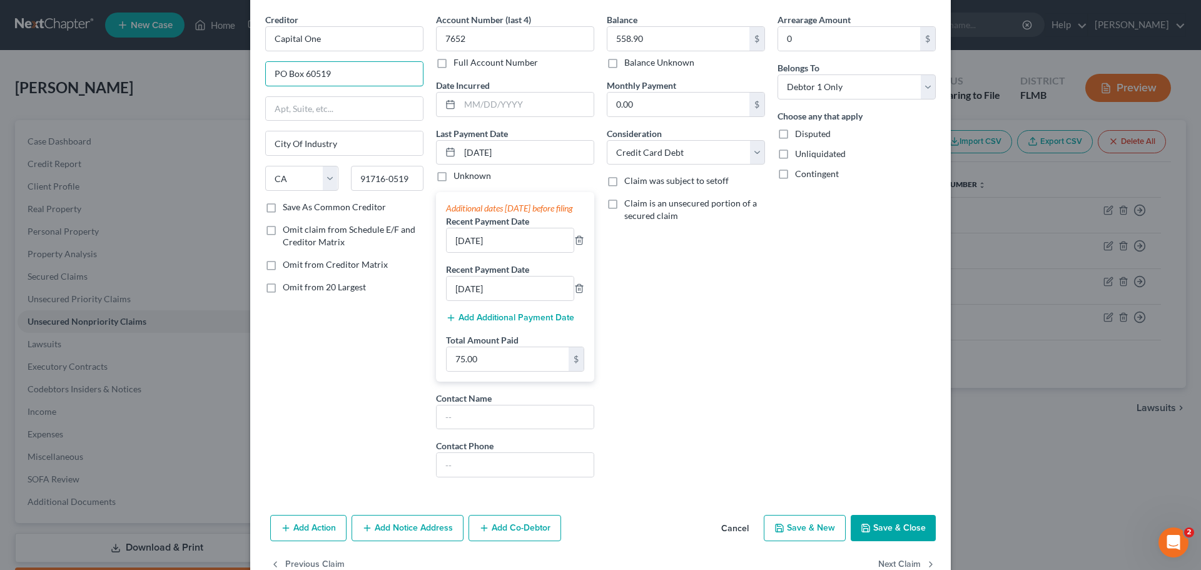
scroll to position [89, 0]
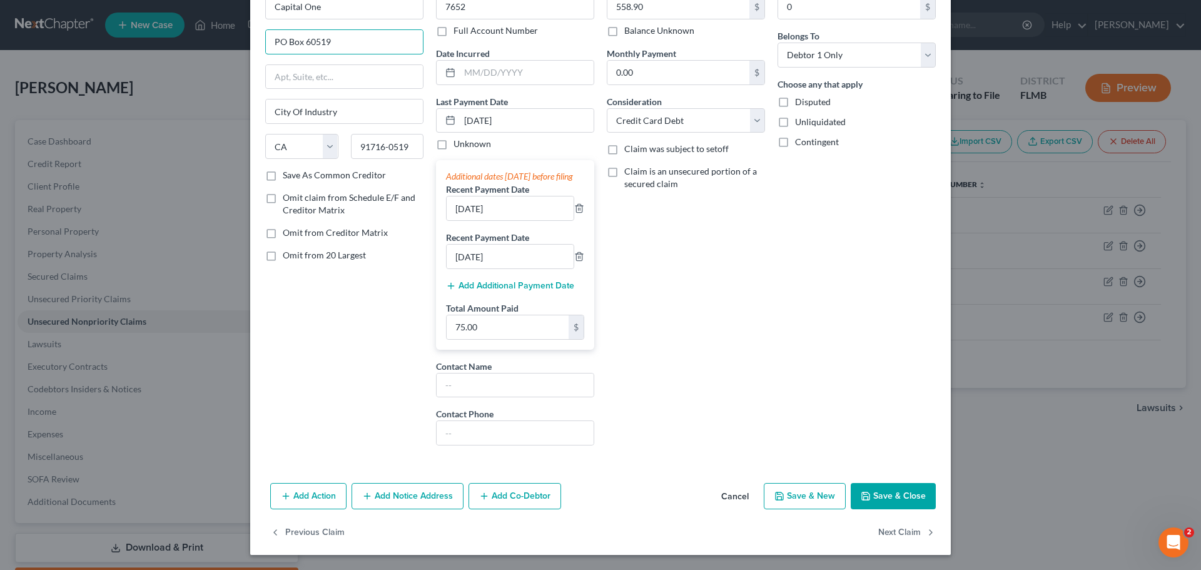
type input "PO Box 60519"
click at [815, 498] on button "Save & Close" at bounding box center [892, 496] width 85 height 26
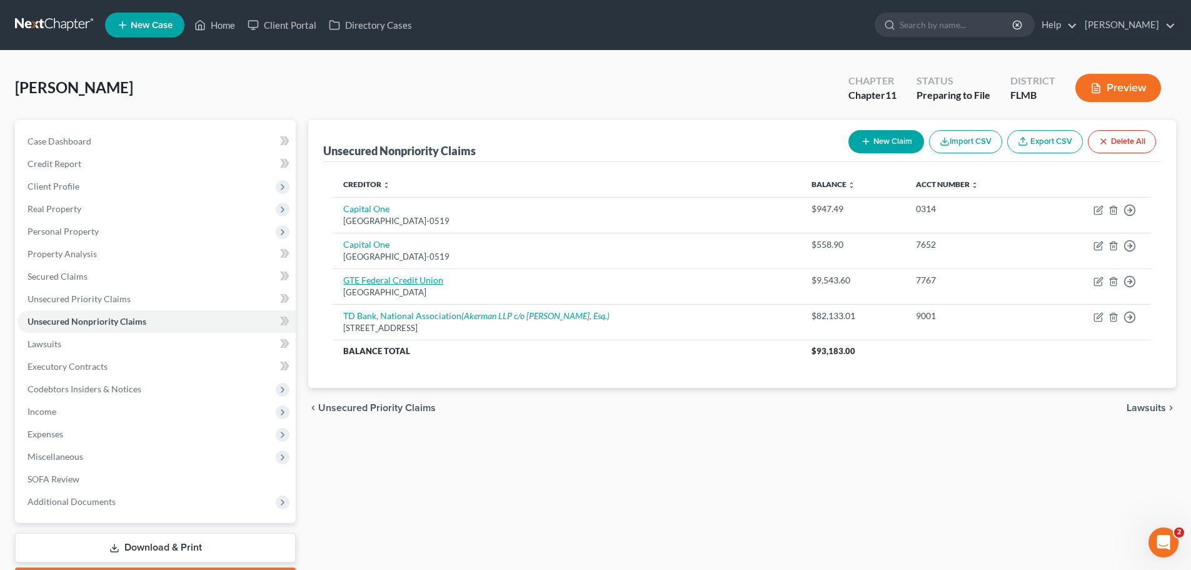
click at [374, 279] on link "GTE Federal Credit Union" at bounding box center [393, 279] width 100 height 11
select select "9"
select select "2"
select select "0"
select select "9"
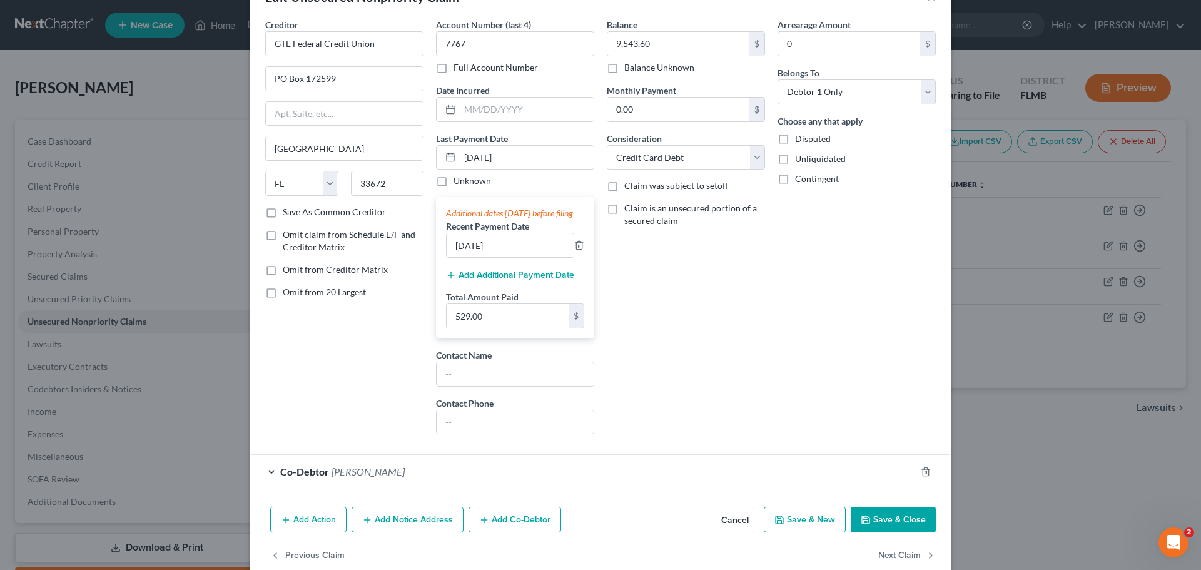
scroll to position [76, 0]
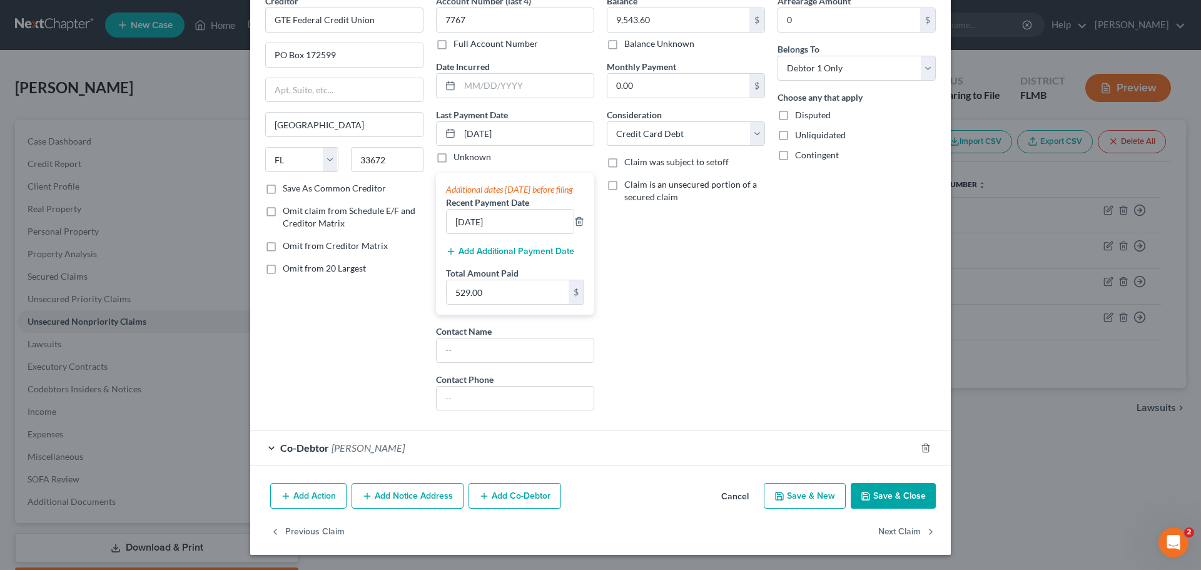
click at [274, 448] on div "Co-Debtor [PERSON_NAME]" at bounding box center [582, 447] width 665 height 33
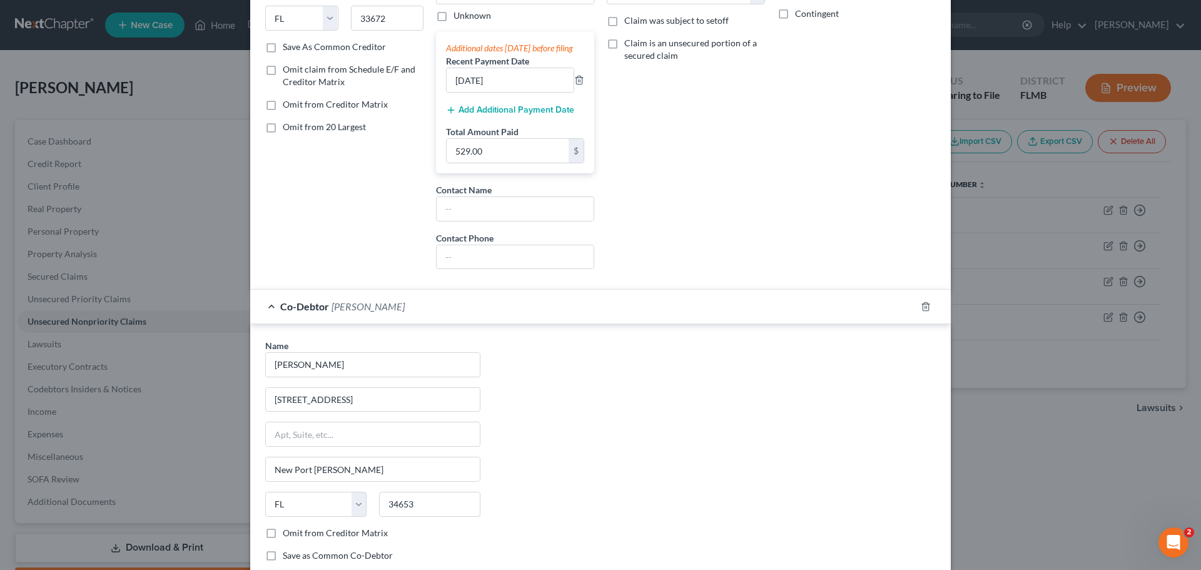
scroll to position [333, 0]
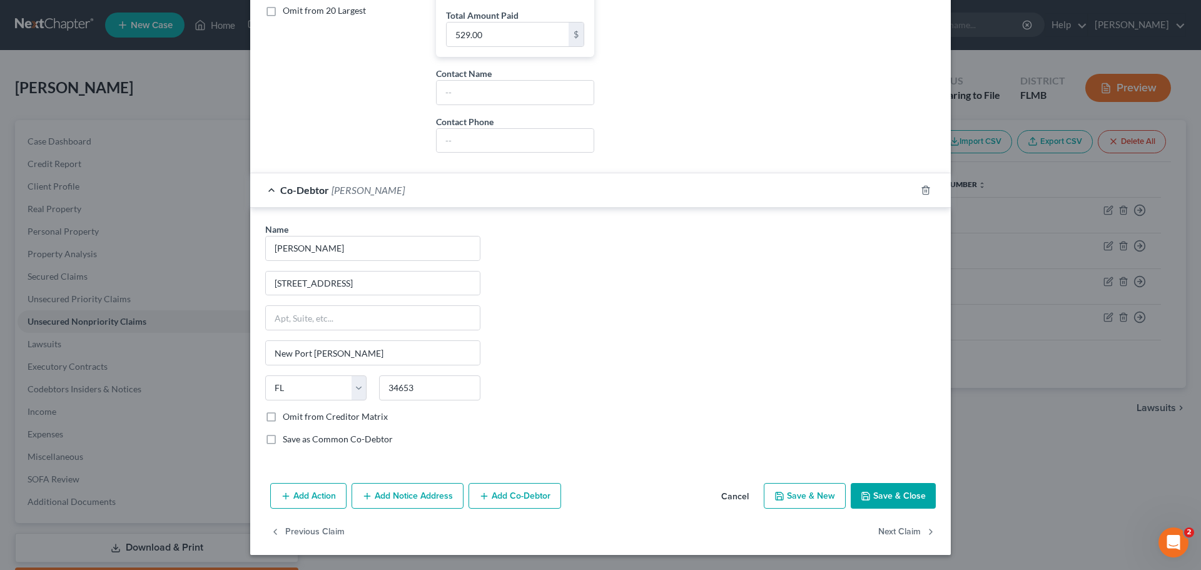
click at [815, 488] on button "Save & Close" at bounding box center [892, 496] width 85 height 26
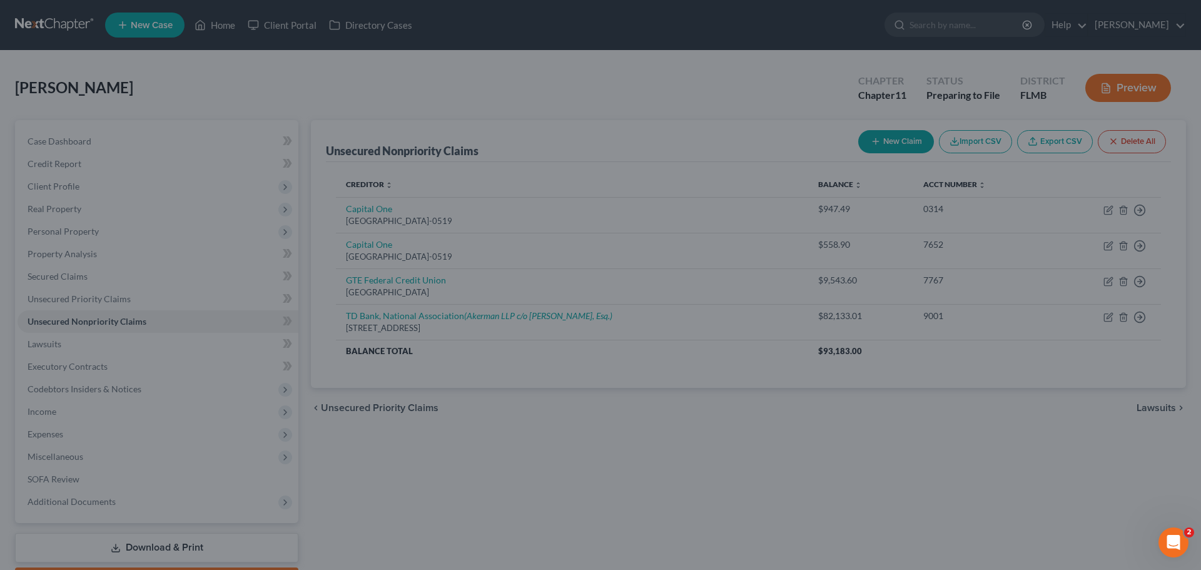
scroll to position [0, 0]
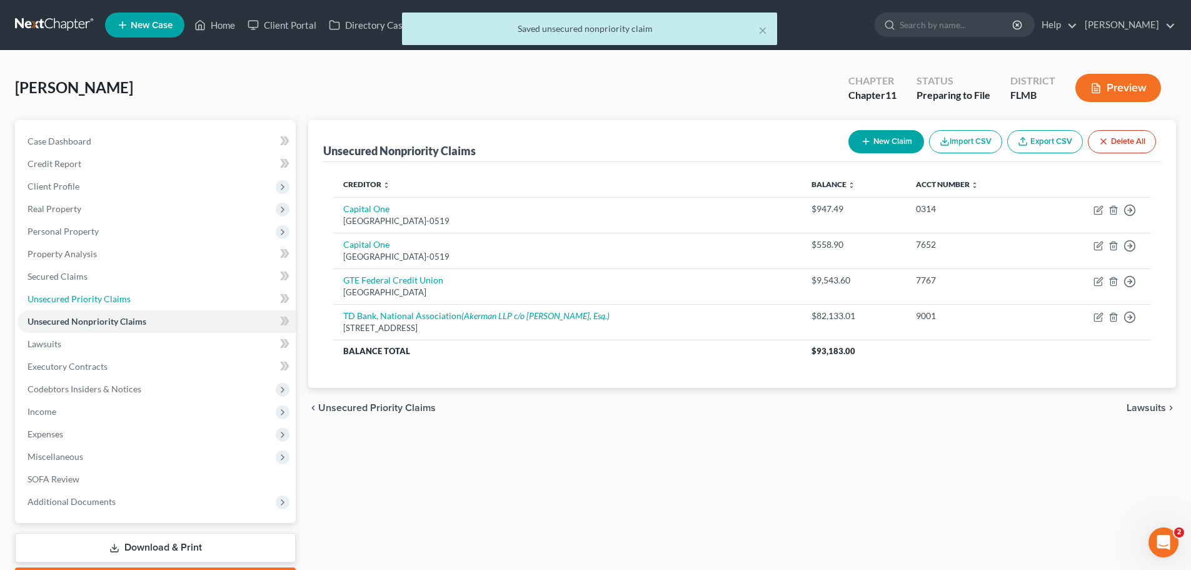
click at [60, 294] on span "Unsecured Priority Claims" at bounding box center [79, 298] width 103 height 11
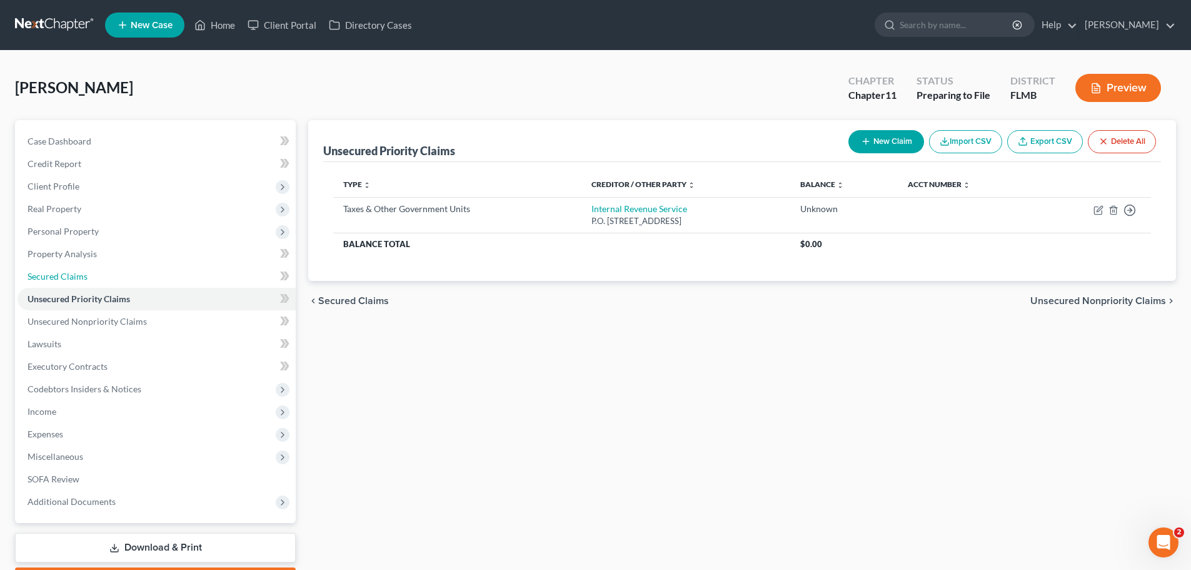
click at [53, 275] on span "Secured Claims" at bounding box center [58, 276] width 60 height 11
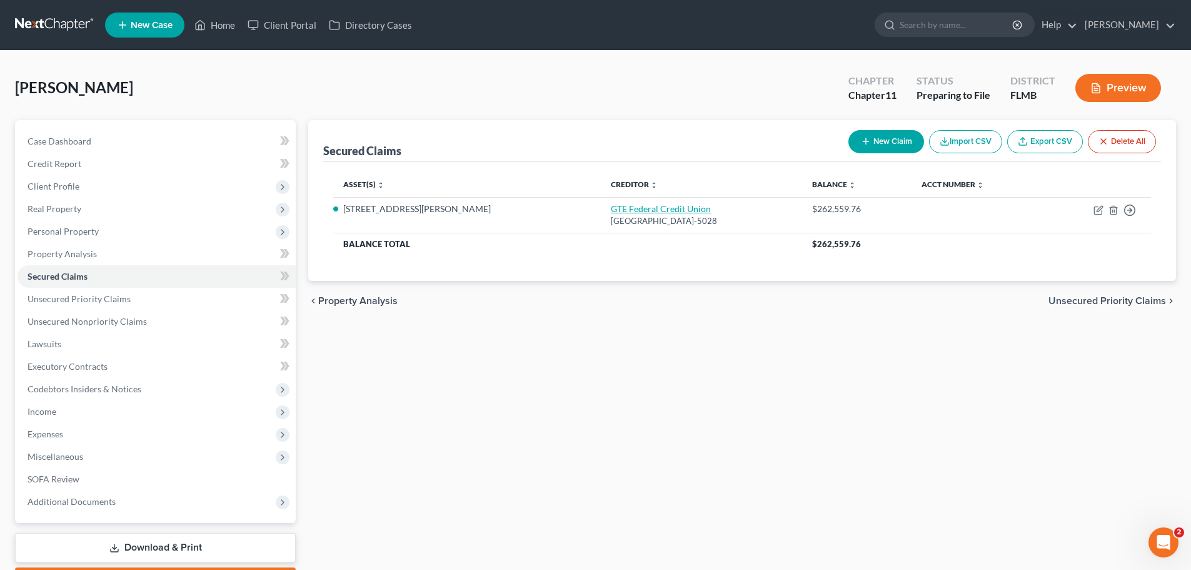
click at [611, 208] on link "GTE Federal Credit Union" at bounding box center [661, 208] width 100 height 11
select select "14"
select select "46"
select select "2"
select select "0"
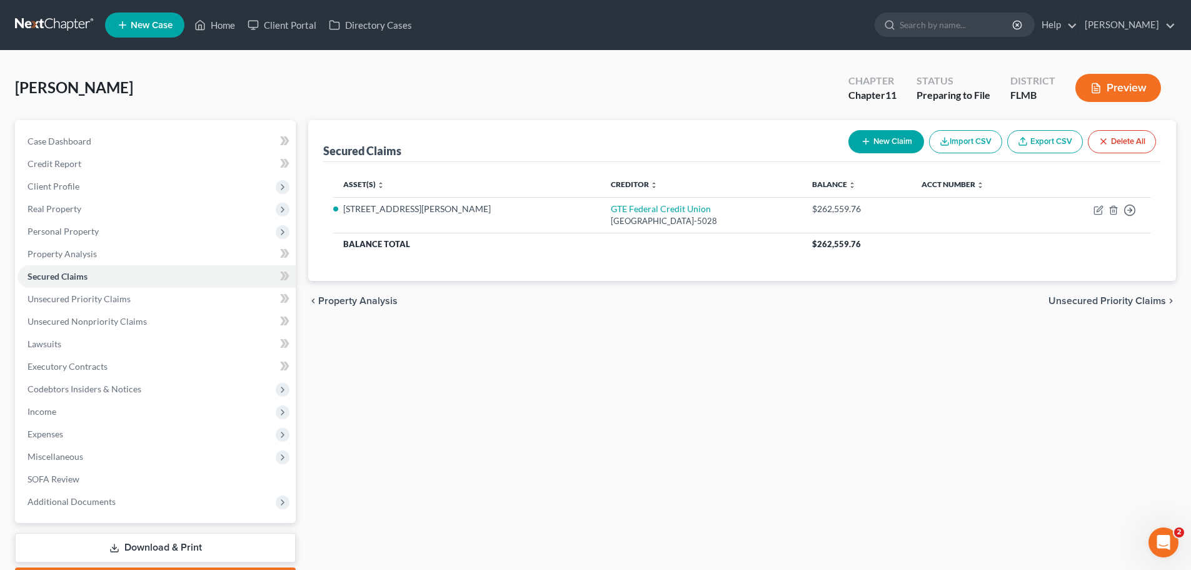
select select "0"
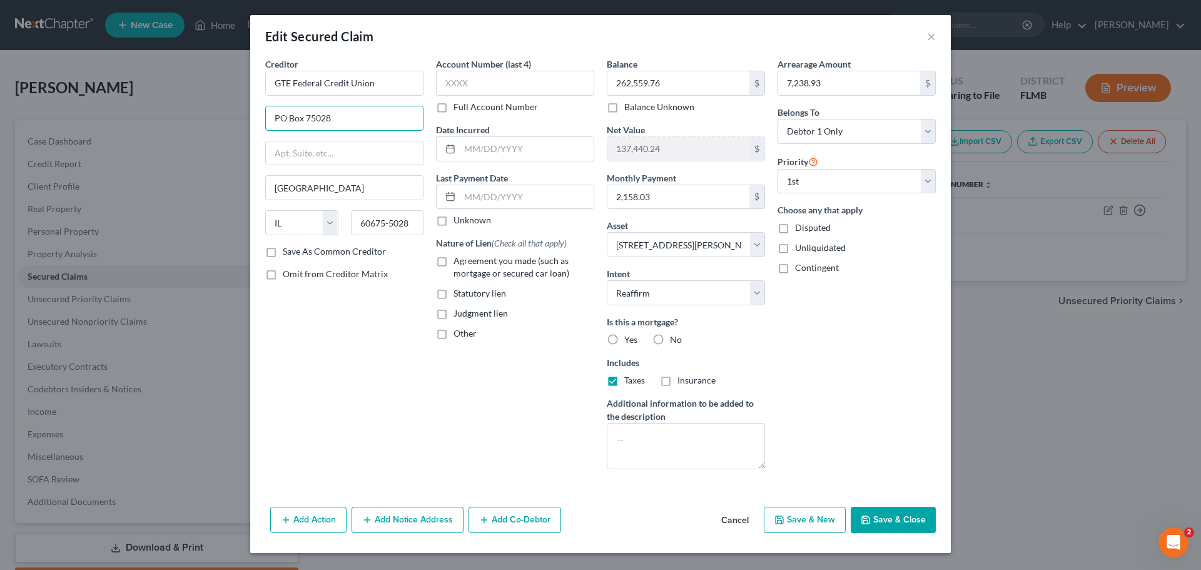
drag, startPoint x: 336, startPoint y: 125, endPoint x: 306, endPoint y: 117, distance: 31.1
click at [306, 117] on input "PO Box 75028" at bounding box center [344, 118] width 157 height 24
paste input "172599"
type input "PO Box 172599"
drag, startPoint x: 412, startPoint y: 219, endPoint x: 263, endPoint y: 193, distance: 151.8
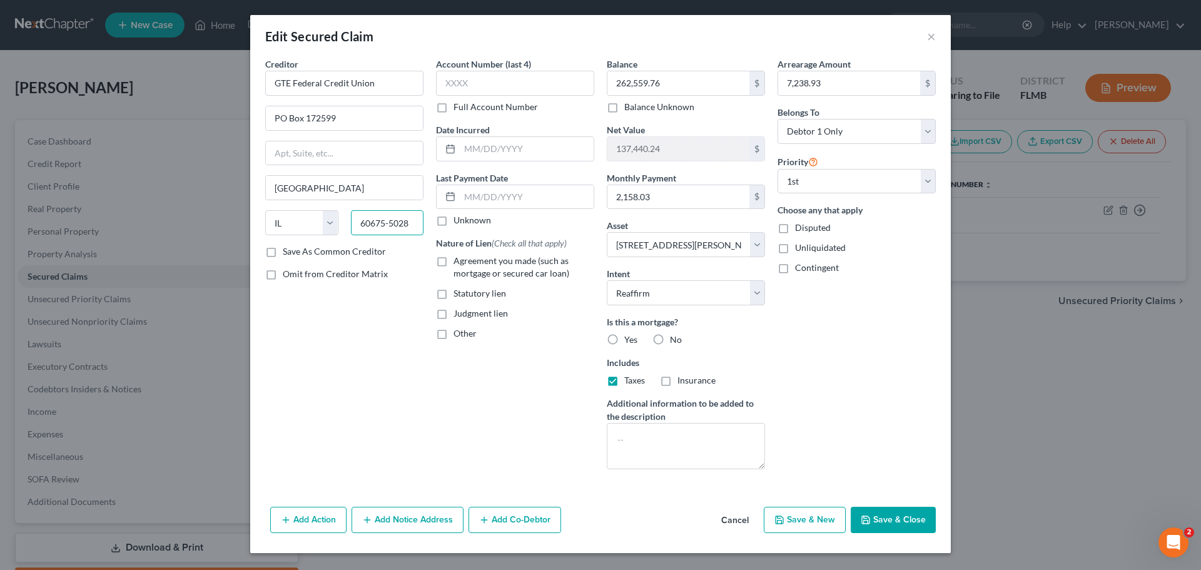
click at [267, 219] on div "State [US_STATE] AK AR AZ CA CO CT DE DC [GEOGRAPHIC_DATA] [GEOGRAPHIC_DATA] GU…" at bounding box center [344, 227] width 171 height 35
type input "33672"
click at [338, 363] on div "Creditor * GTE Federal Credit Union PO Box 172599 [GEOGRAPHIC_DATA] [US_STATE] …" at bounding box center [344, 268] width 171 height 421
type input "[GEOGRAPHIC_DATA]"
select select "9"
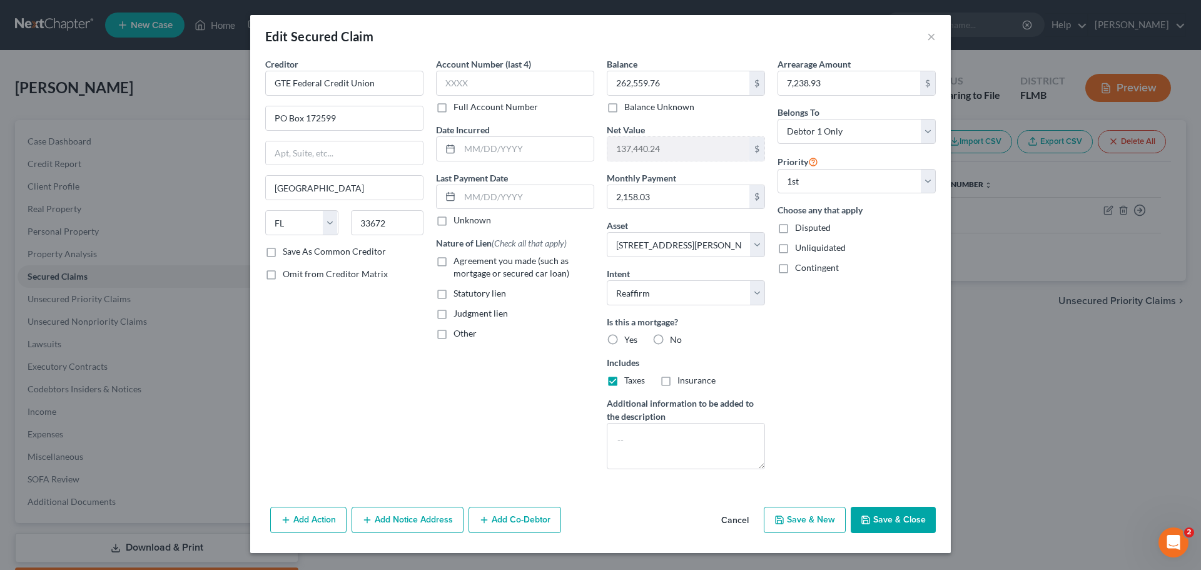
click at [815, 516] on button "Save & Close" at bounding box center [892, 519] width 85 height 26
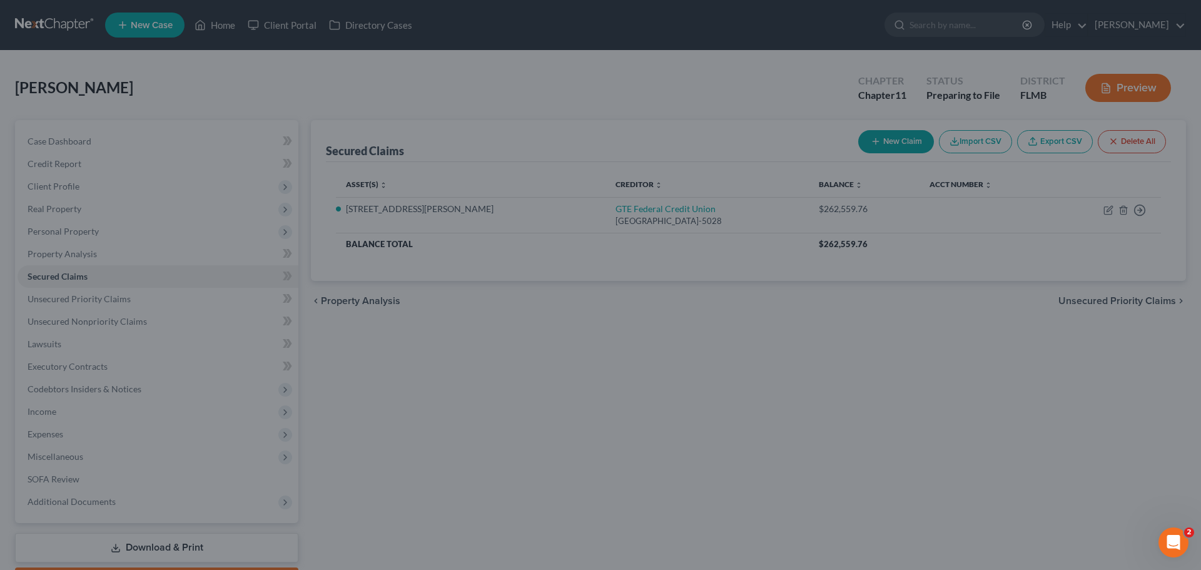
select select "46"
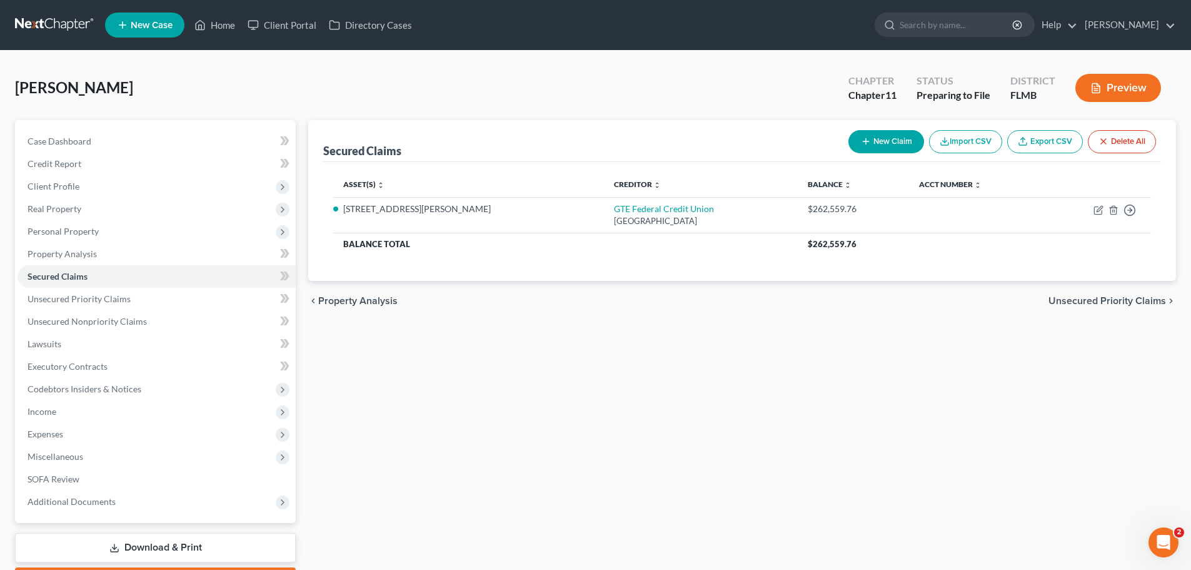
click at [815, 86] on button "Preview" at bounding box center [1118, 88] width 86 height 28
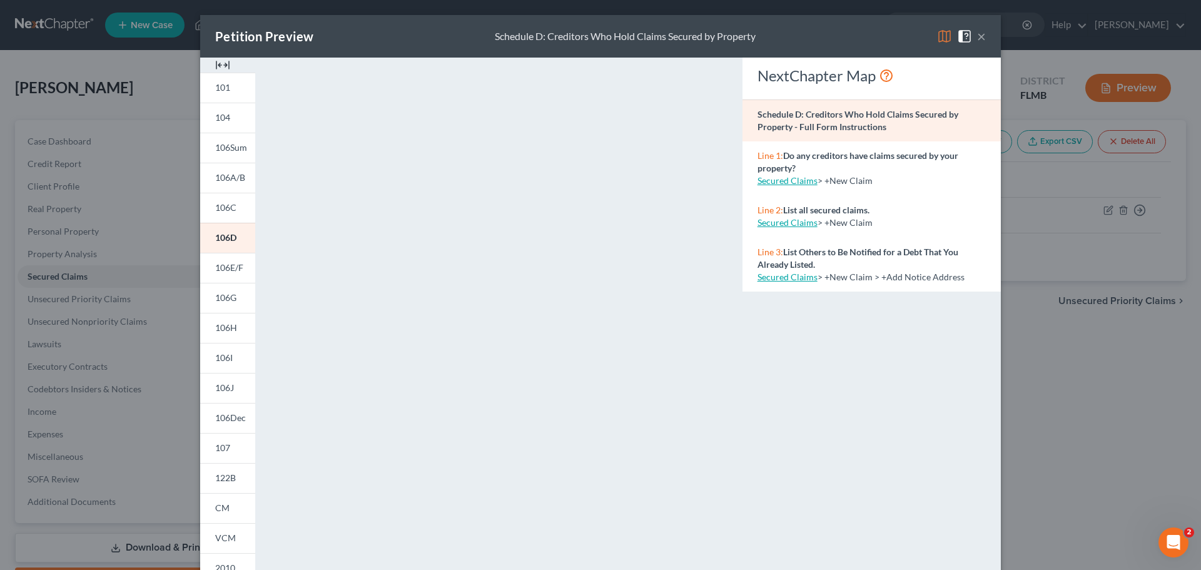
click at [231, 413] on span "106Dec" at bounding box center [230, 417] width 31 height 11
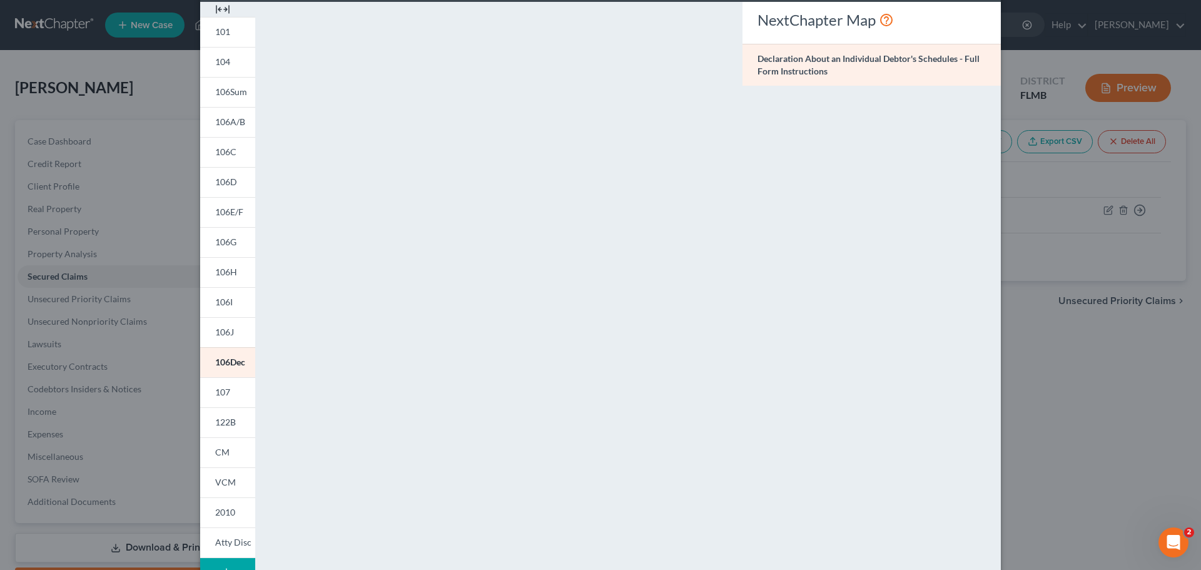
scroll to position [136, 0]
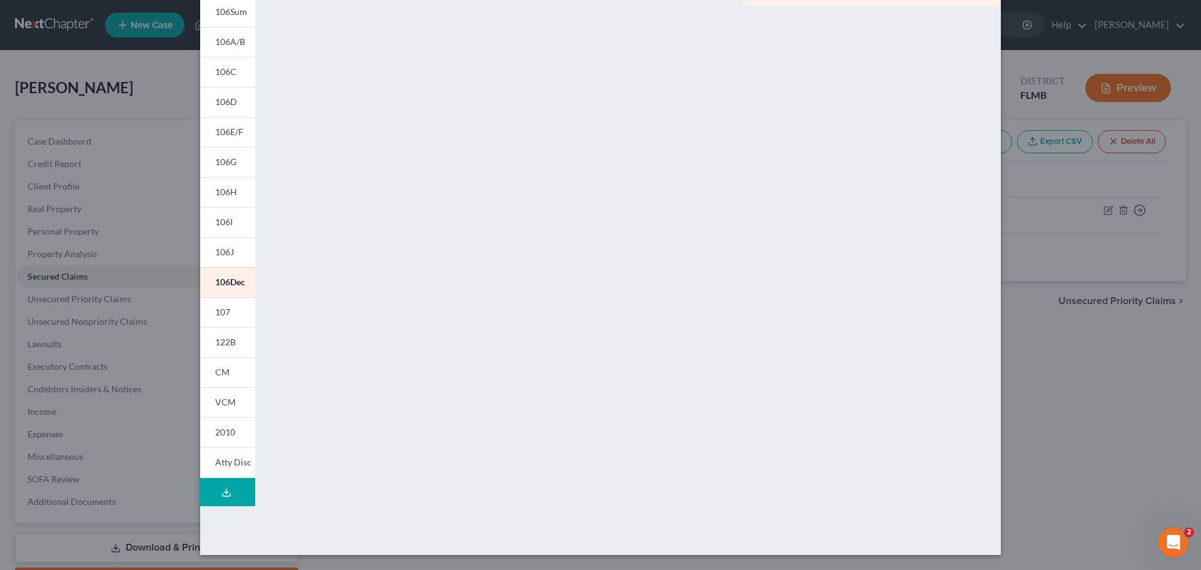
click at [219, 338] on span "122B" at bounding box center [225, 341] width 21 height 11
click at [216, 431] on span "2010" at bounding box center [225, 431] width 20 height 11
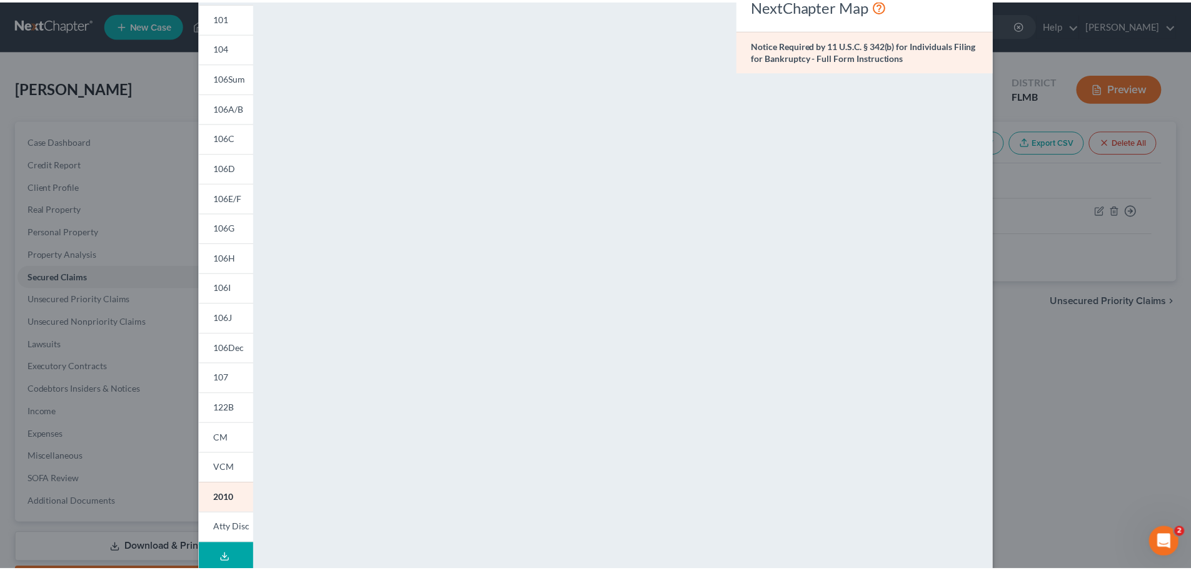
scroll to position [0, 0]
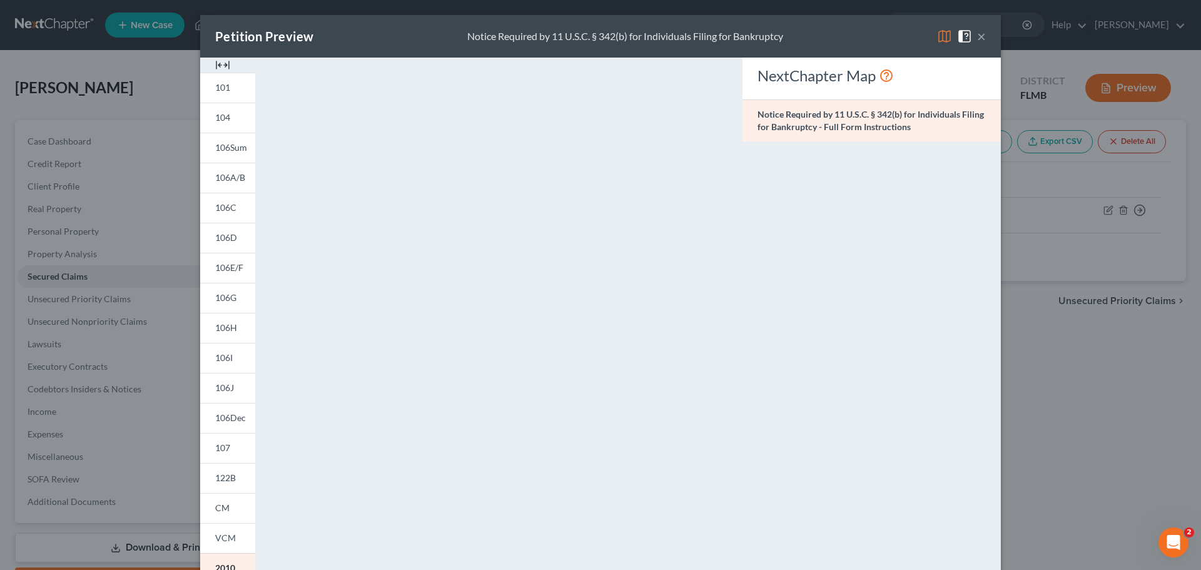
click at [233, 83] on link "101" at bounding box center [227, 88] width 55 height 30
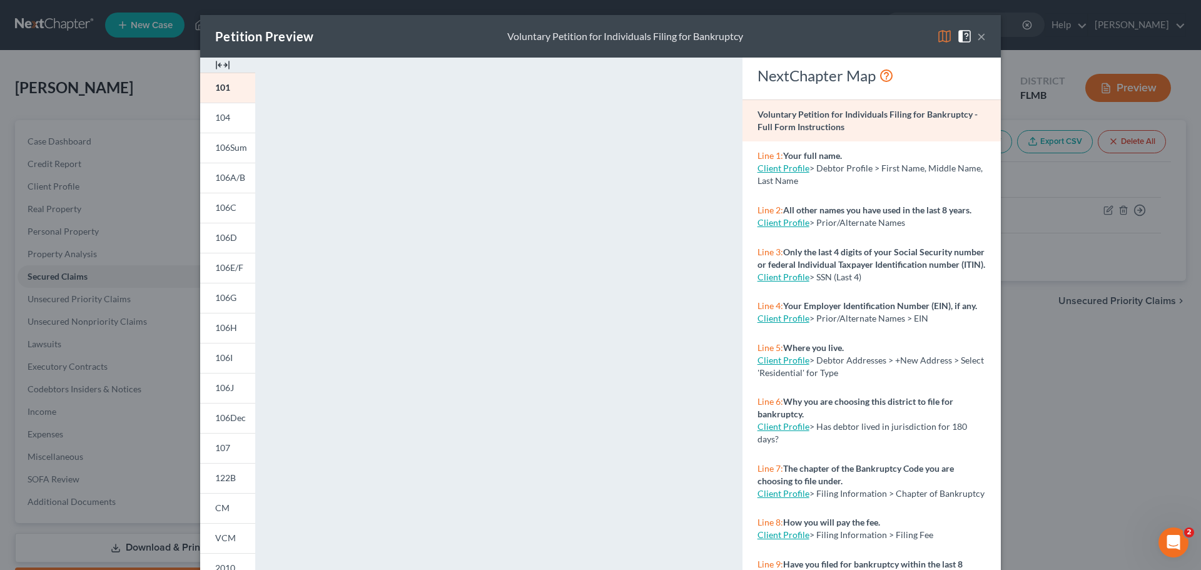
click at [224, 117] on span "104" at bounding box center [222, 117] width 15 height 11
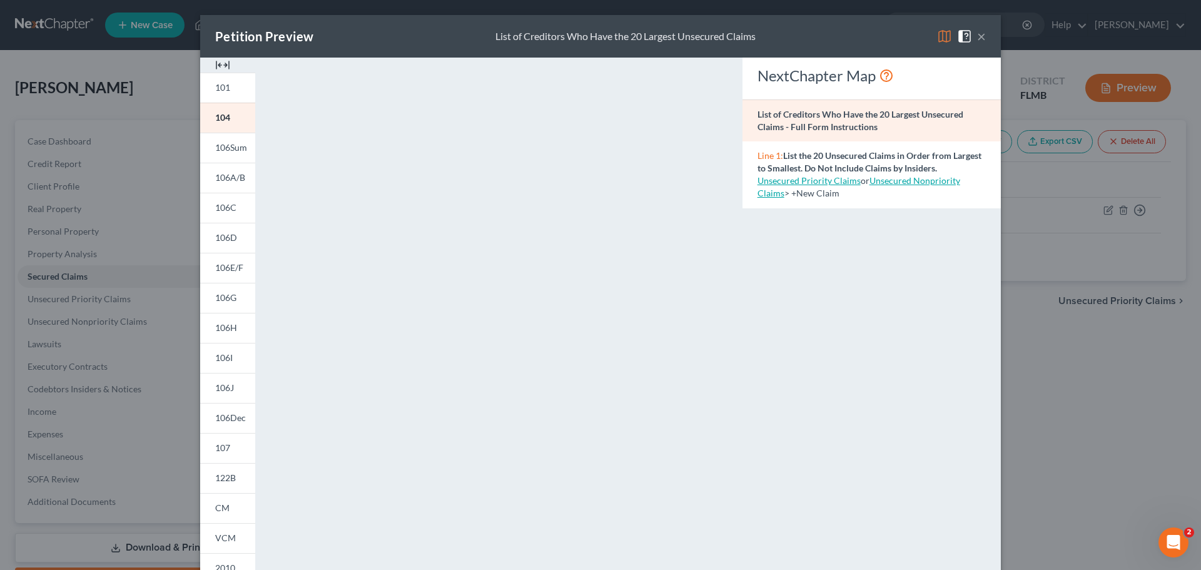
click at [228, 145] on span "106Sum" at bounding box center [231, 147] width 32 height 11
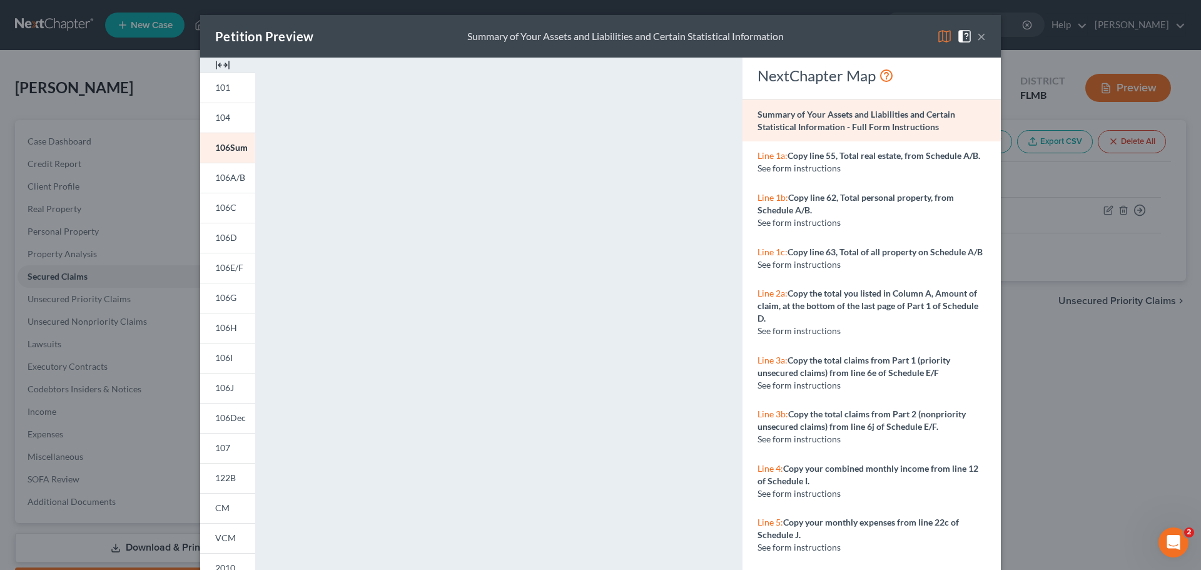
click at [218, 88] on span "101" at bounding box center [222, 87] width 15 height 11
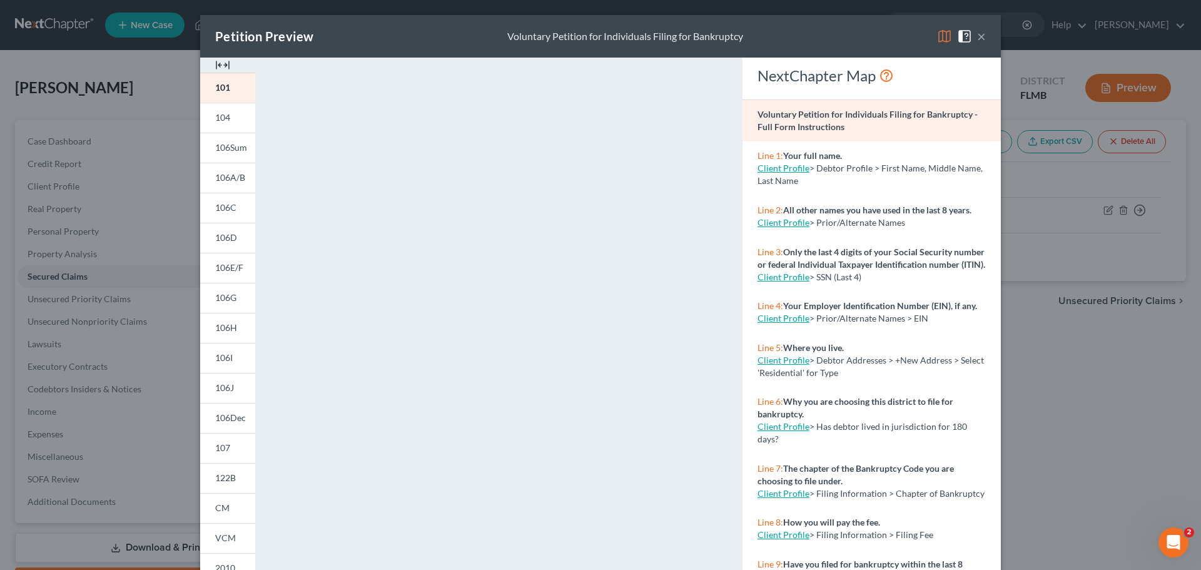
click at [234, 114] on link "104" at bounding box center [227, 118] width 55 height 30
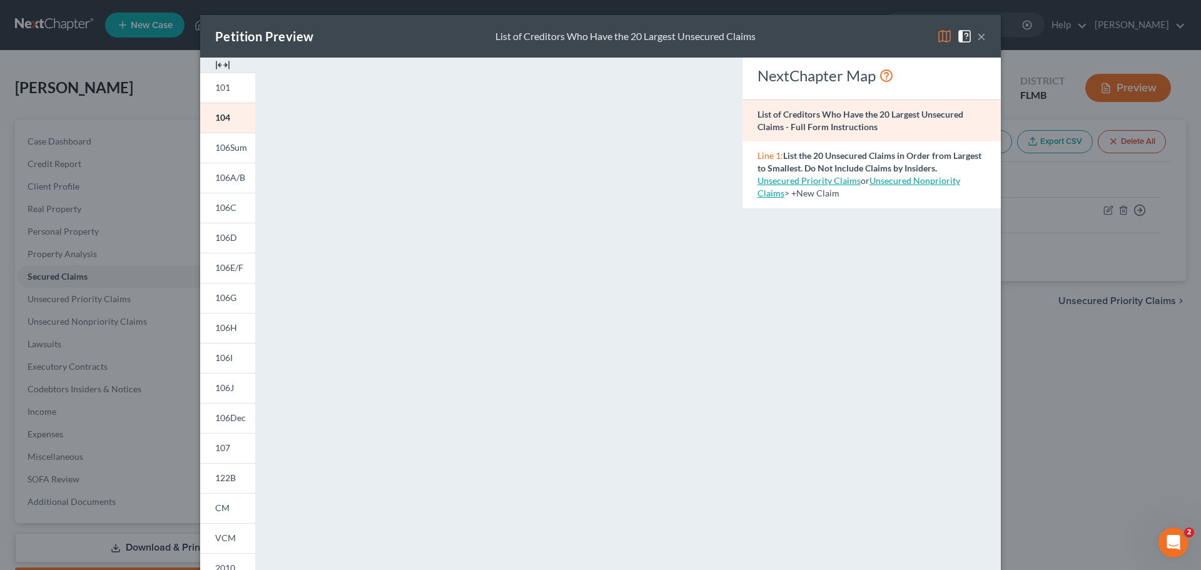
click at [225, 143] on span "106Sum" at bounding box center [231, 147] width 32 height 11
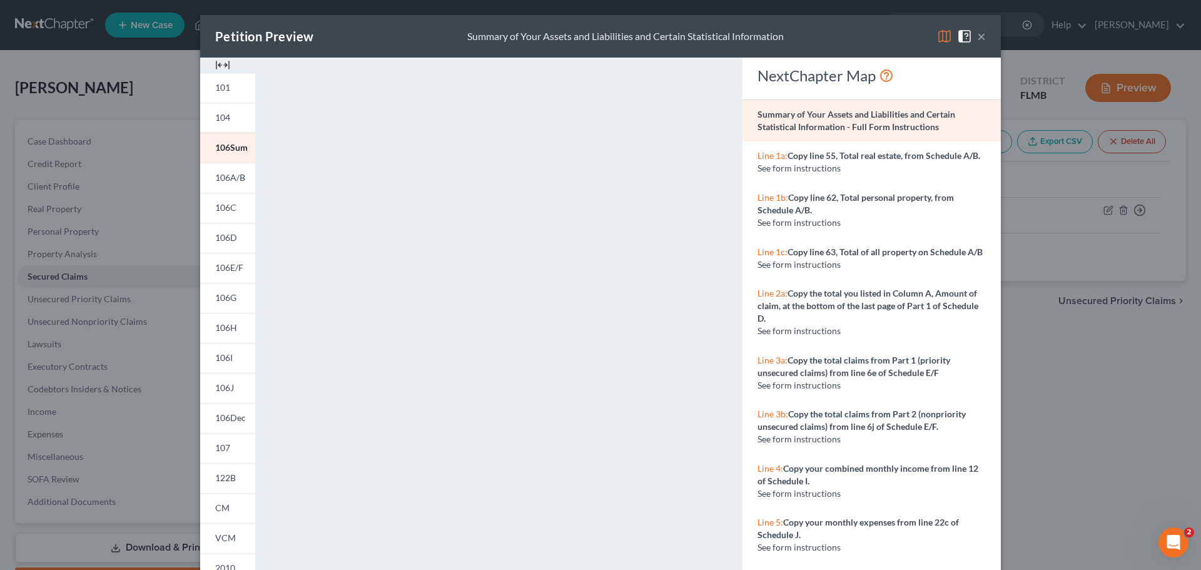
click at [815, 37] on button "×" at bounding box center [981, 36] width 9 height 15
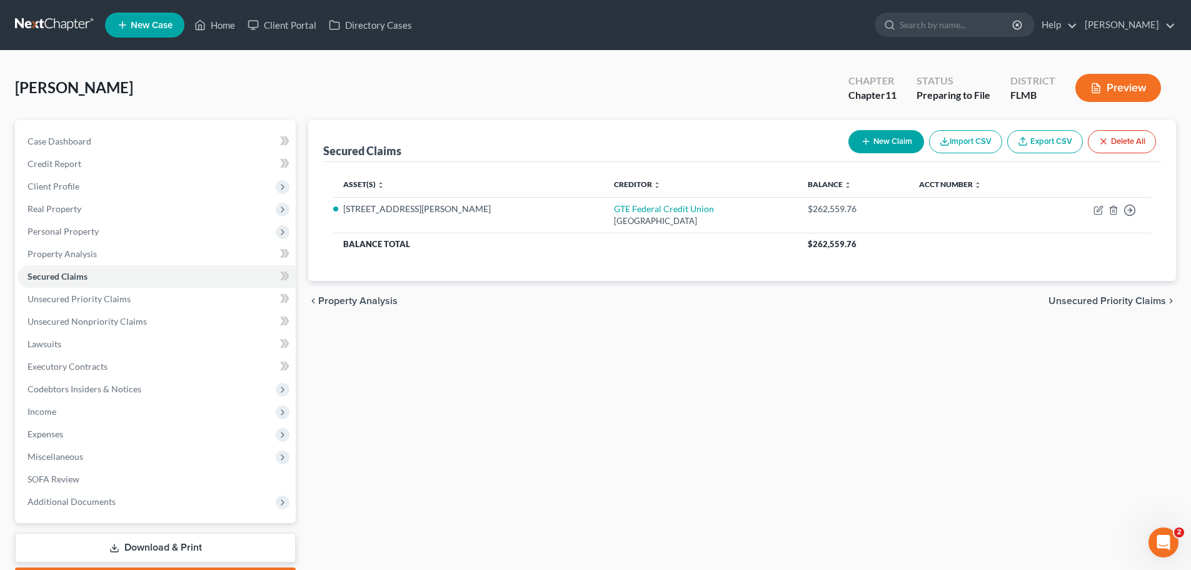
click at [453, 373] on div "Secured Claims New Claim Import CSV Export CSV Delete All Asset(s) expand_more …" at bounding box center [742, 357] width 880 height 475
click at [166, 318] on link "Unsecured Nonpriority Claims" at bounding box center [157, 321] width 278 height 23
